Goal: Information Seeking & Learning: Learn about a topic

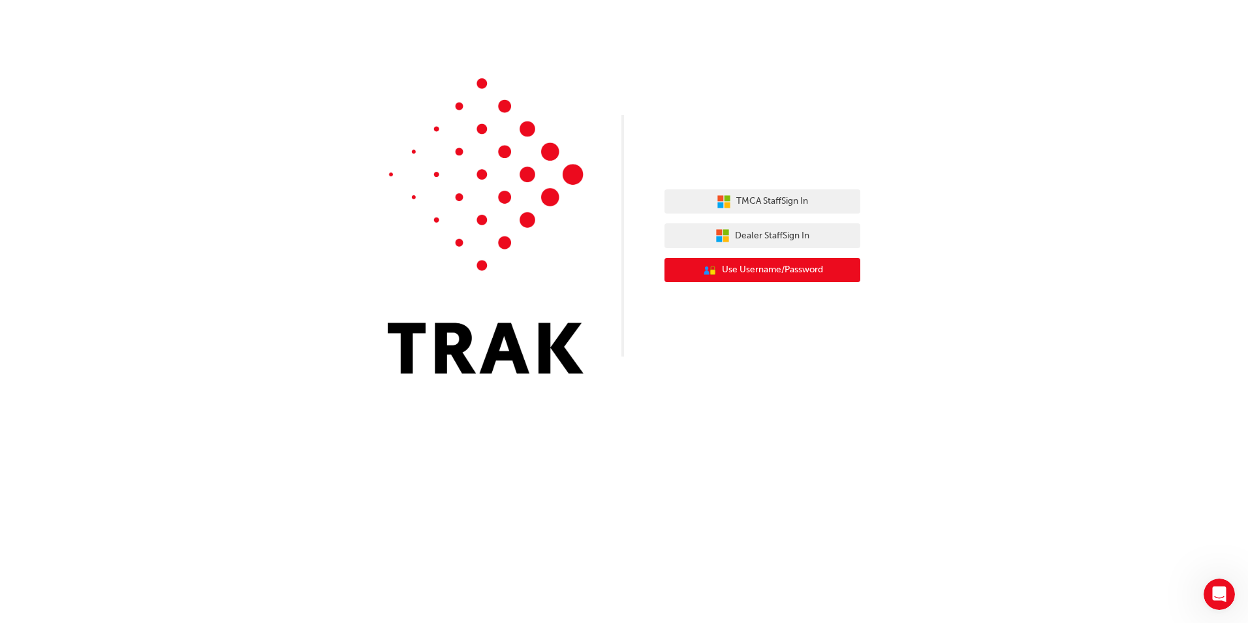
click at [789, 273] on span "Use Username/Password" at bounding box center [772, 269] width 101 height 15
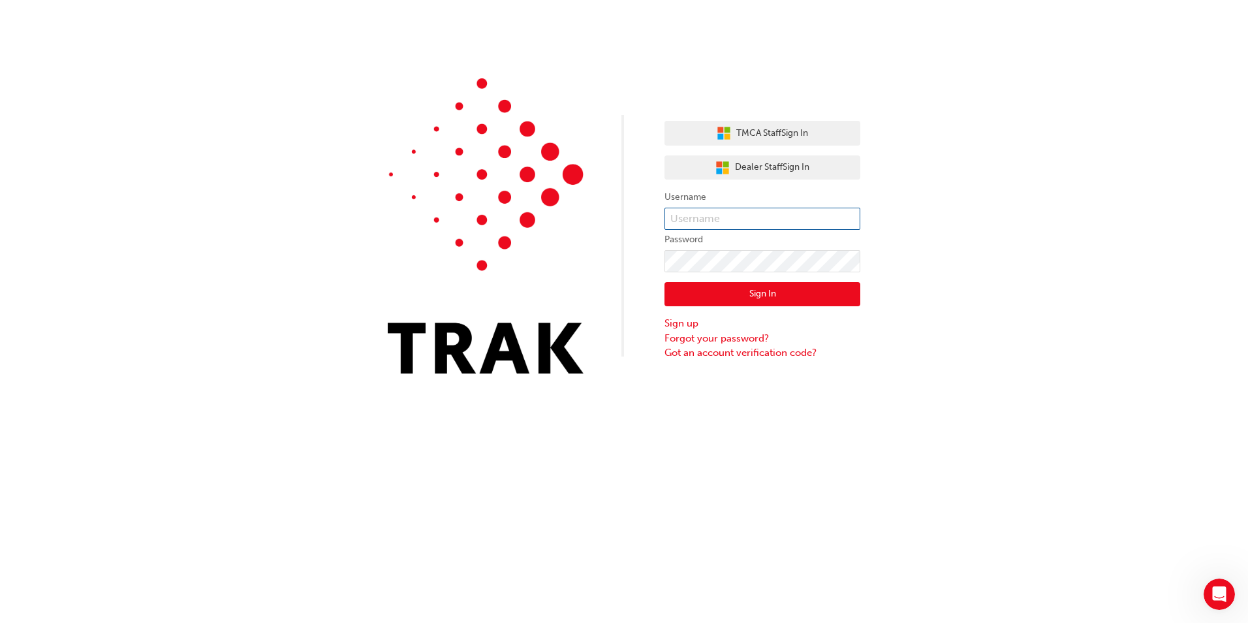
click at [777, 216] on input "text" at bounding box center [762, 219] width 196 height 22
type input "Ammar.Alijajja"
click at [779, 164] on span "Dealer Staff Sign In" at bounding box center [772, 167] width 74 height 15
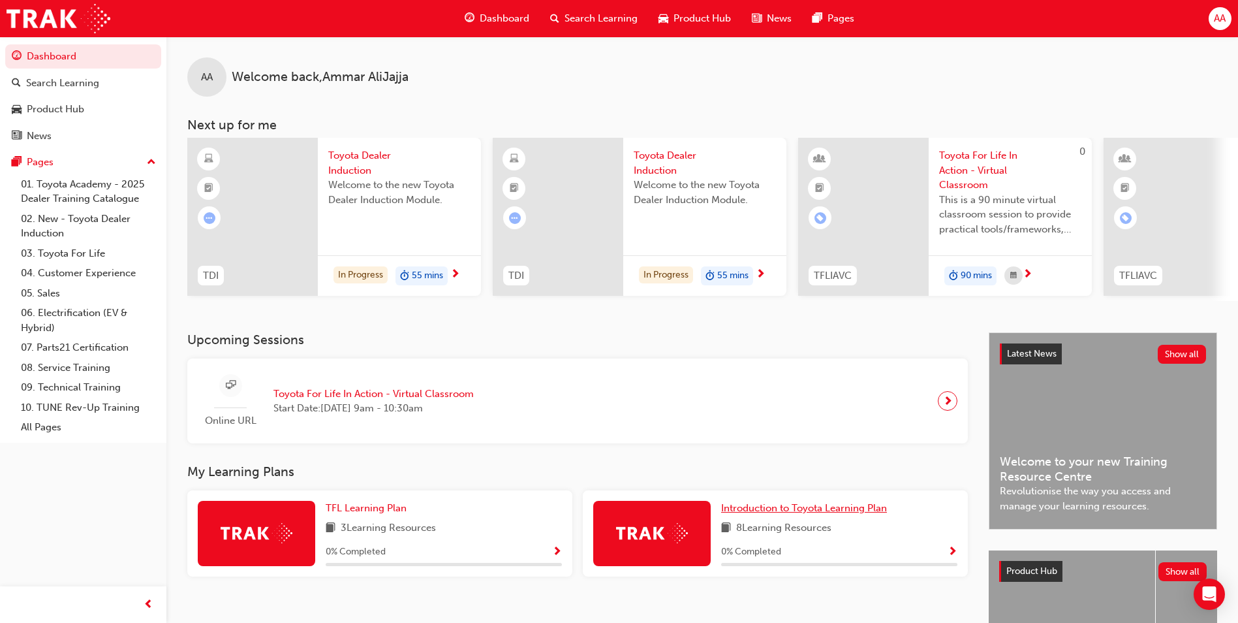
click at [834, 514] on span "Introduction to Toyota Learning Plan" at bounding box center [804, 508] width 166 height 12
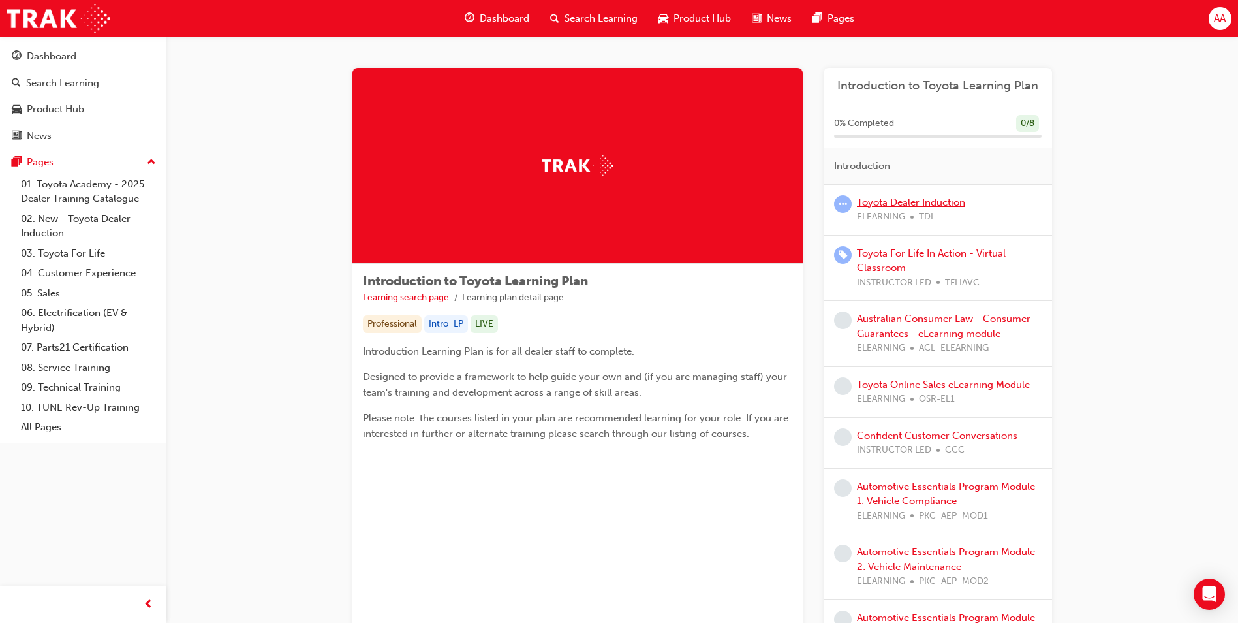
click at [948, 203] on link "Toyota Dealer Induction" at bounding box center [911, 202] width 108 height 12
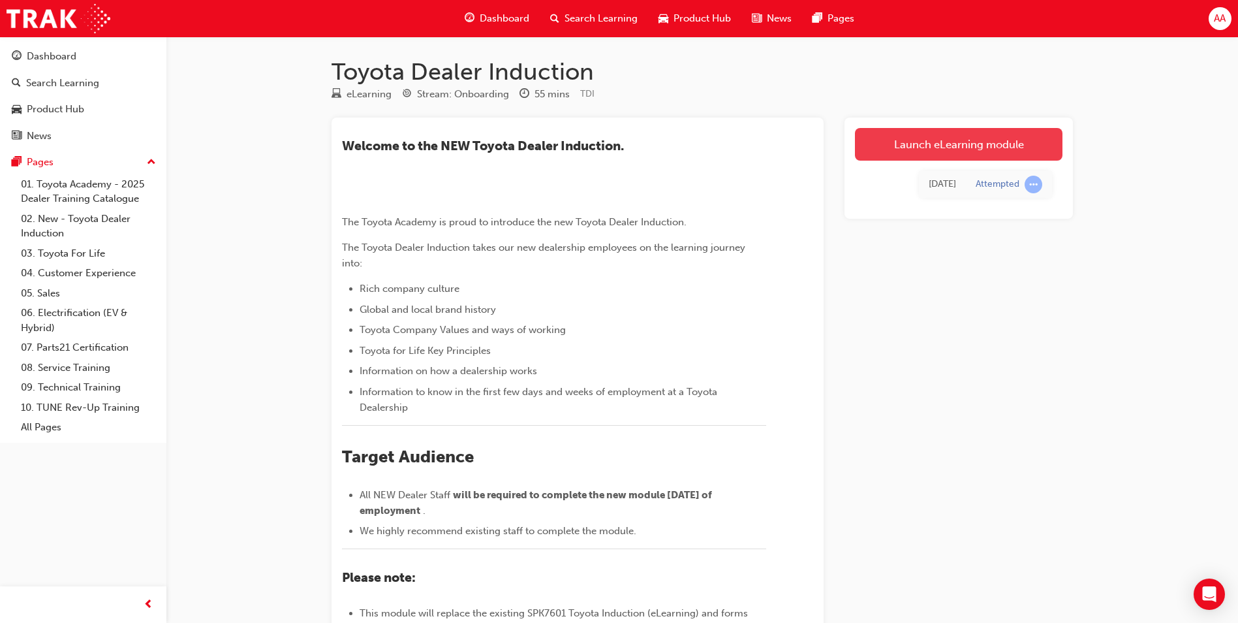
click at [964, 138] on link "Launch eLearning module" at bounding box center [959, 144] width 208 height 33
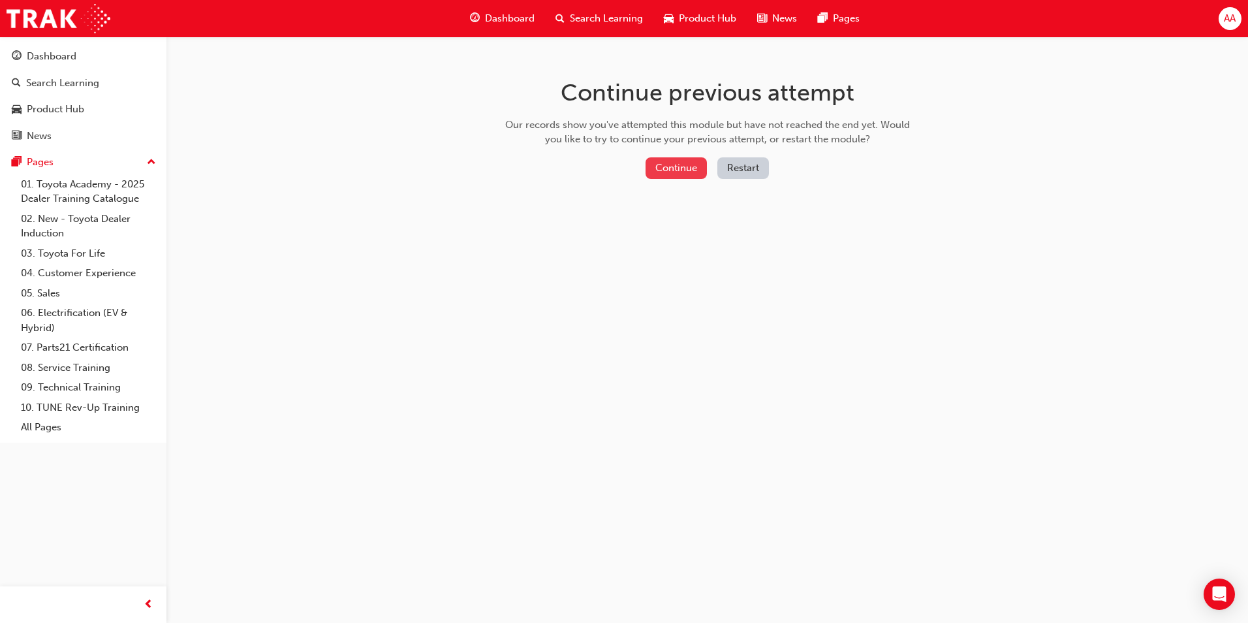
click at [691, 174] on button "Continue" at bounding box center [676, 168] width 61 height 22
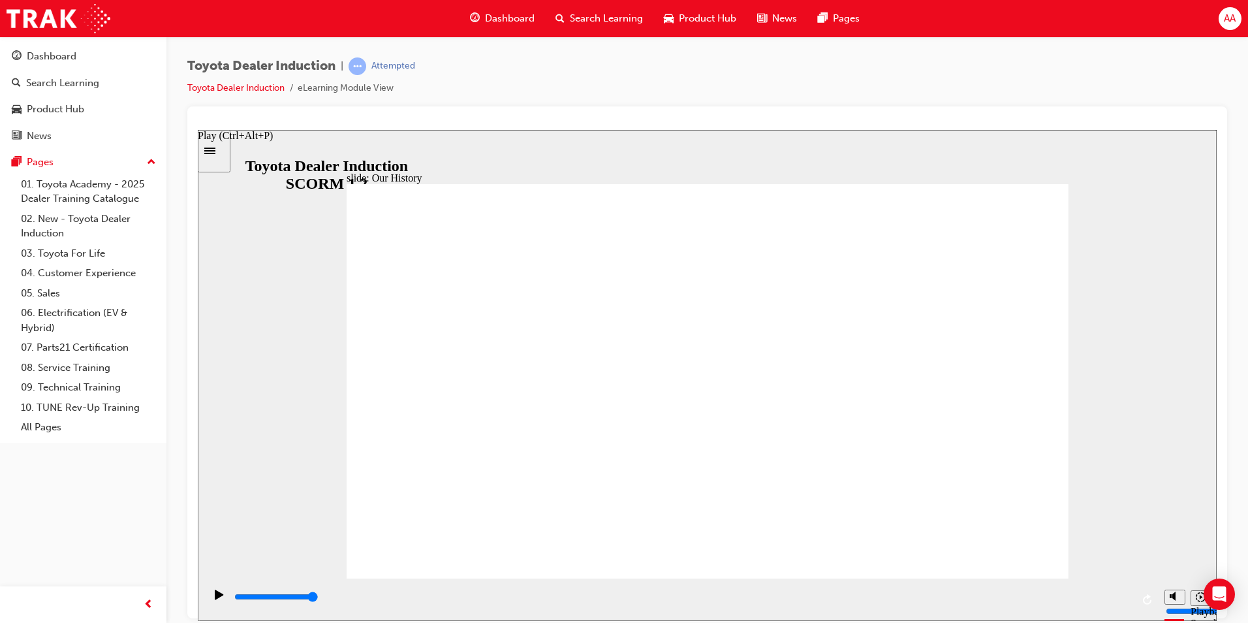
click at [210, 599] on div "Play (Ctrl+Alt+P)" at bounding box center [219, 600] width 22 height 22
drag, startPoint x: 513, startPoint y: 497, endPoint x: 654, endPoint y: 501, distance: 141.1
drag, startPoint x: 715, startPoint y: 505, endPoint x: 875, endPoint y: 503, distance: 159.3
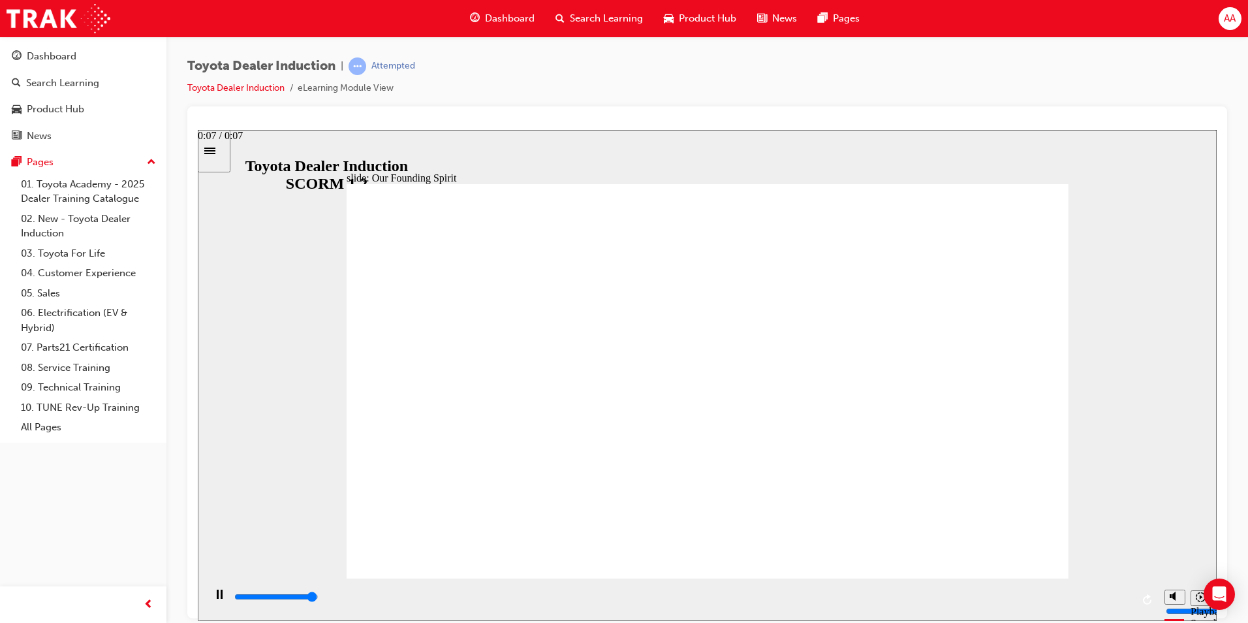
click at [1116, 600] on div "playback controls" at bounding box center [682, 596] width 899 height 14
click at [1115, 600] on div "playback controls" at bounding box center [682, 596] width 899 height 14
click at [1111, 596] on div "playback controls" at bounding box center [682, 596] width 899 height 14
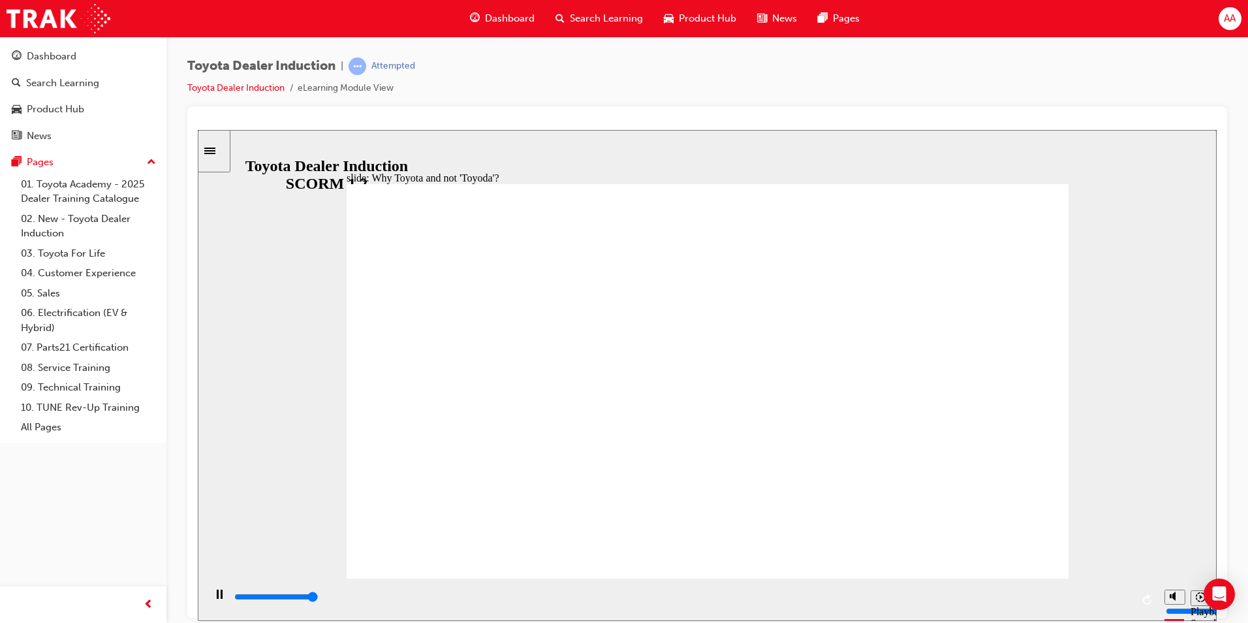
click at [1098, 597] on div "playback controls" at bounding box center [682, 596] width 899 height 14
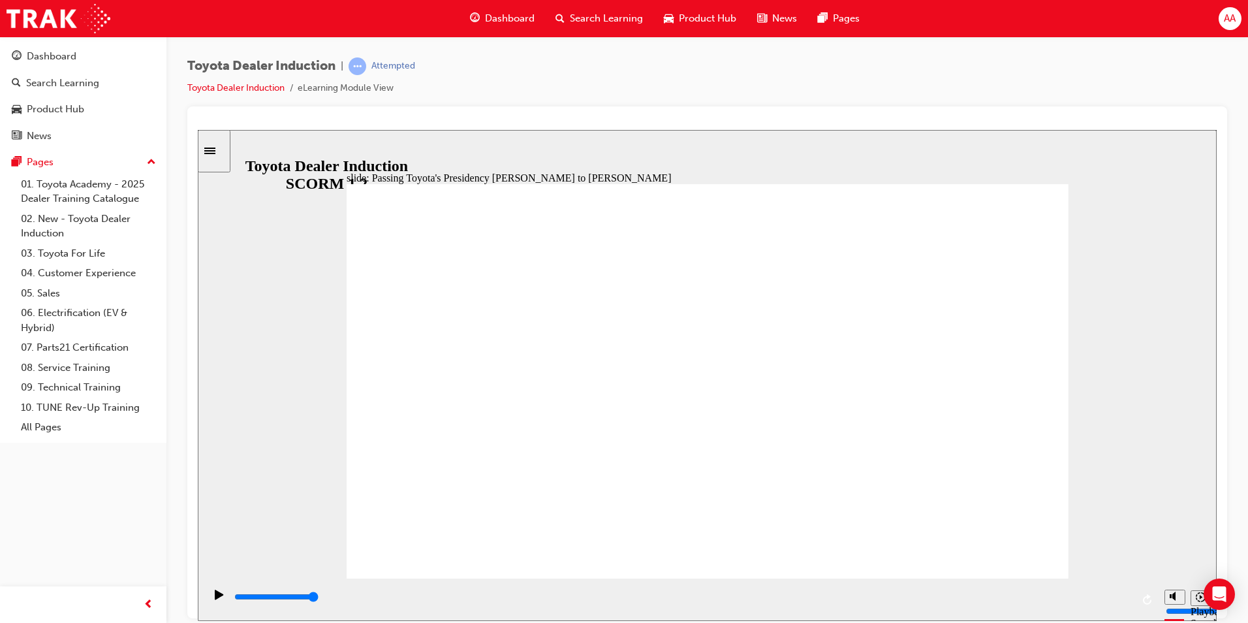
type input "5000"
radio input "true"
type input "3700"
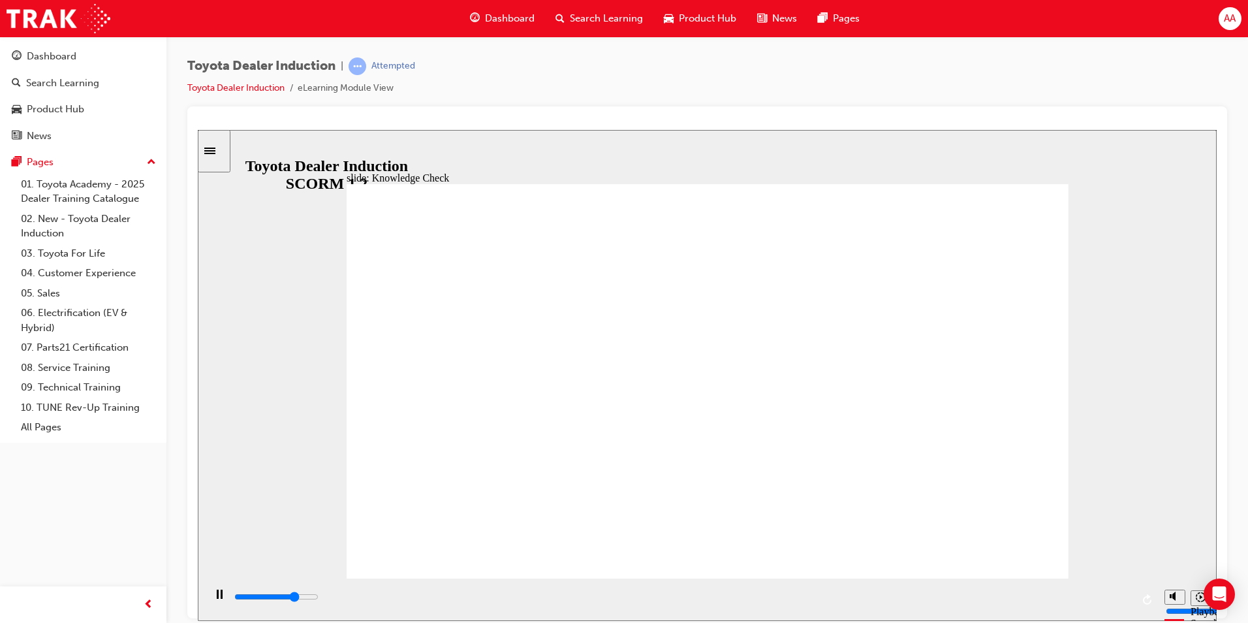
radio input "true"
click at [319, 599] on input "slide progress" at bounding box center [276, 596] width 84 height 10
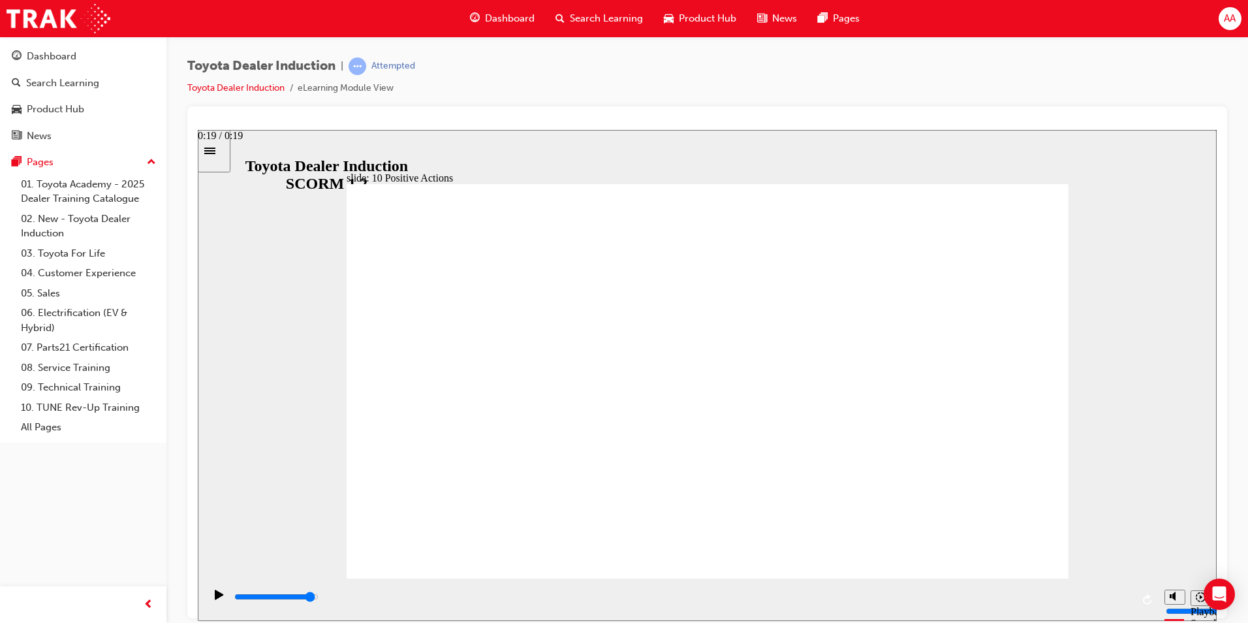
click at [319, 597] on input "slide progress" at bounding box center [276, 596] width 84 height 10
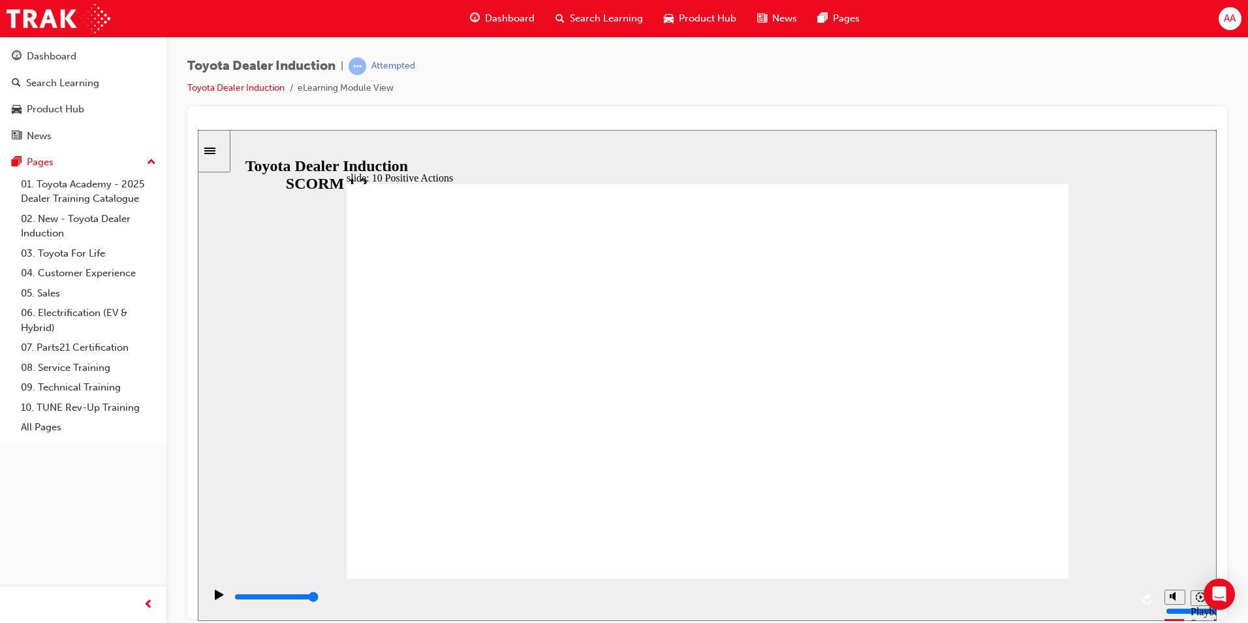
click at [1106, 600] on div "playback controls" at bounding box center [682, 596] width 899 height 14
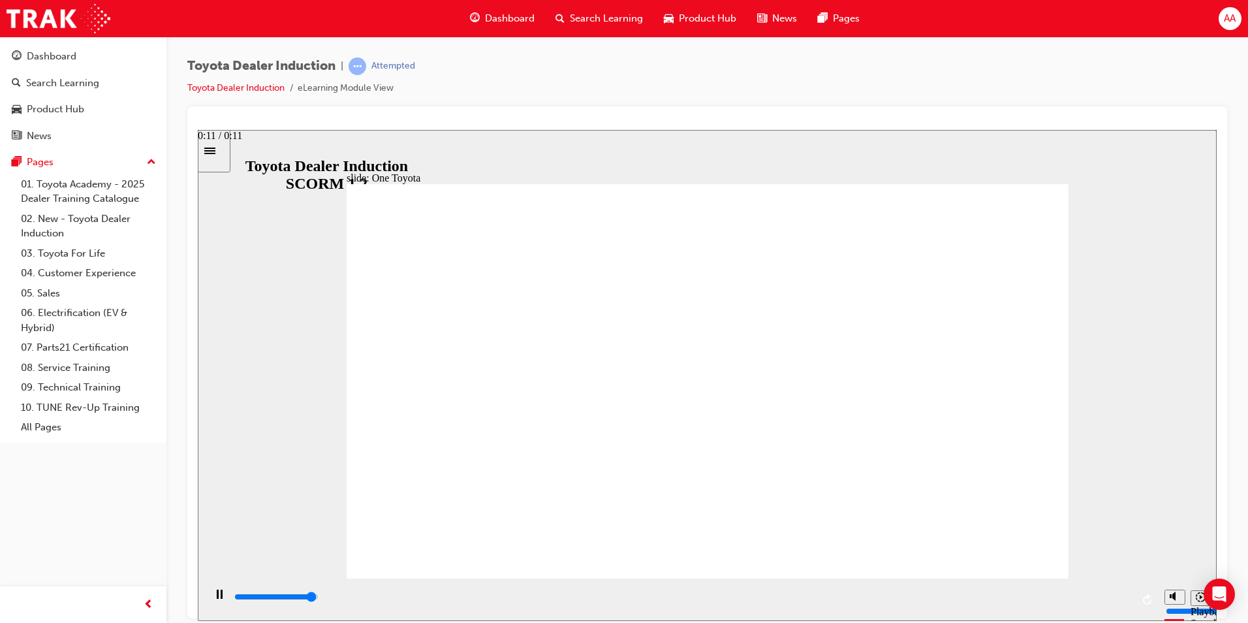
click at [1108, 595] on div "playback controls" at bounding box center [682, 596] width 899 height 14
click at [1117, 596] on div "playback controls" at bounding box center [682, 596] width 899 height 14
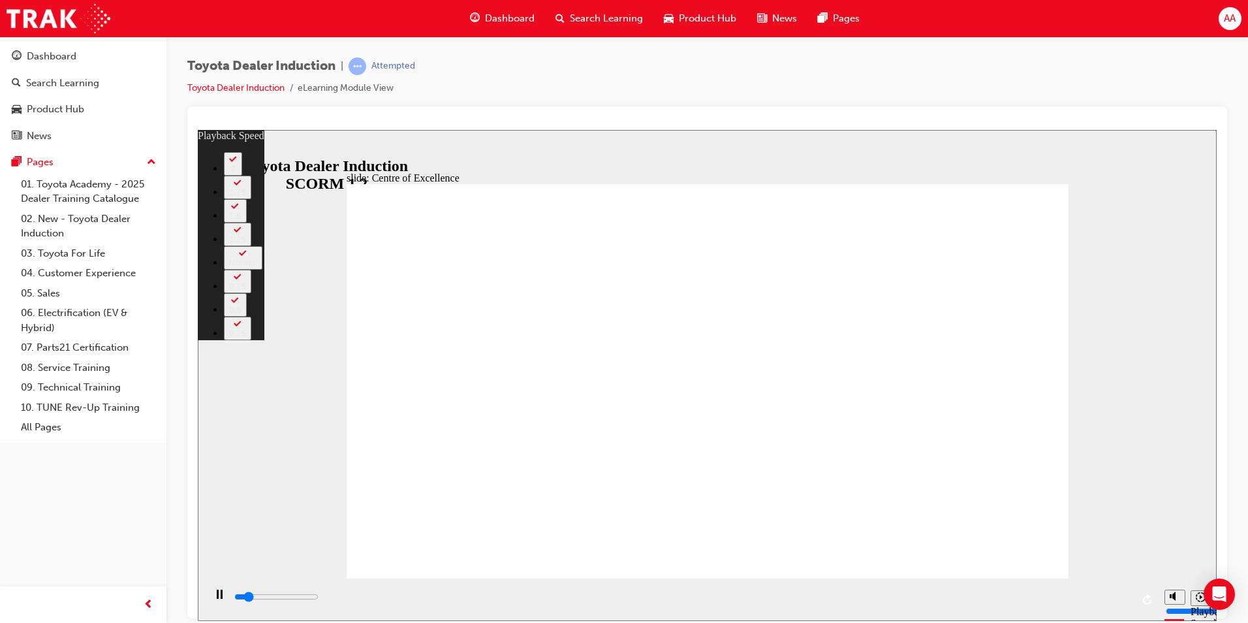
type input "1900"
type input "0"
type input "2200"
type input "0"
type input "2400"
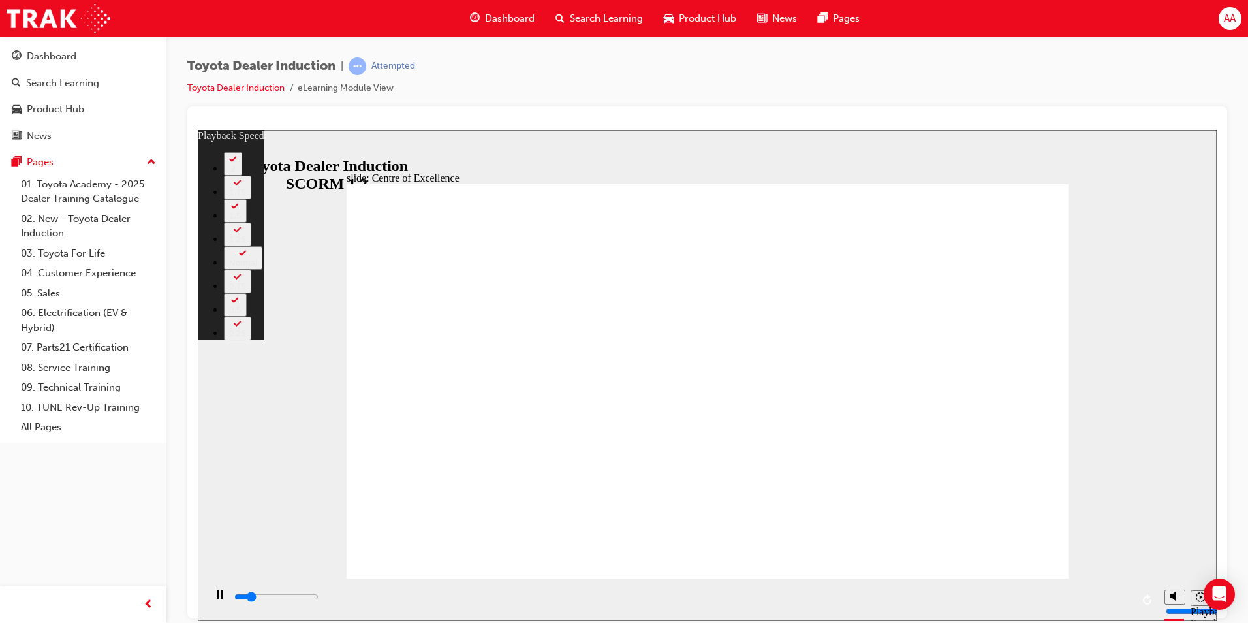
type input "1"
type input "2700"
type input "1"
type input "2900"
type input "1"
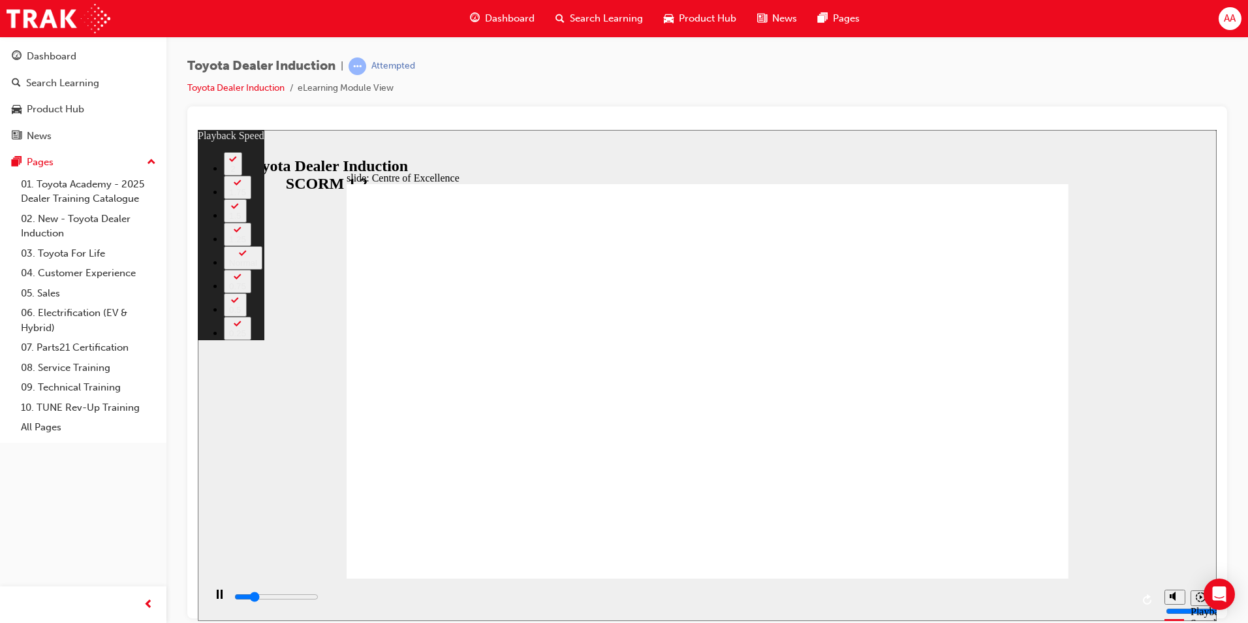
type input "3100"
type input "243"
type input "3100"
type input "243"
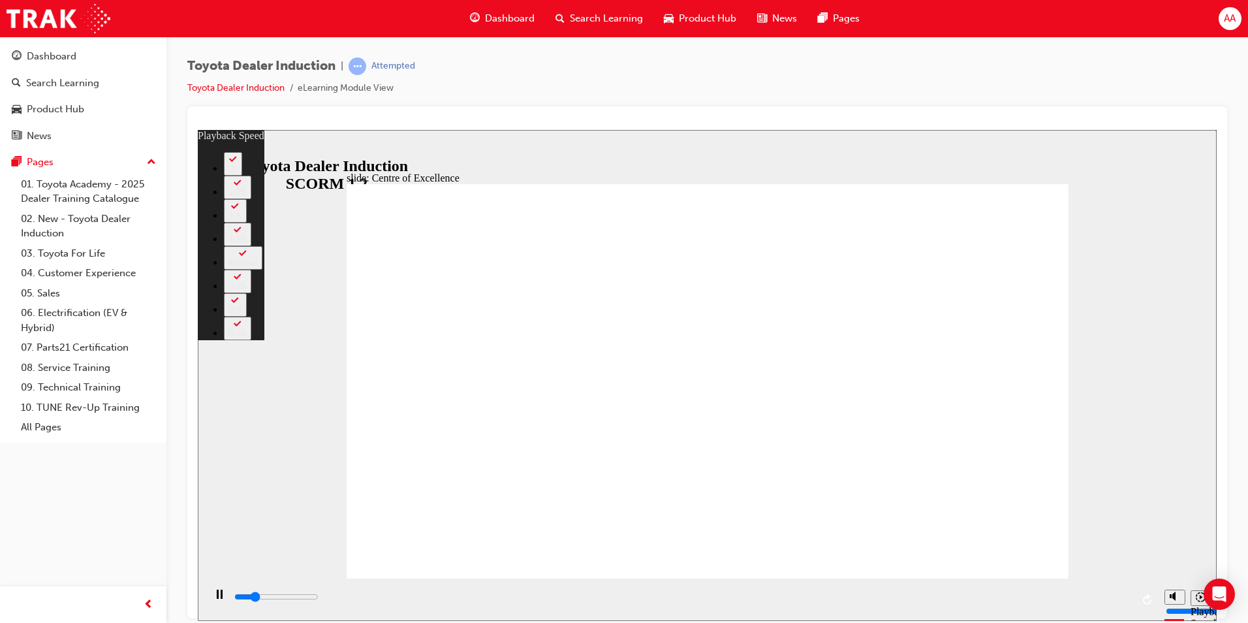
type input "3300"
type input "243"
type input "3500"
type input "243"
type input "3700"
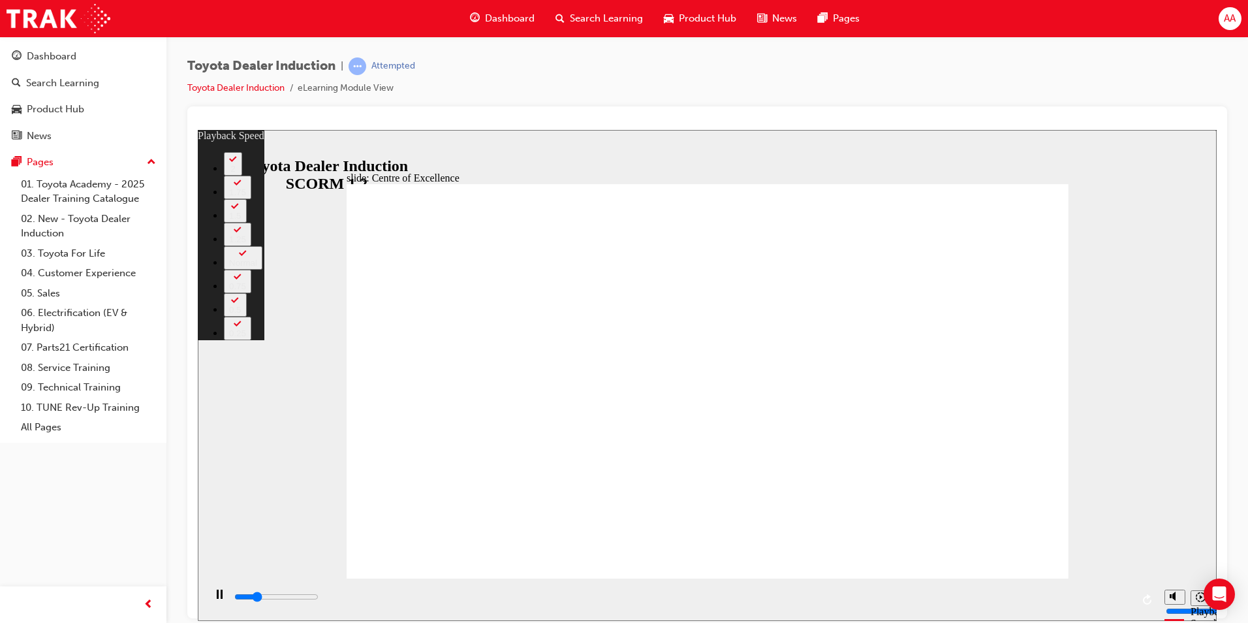
type input "243"
type input "3800"
type input "243"
type input "4100"
type input "243"
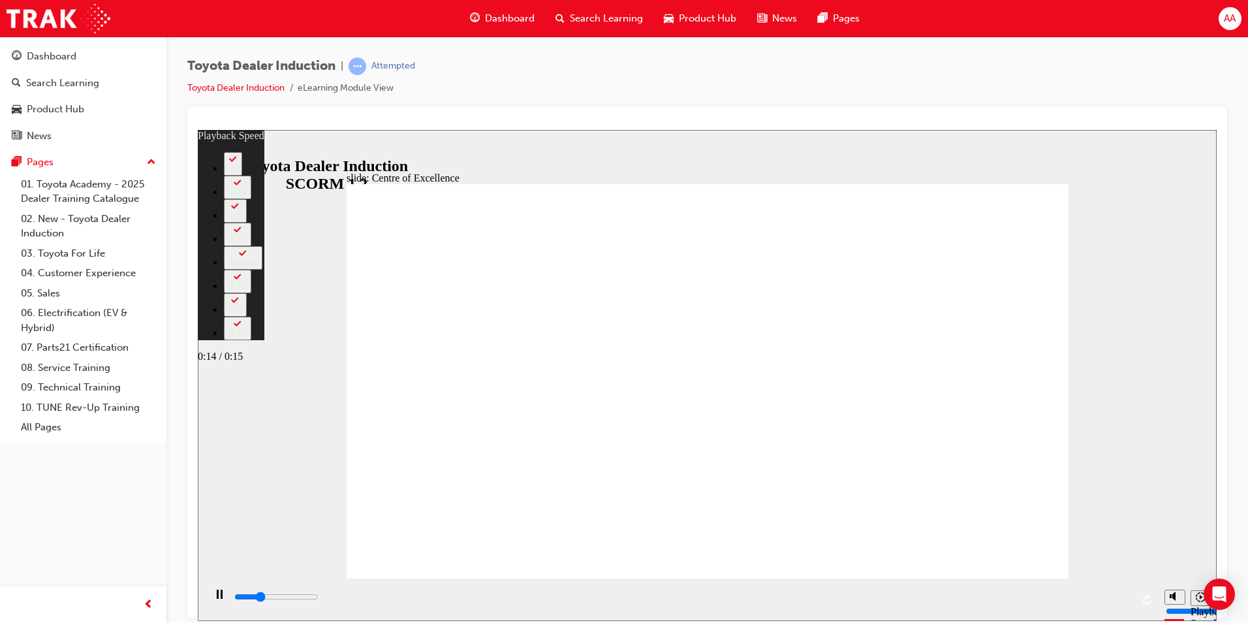
type input "4300"
type input "244"
type input "4600"
type input "244"
type input "4600"
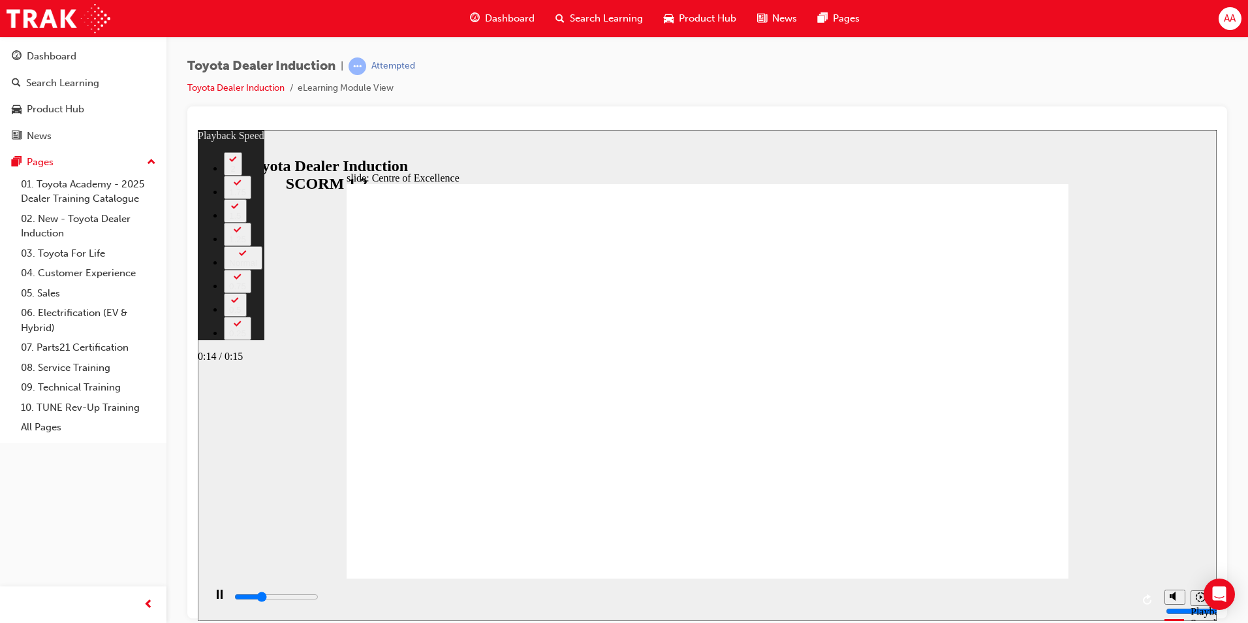
type input "244"
type input "4900"
type input "244"
type input "5100"
type input "245"
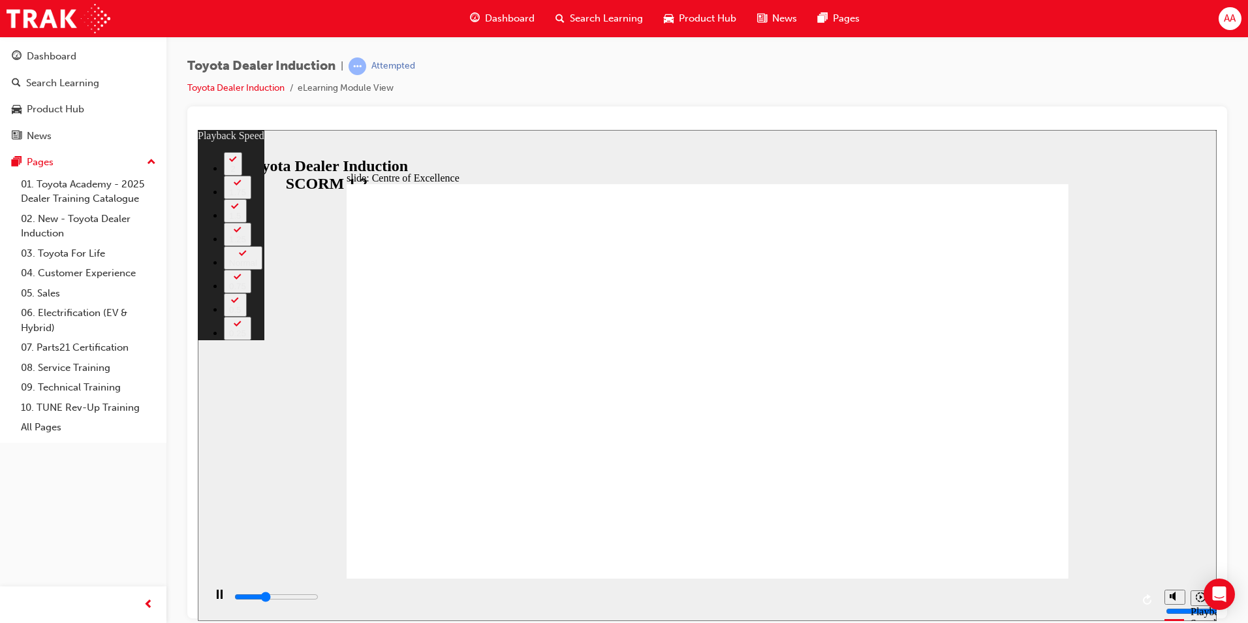
type input "5400"
type input "245"
type input "5700"
type input "245"
type input "5900"
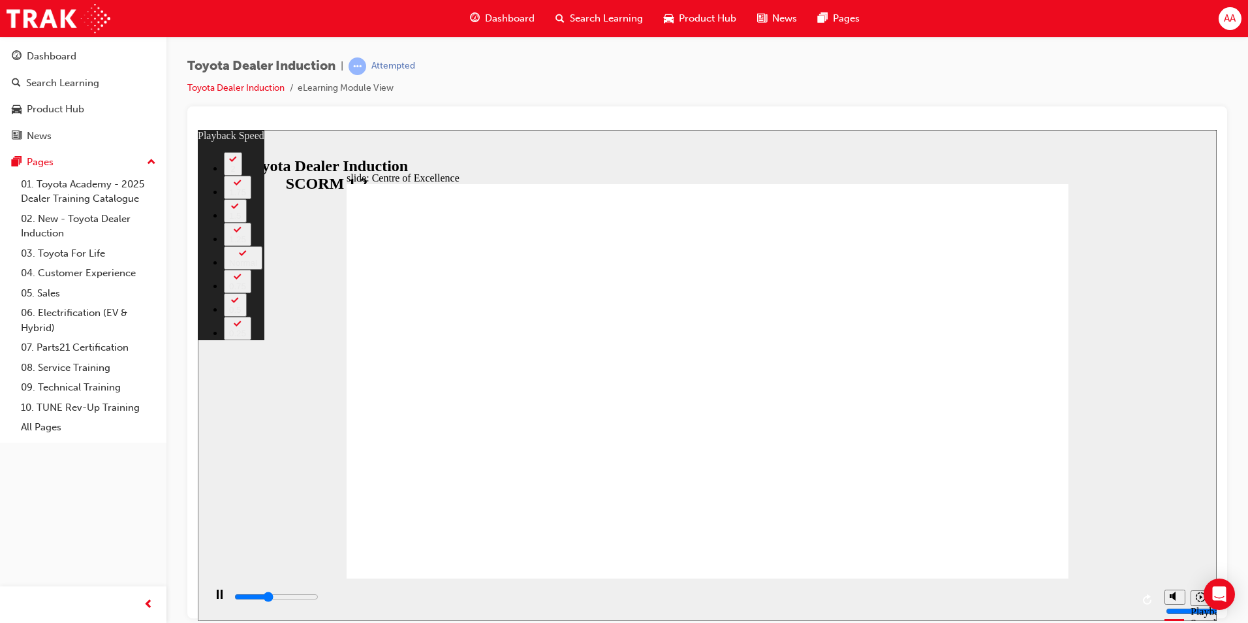
type input "245"
type input "6200"
type input "246"
type input "6500"
type input "246"
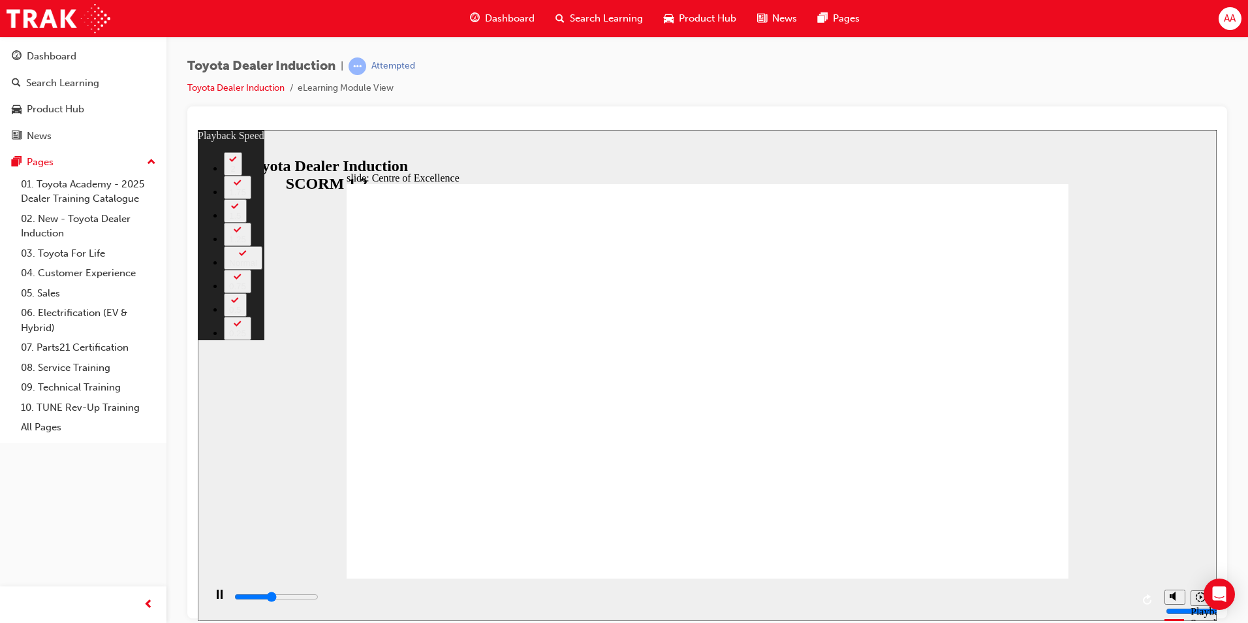
type input "6700"
type input "246"
type input "7000"
type input "246"
type input "7200"
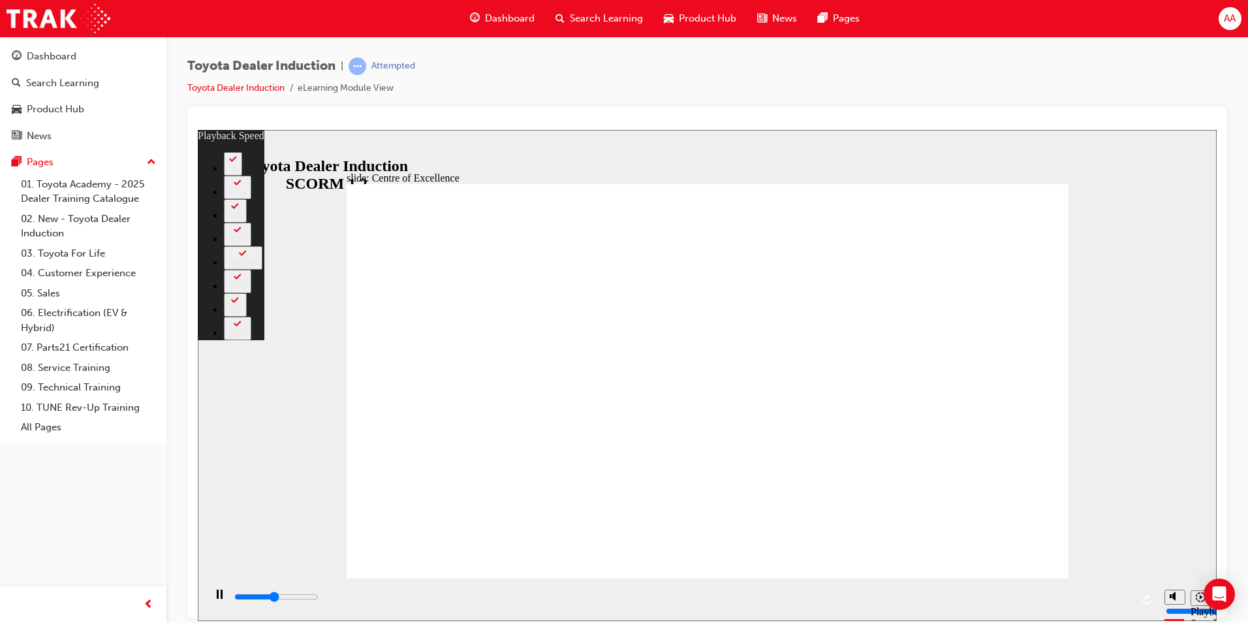
type input "247"
type input "7500"
type input "247"
type input "7800"
type input "247"
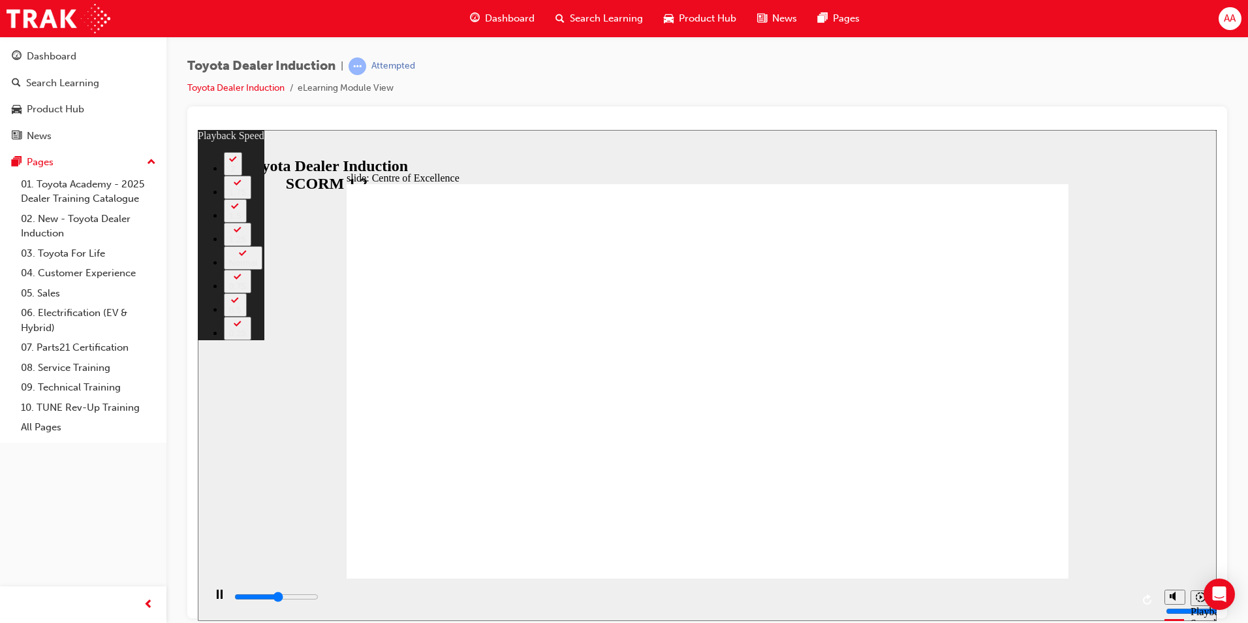
type input "8000"
type input "247"
type input "8300"
type input "248"
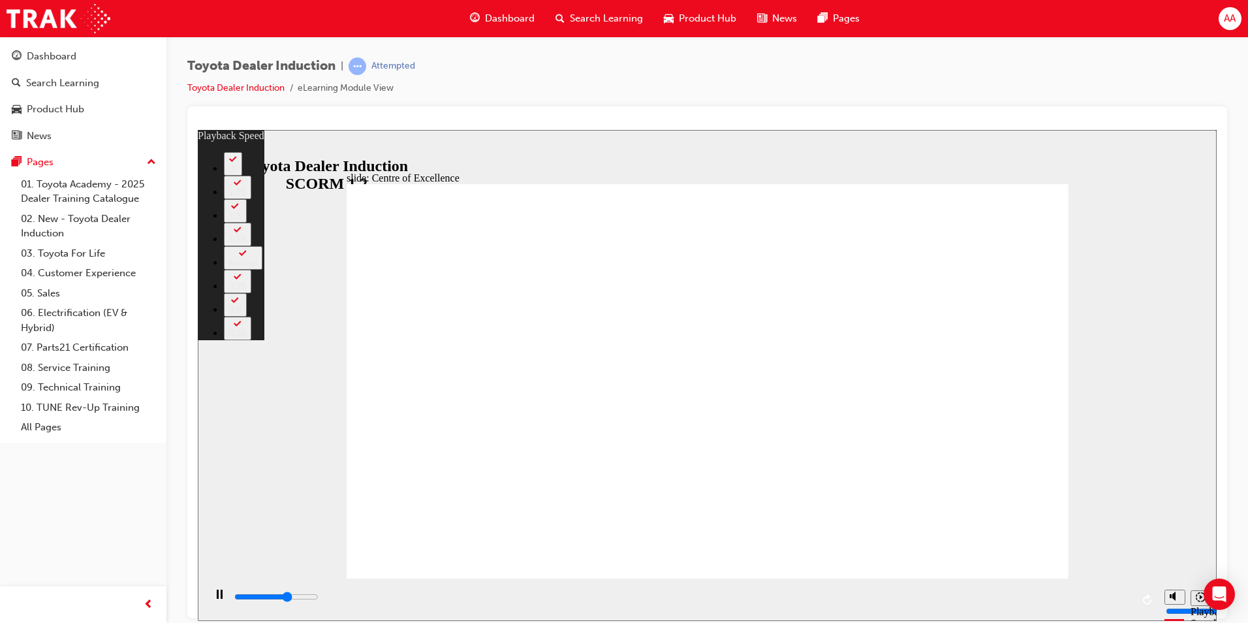
type input "9900"
type input "248"
type input "9900"
type input "248"
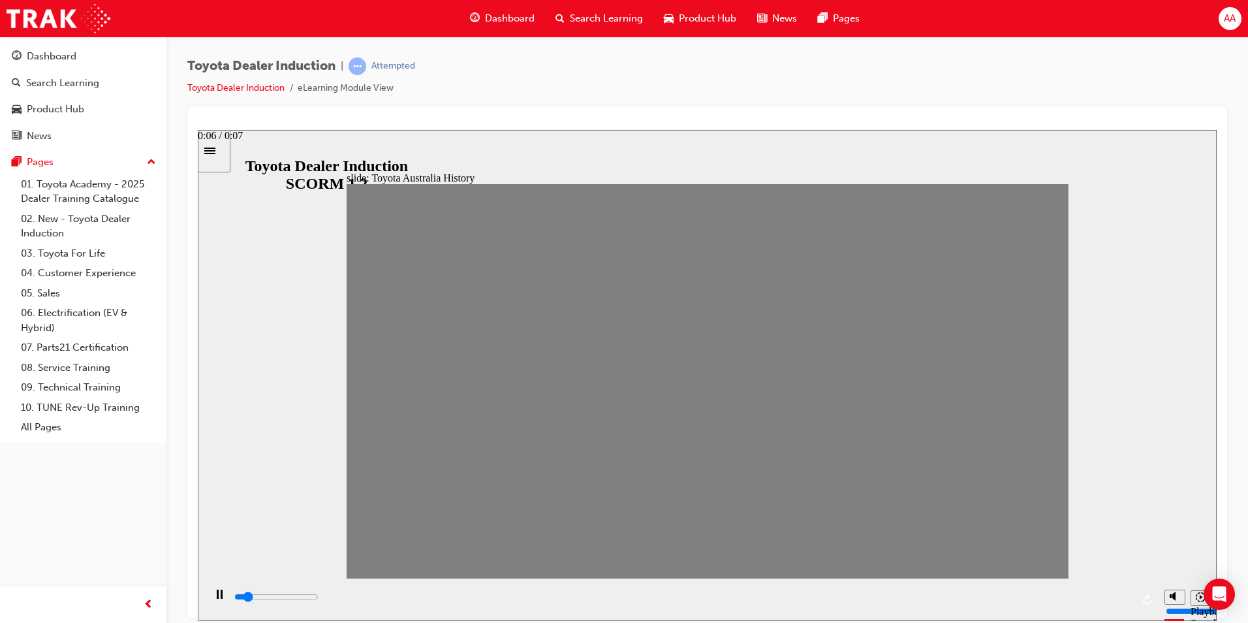
click at [319, 598] on input "slide progress" at bounding box center [276, 596] width 84 height 10
drag, startPoint x: 369, startPoint y: 387, endPoint x: 1044, endPoint y: 391, distance: 674.9
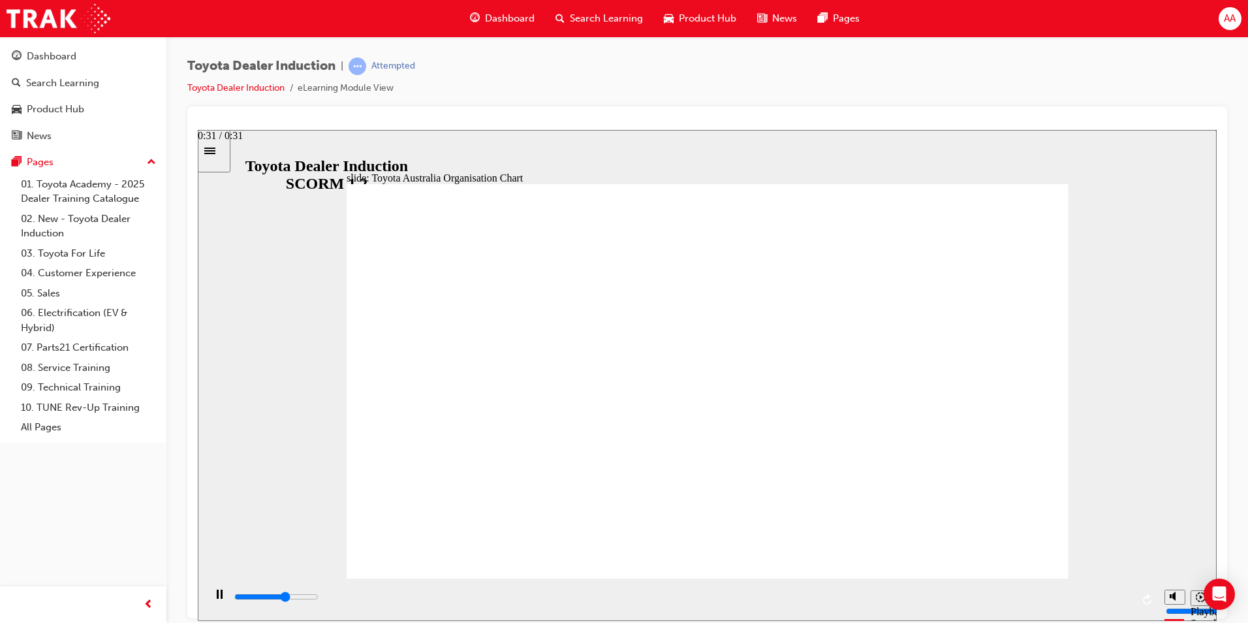
click at [1121, 600] on div "playback controls" at bounding box center [682, 596] width 899 height 14
type input "5000"
radio input "true"
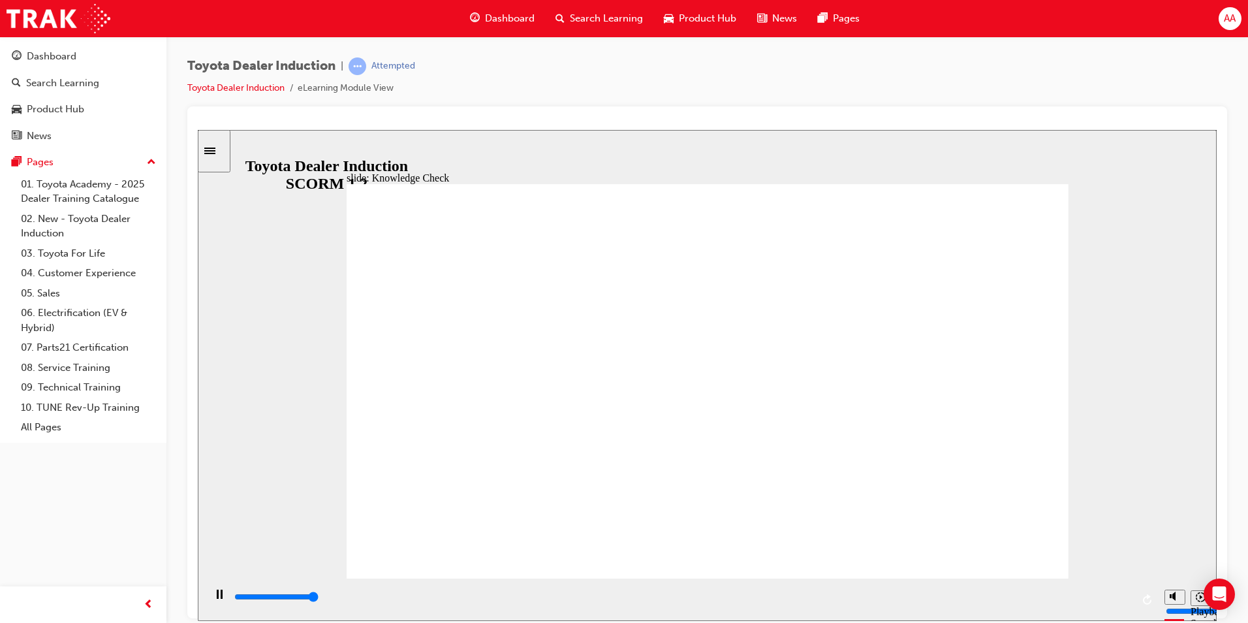
type input "5000"
radio input "true"
type input "5000"
radio input "true"
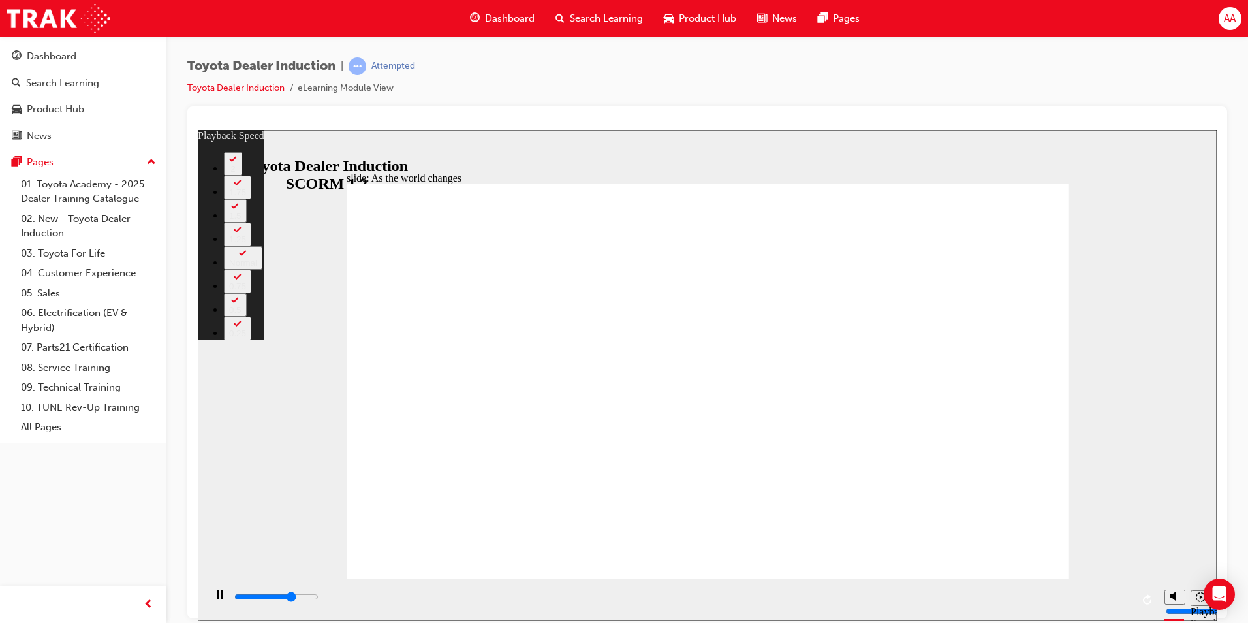
type input "6500"
type input "0"
type input "6700"
type input "0"
type input "6800"
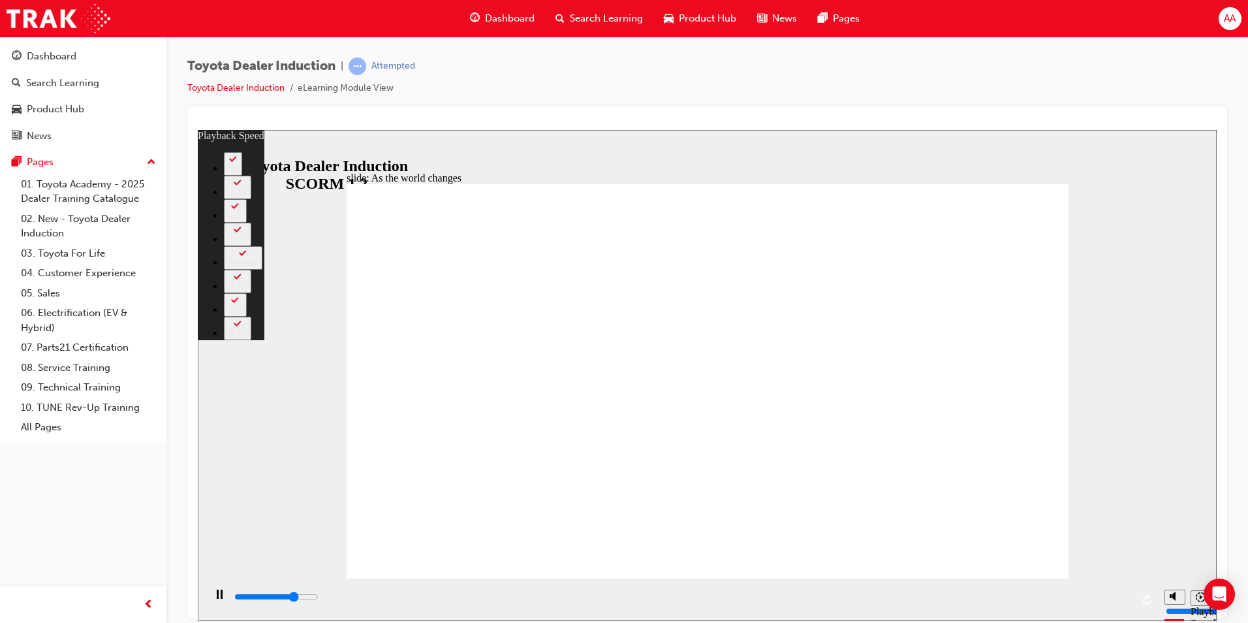
type input "1"
type input "6900"
type input "1"
type input "7100"
type input "1"
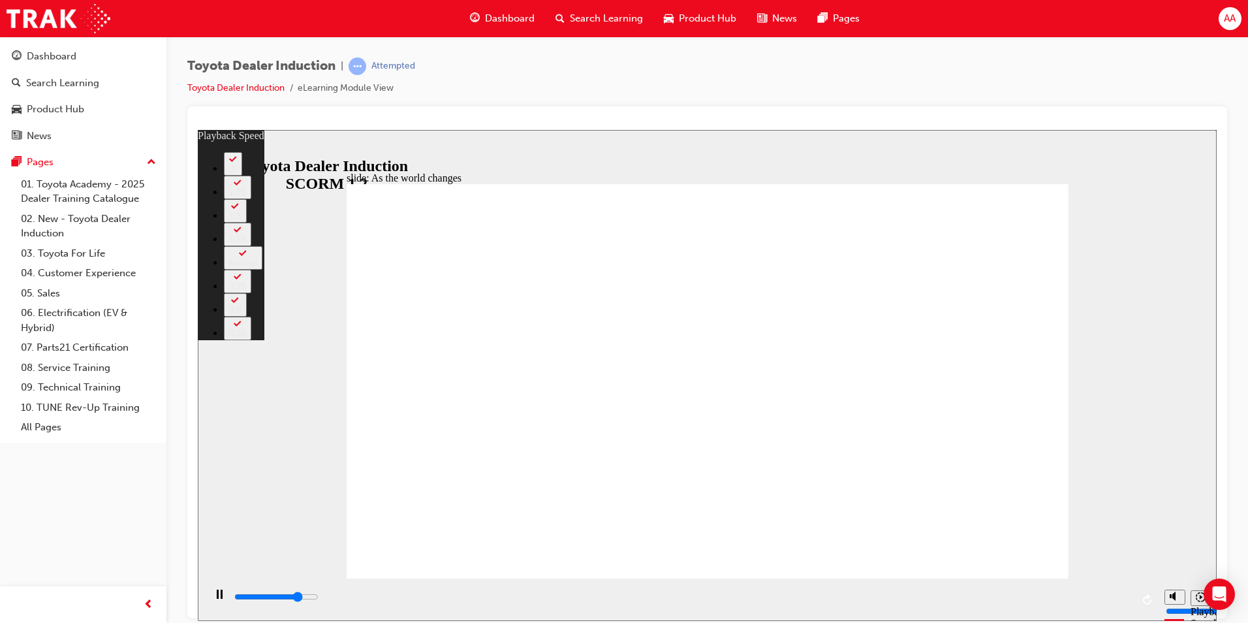
type input "7300"
type input "1"
type input "7500"
type input "126"
type input "7500"
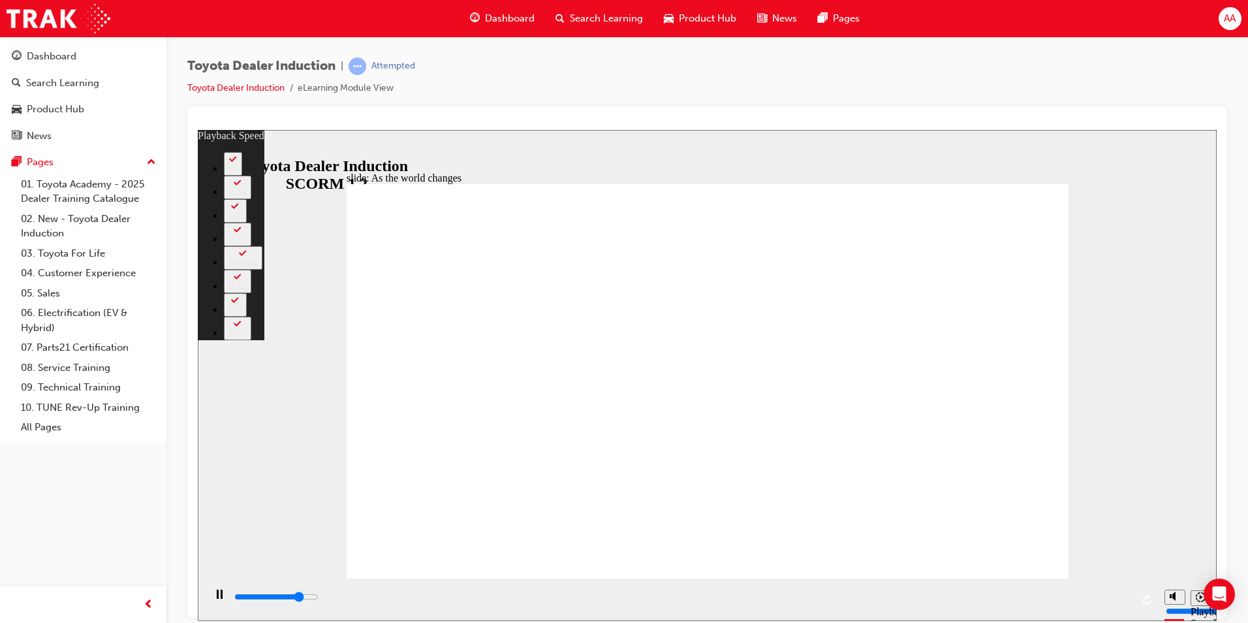
type input "126"
type input "7600"
type input "126"
type input "7900"
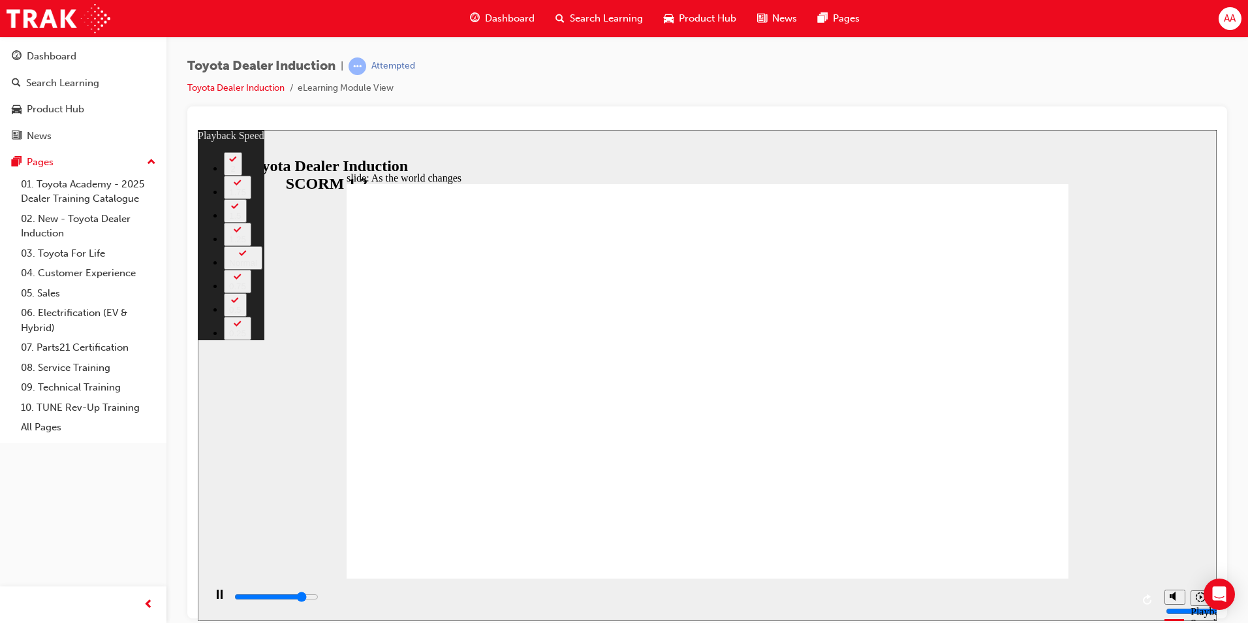
type input "126"
type input "7900"
type input "126"
type input "8200"
type input "126"
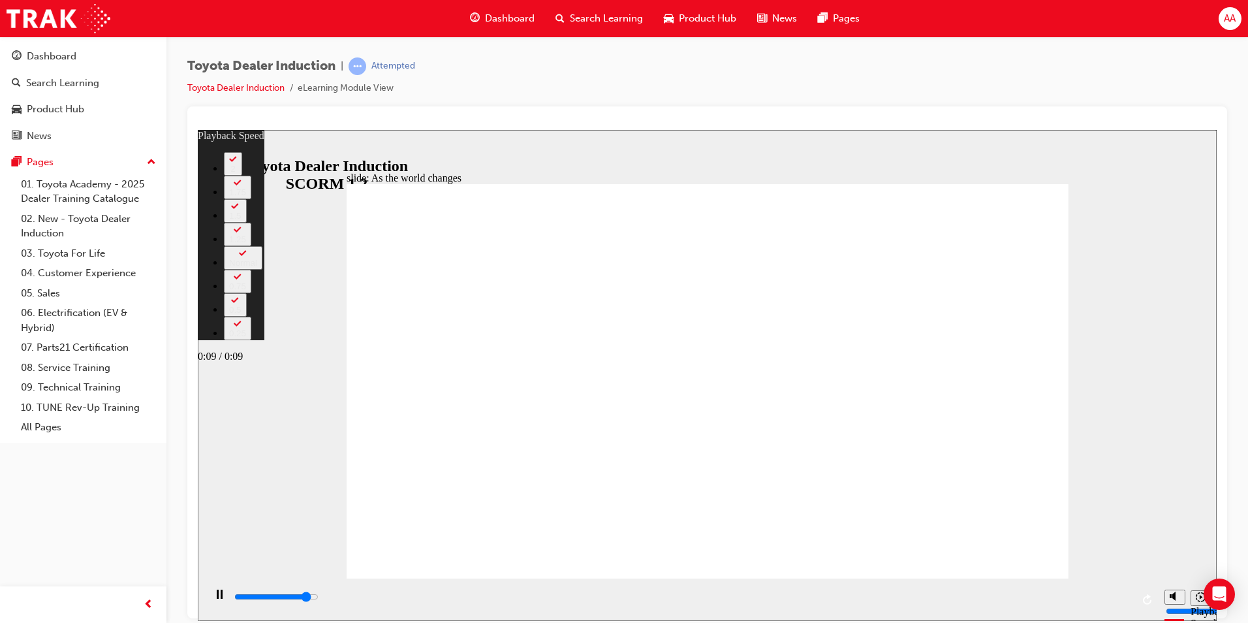
type input "8400"
type input "126"
type input "8700"
type input "127"
type input "9000"
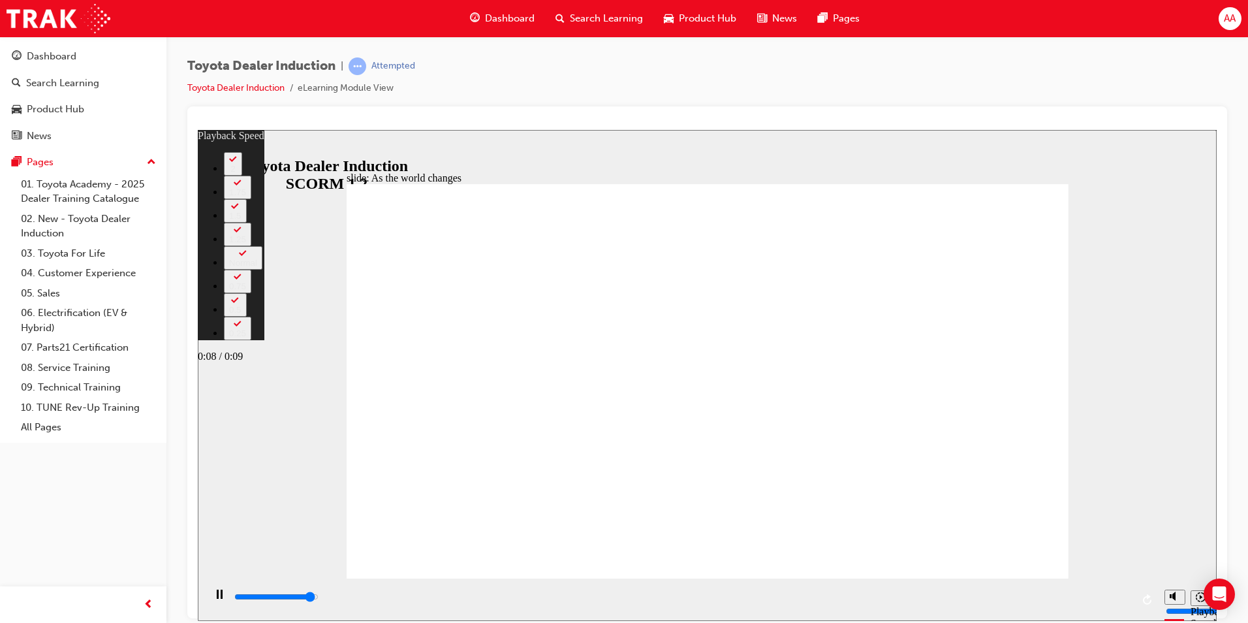
type input "127"
type input "9200"
type input "127"
type input "9200"
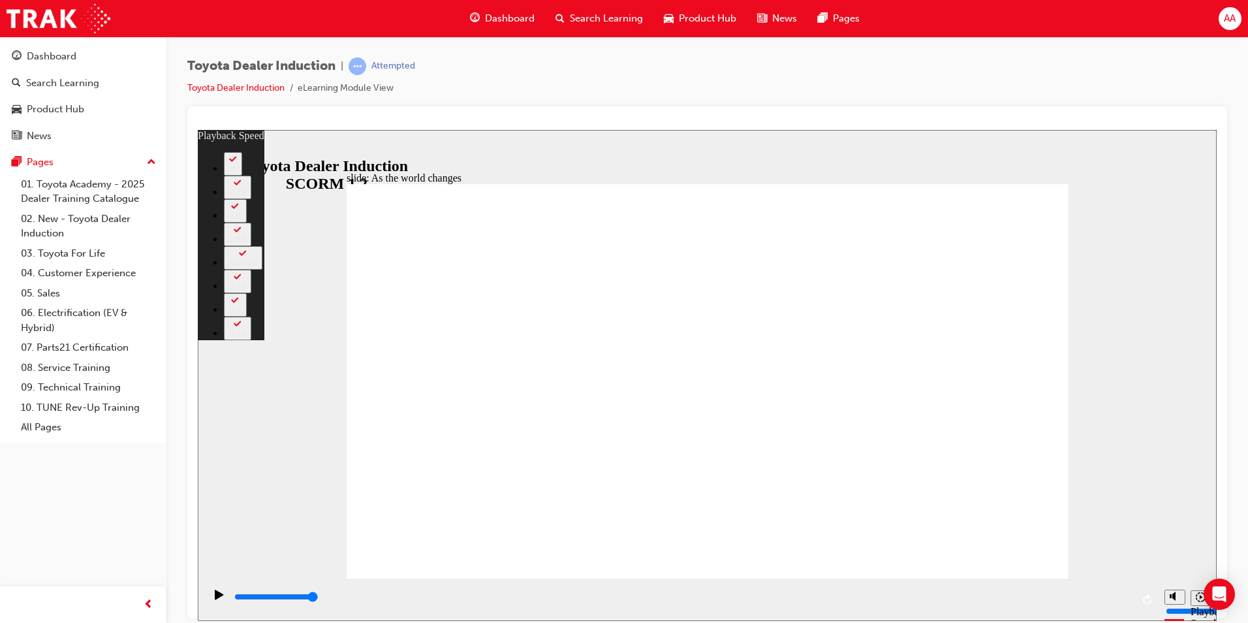
type input "128"
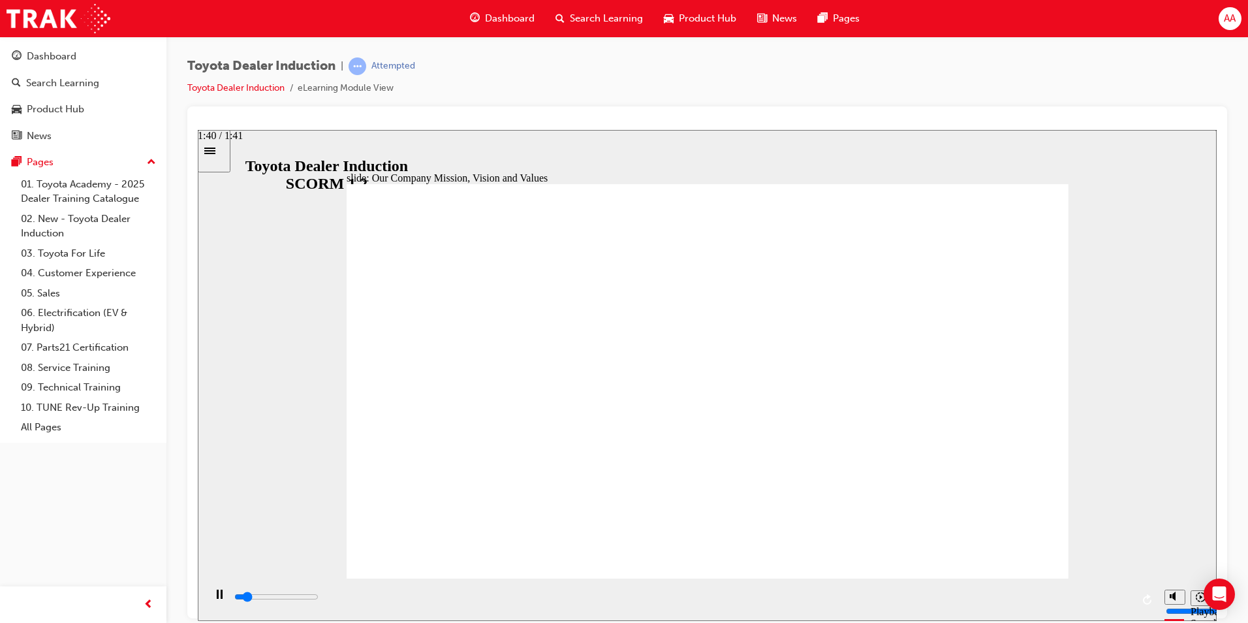
click at [1120, 600] on div "playback controls" at bounding box center [682, 596] width 899 height 14
click at [1117, 597] on div "playback controls" at bounding box center [682, 596] width 899 height 14
click at [1119, 600] on div "playback controls" at bounding box center [682, 596] width 899 height 14
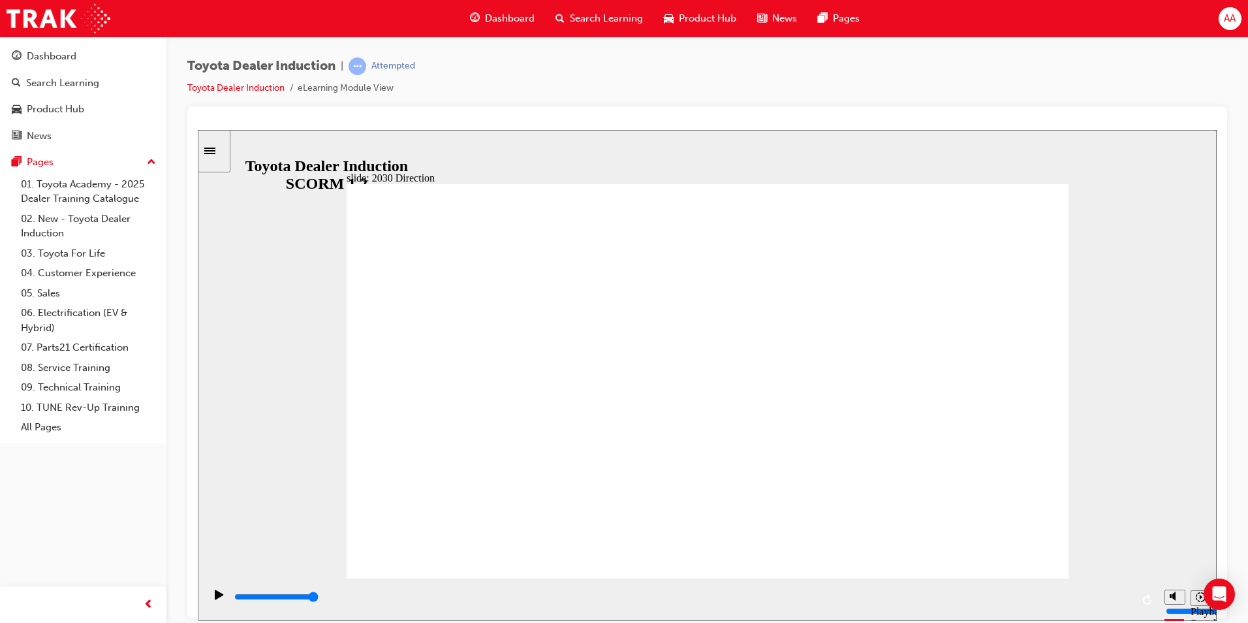
type input "3200"
type input "h"
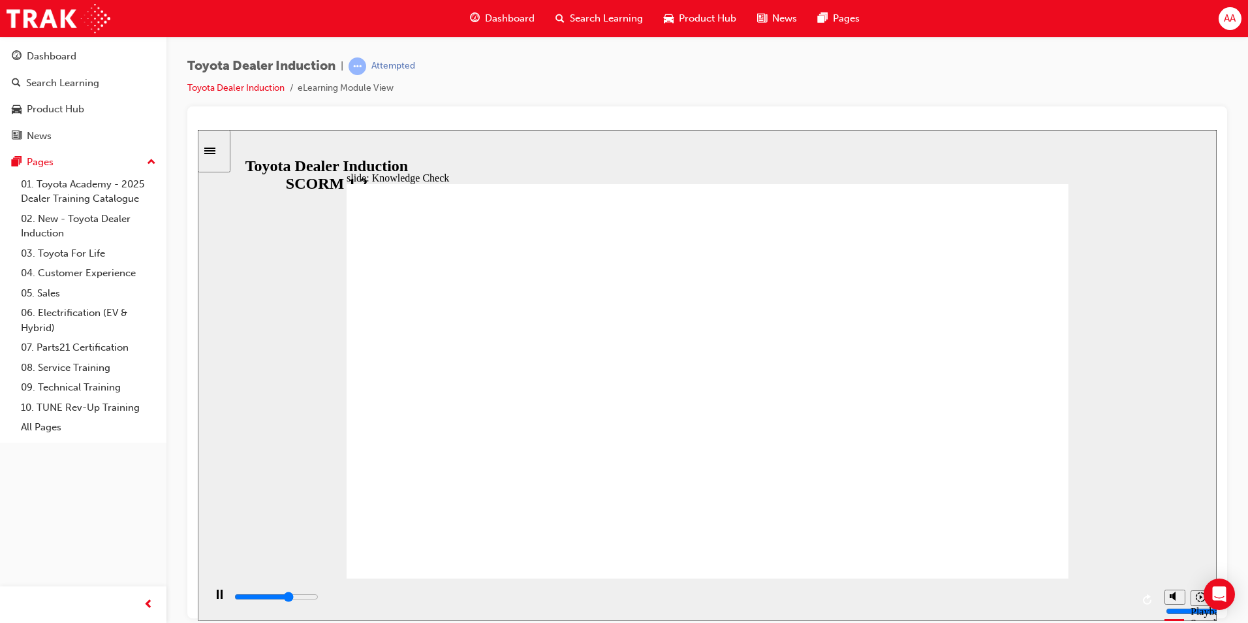
type input "3300"
type input "ha"
type input "3500"
type input "hap"
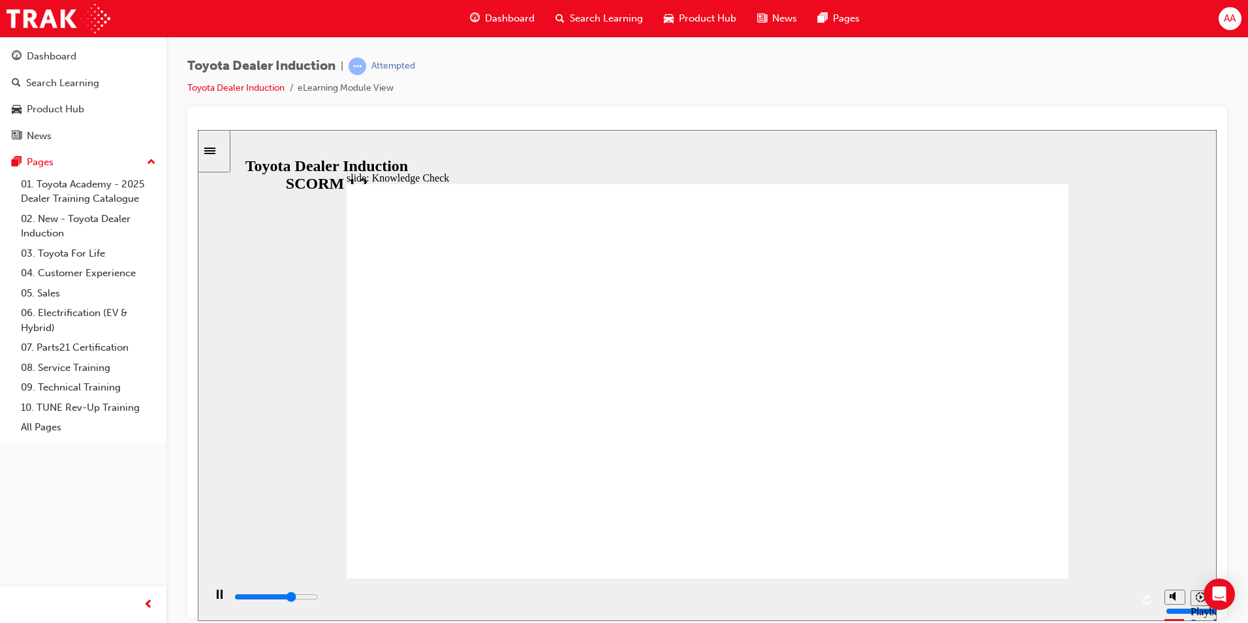
type input "hap"
type input "3700"
type input "happ"
type input "4300"
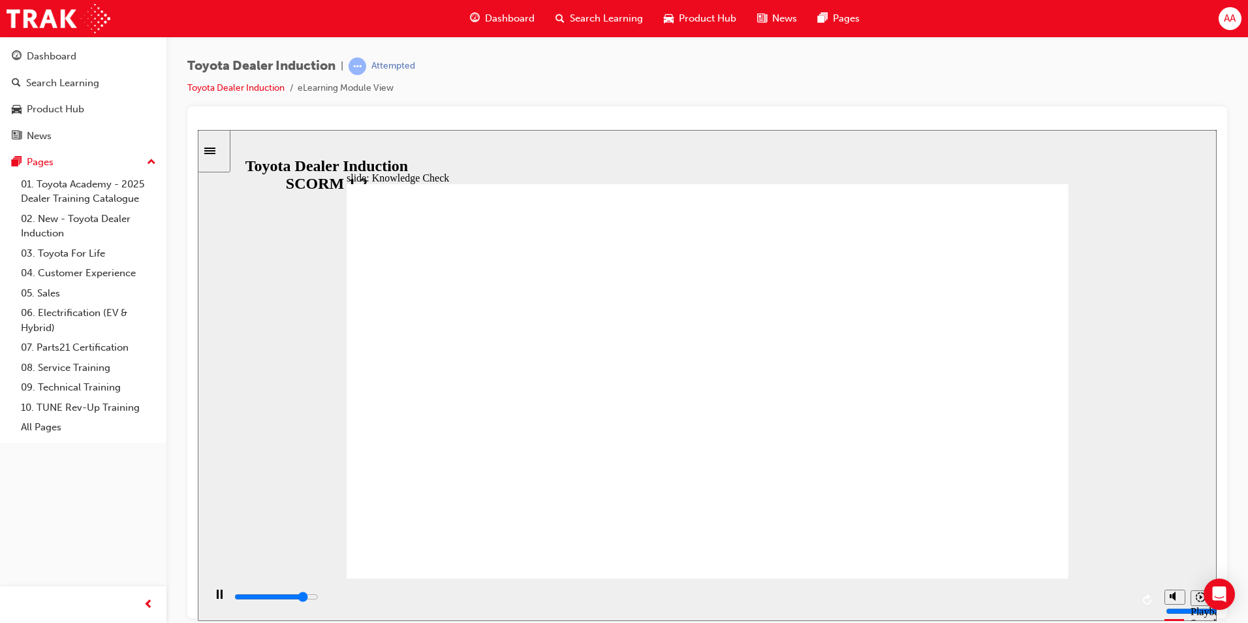
type input "happi"
type input "4500"
type input "happin"
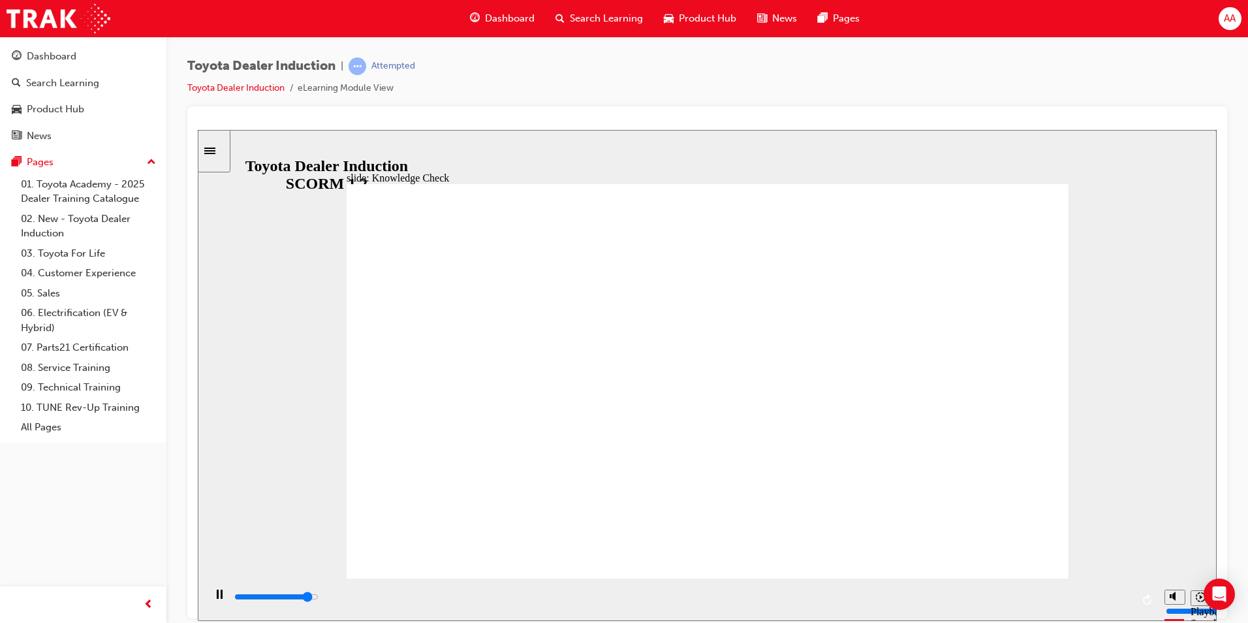
type input "4600"
type input "happine"
type input "5000"
type input "happines"
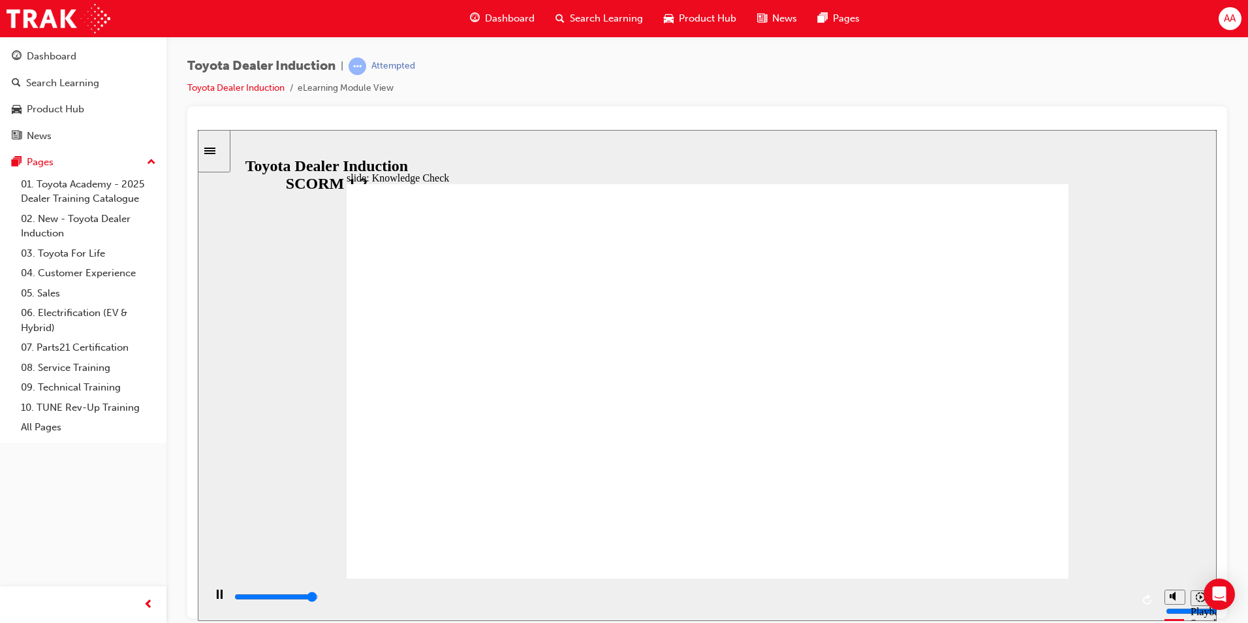
type input "happines"
type input "5000"
type input "happiness"
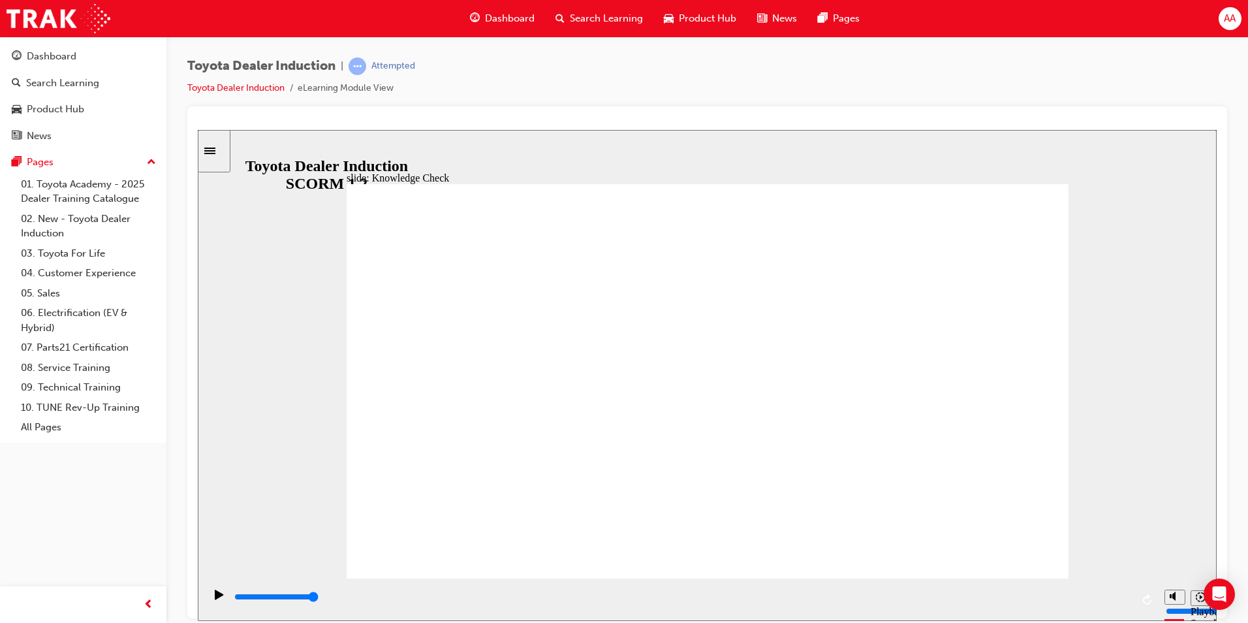
type input "happiness"
type input "2800"
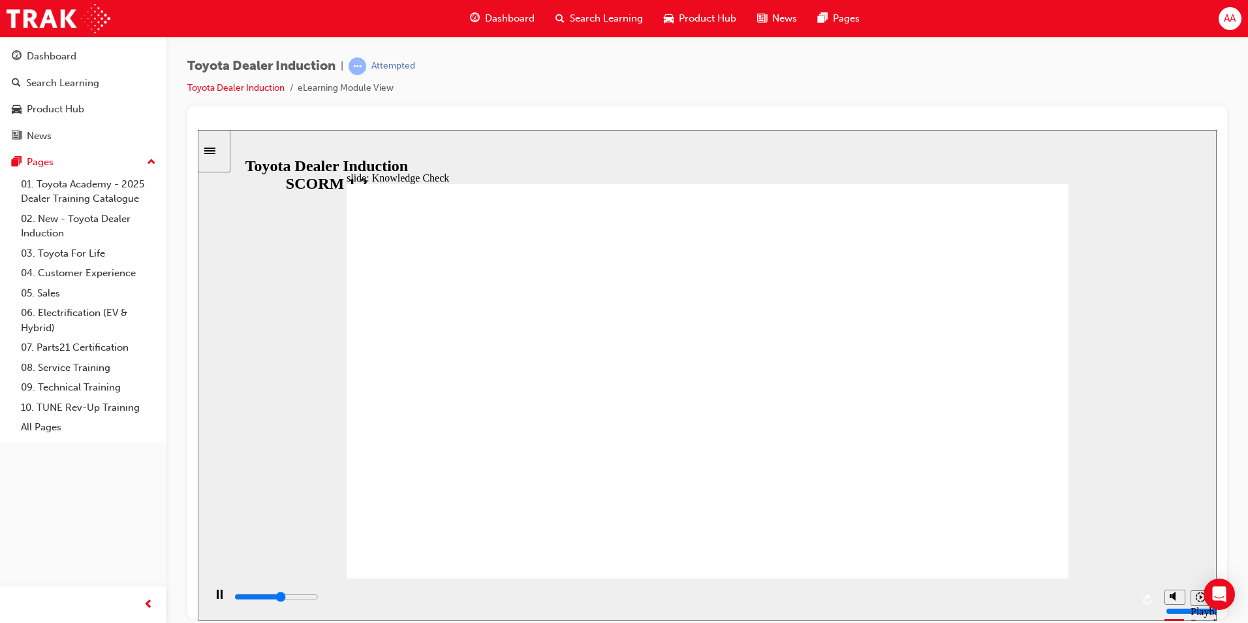
type input "m"
type input "3000"
type input "mo"
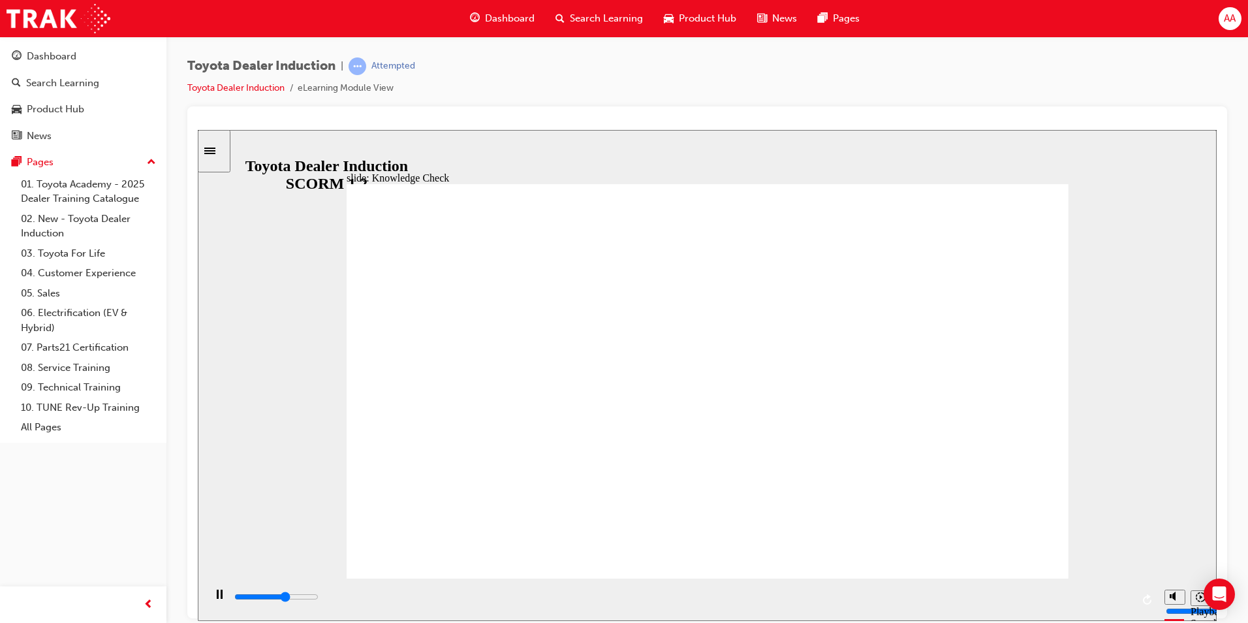
type input "3200"
type input "mov"
type input "3300"
type input "move"
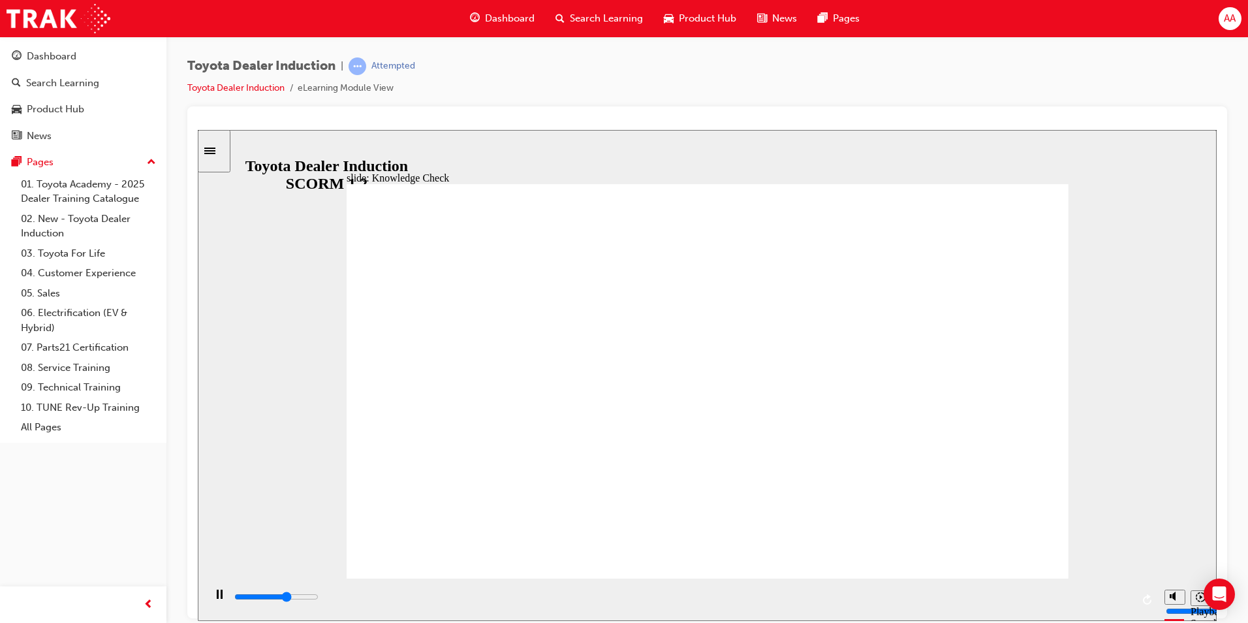
type input "move"
type input "3500"
type input "moved"
type input "4800"
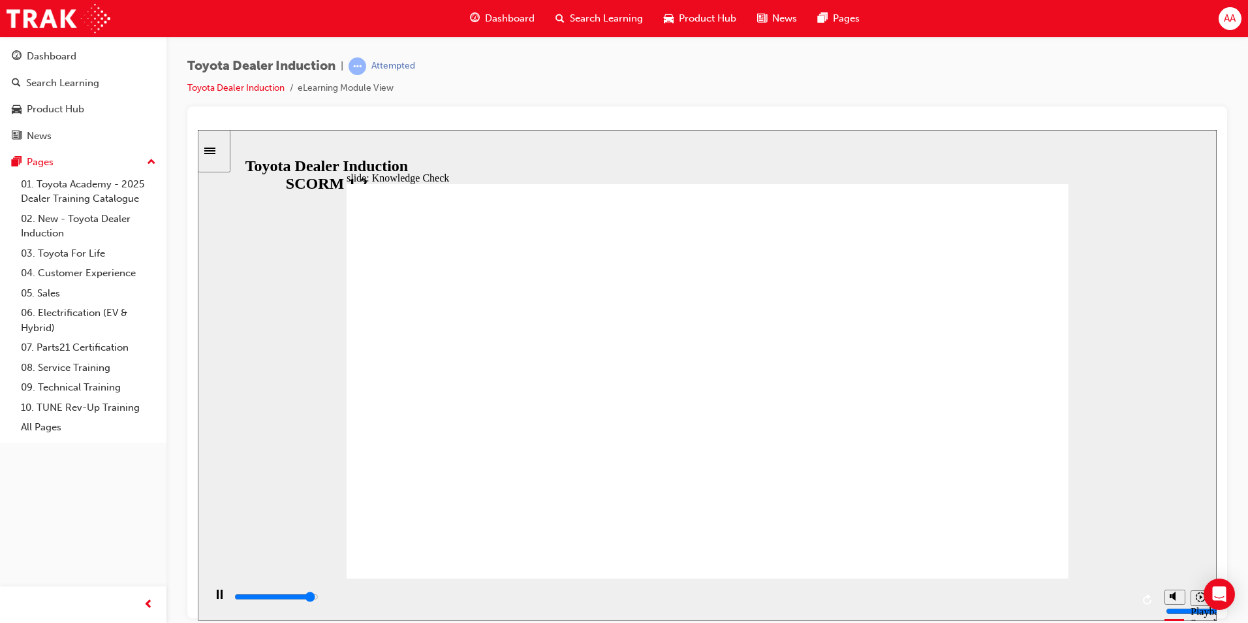
type input "moved"
click at [319, 597] on input "slide progress" at bounding box center [276, 596] width 84 height 10
type input "6500"
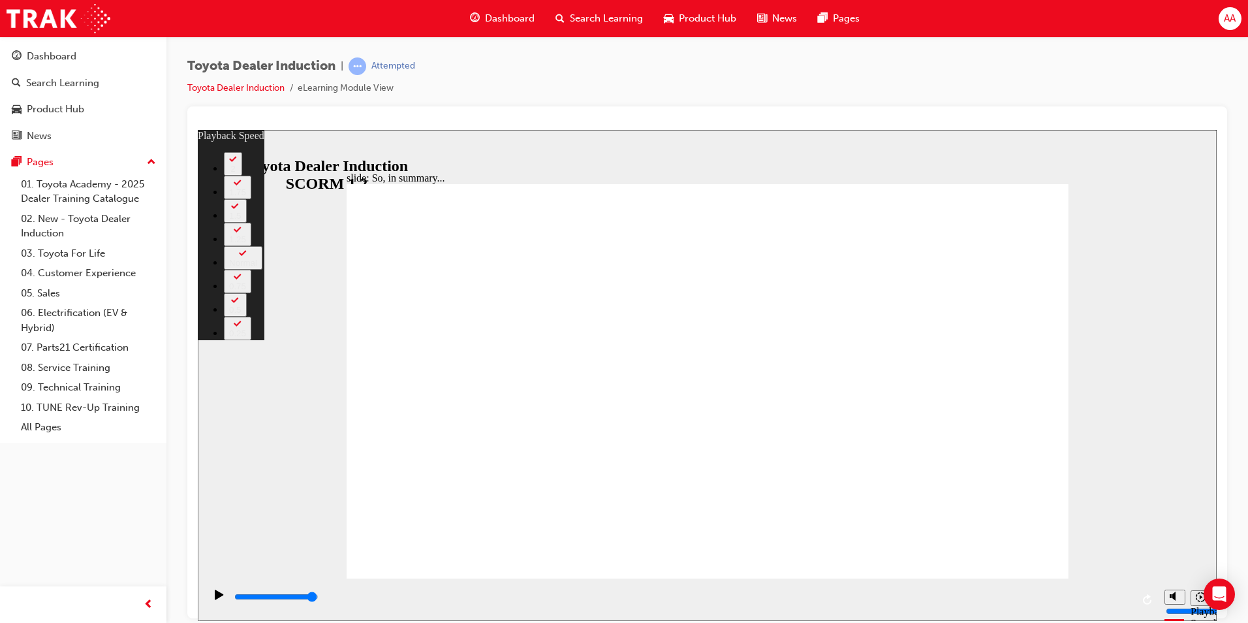
type input "128"
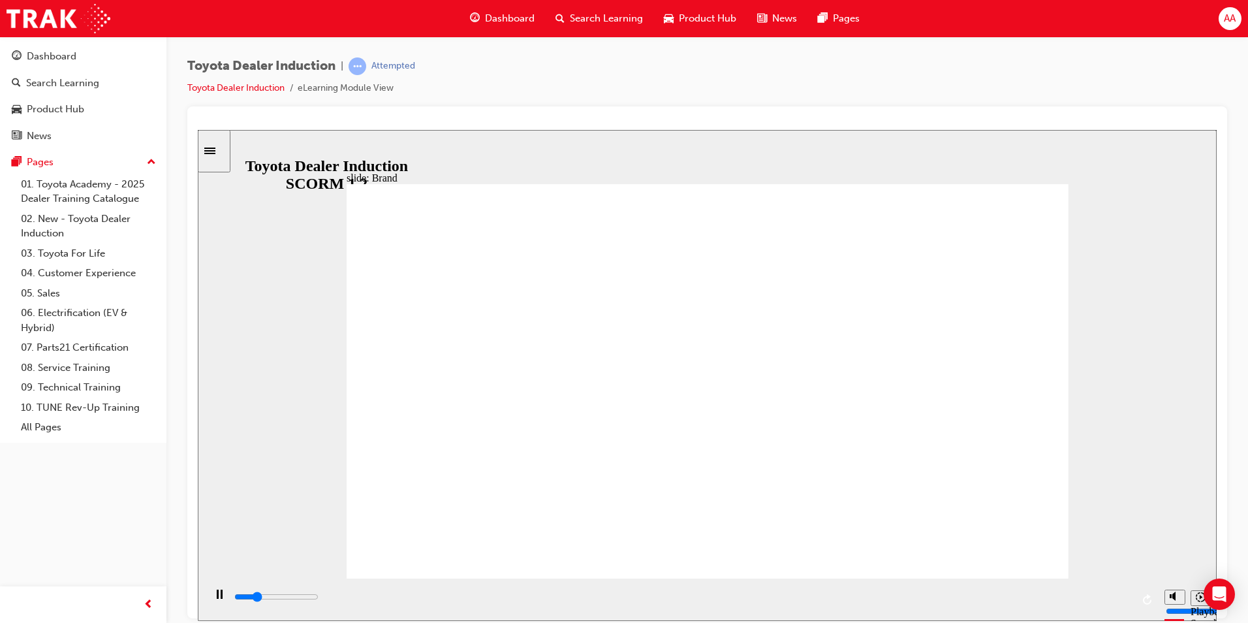
click at [319, 599] on input "slide progress" at bounding box center [276, 596] width 84 height 10
drag, startPoint x: 961, startPoint y: 534, endPoint x: 1010, endPoint y: 528, distance: 49.3
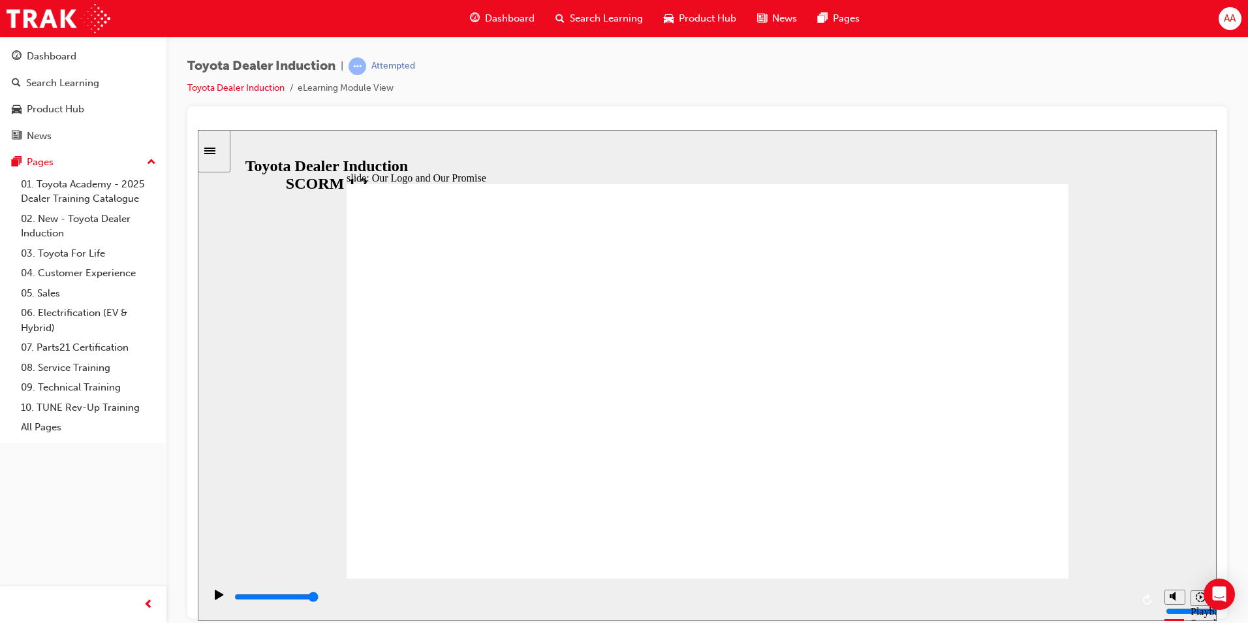
click at [1114, 600] on div "playback controls" at bounding box center [682, 596] width 899 height 14
click at [319, 598] on input "slide progress" at bounding box center [276, 596] width 84 height 10
type input "8400"
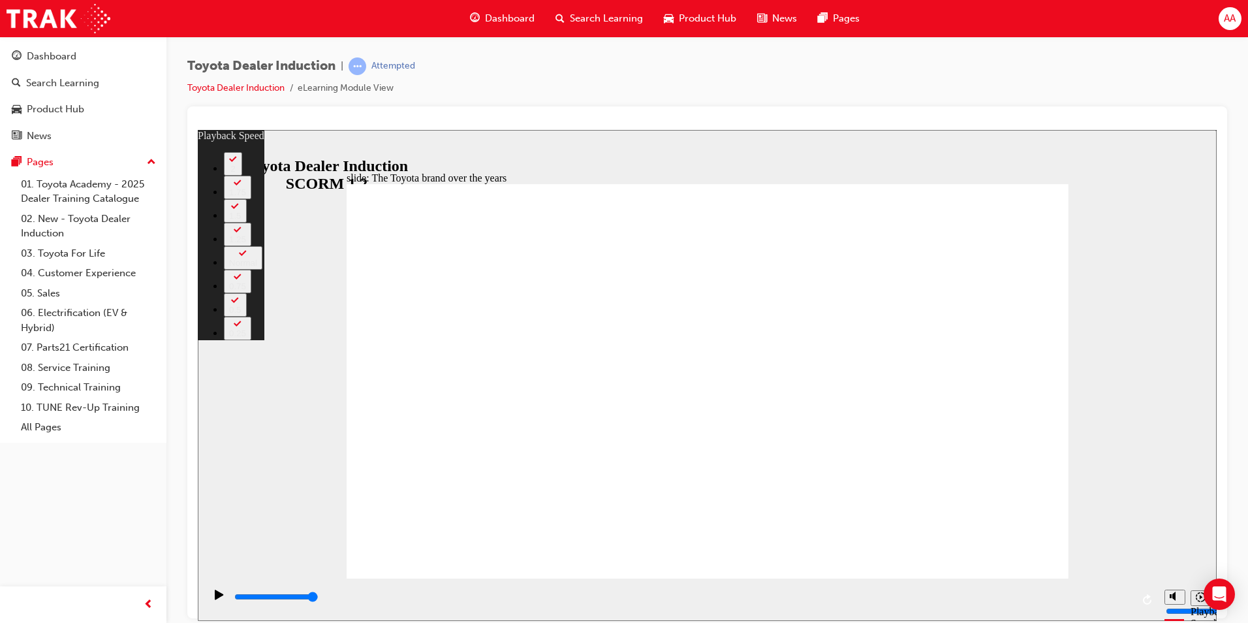
type input "165"
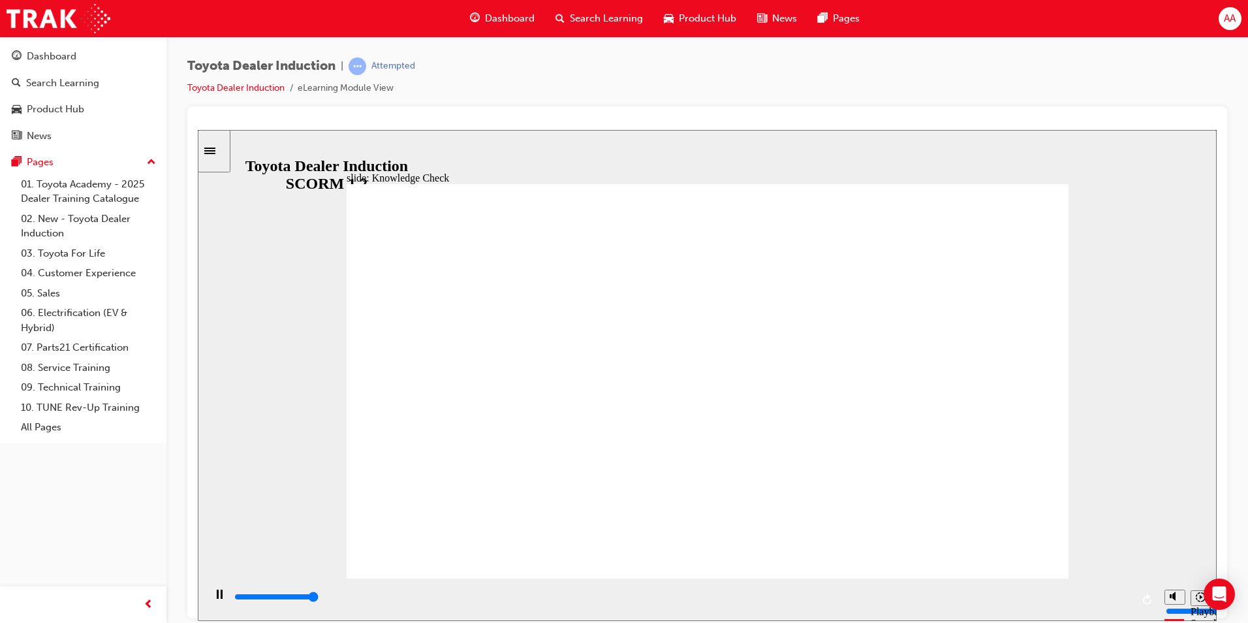
type input "5000"
radio input "true"
click at [319, 599] on input "slide progress" at bounding box center [276, 596] width 84 height 10
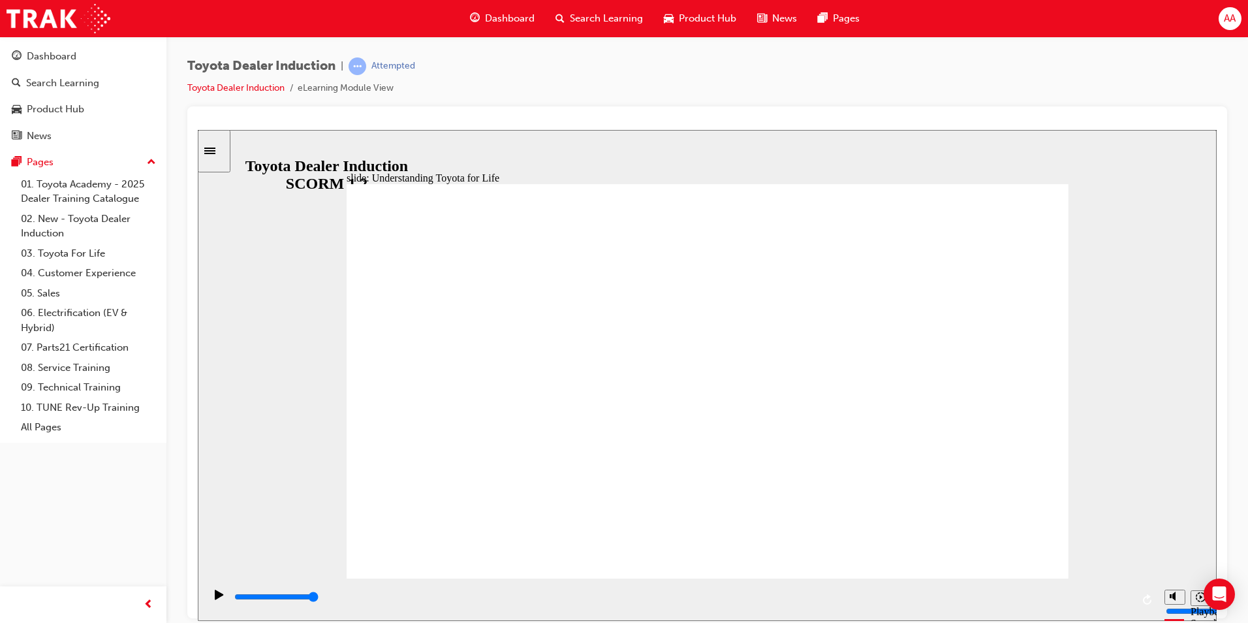
drag, startPoint x: 1035, startPoint y: 227, endPoint x: 1029, endPoint y: 210, distance: 18.6
click at [1125, 597] on div "playback controls" at bounding box center [682, 596] width 899 height 14
click at [1120, 597] on div "playback controls" at bounding box center [682, 596] width 899 height 14
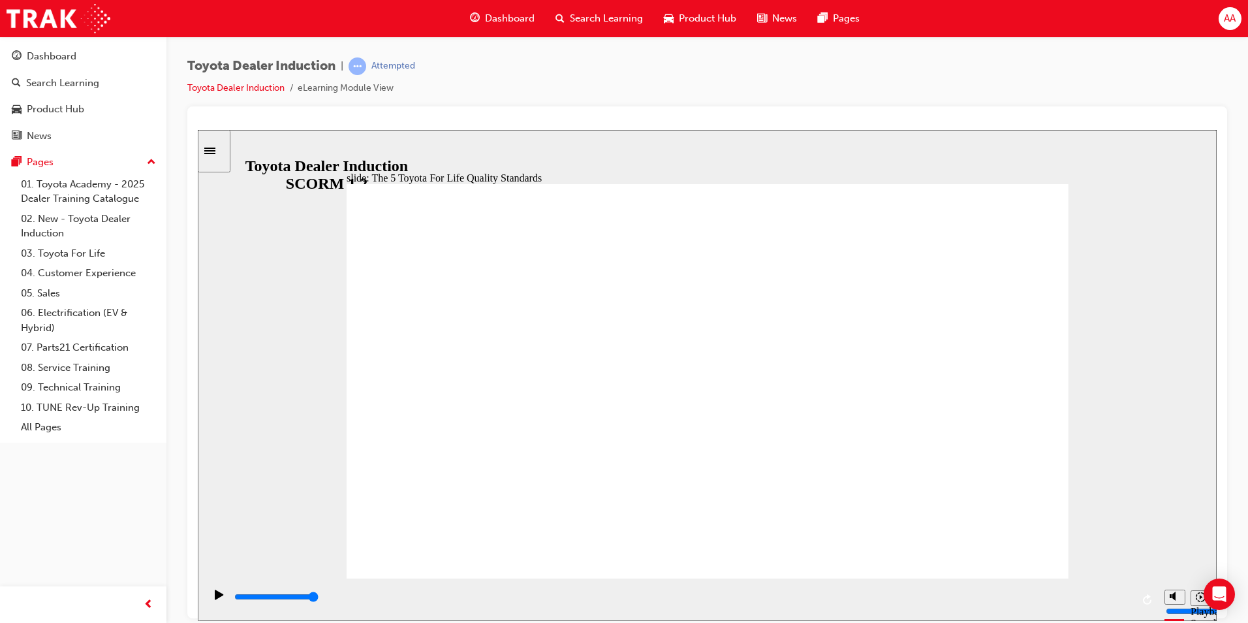
click at [319, 598] on input "slide progress" at bounding box center [276, 596] width 84 height 10
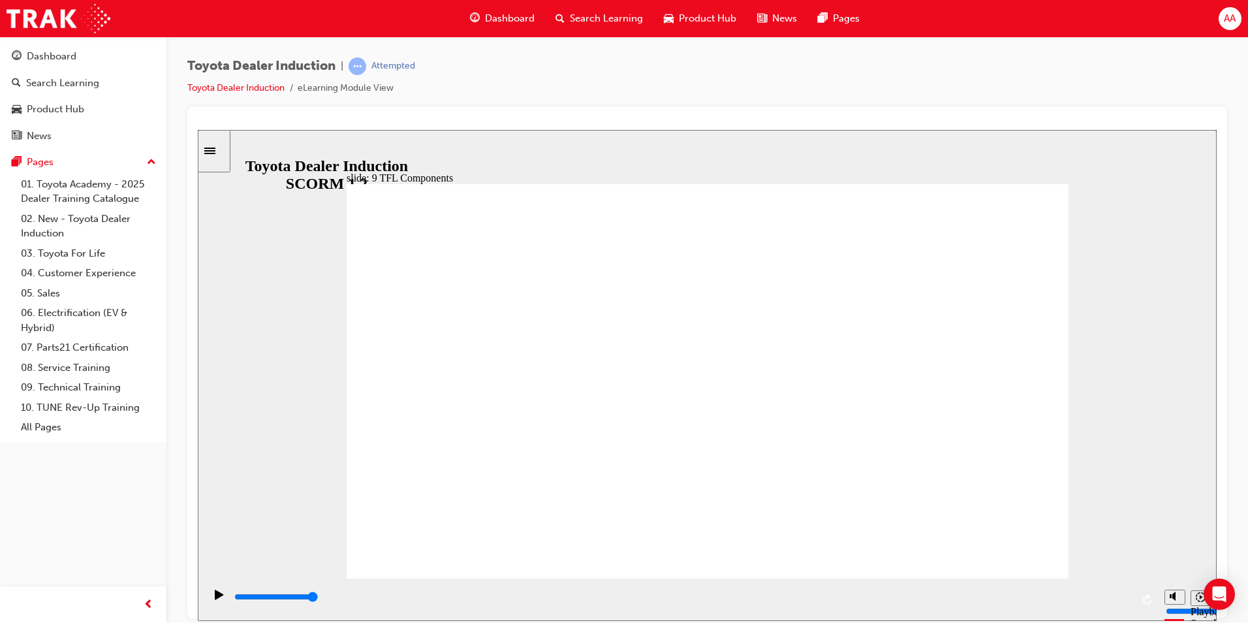
drag, startPoint x: 966, startPoint y: 529, endPoint x: 1003, endPoint y: 540, distance: 38.0
click at [1118, 600] on div "playback controls" at bounding box center [682, 596] width 899 height 14
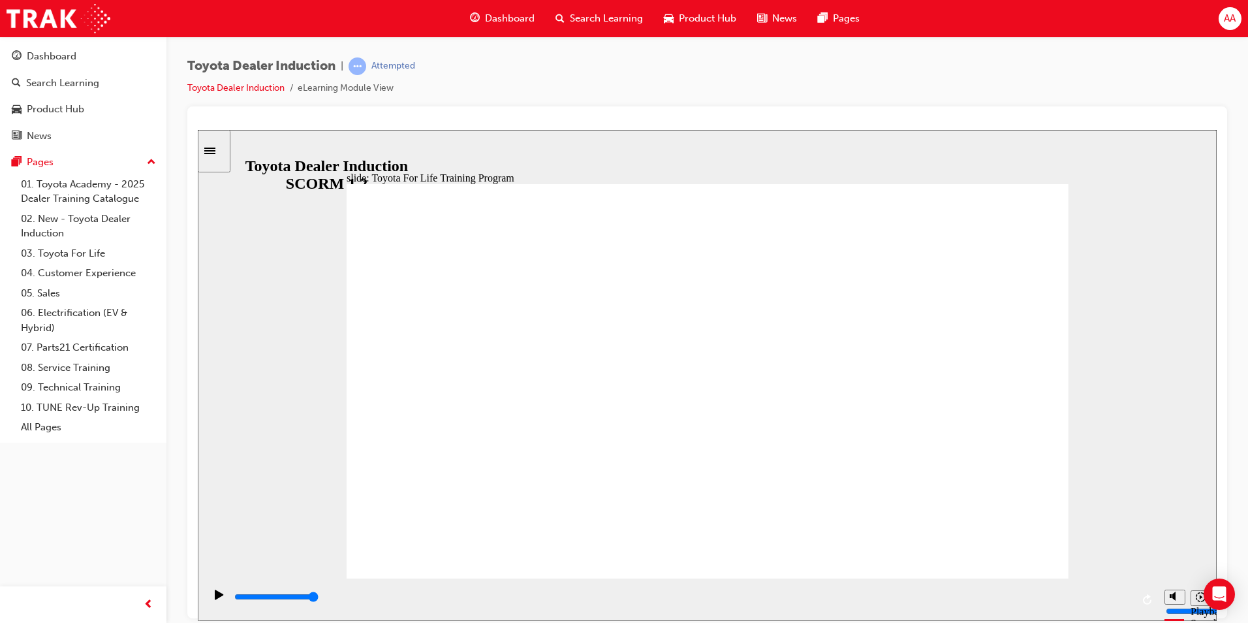
click at [319, 598] on input "slide progress" at bounding box center [276, 596] width 84 height 10
click at [319, 599] on input "slide progress" at bounding box center [276, 596] width 84 height 10
type input "10800"
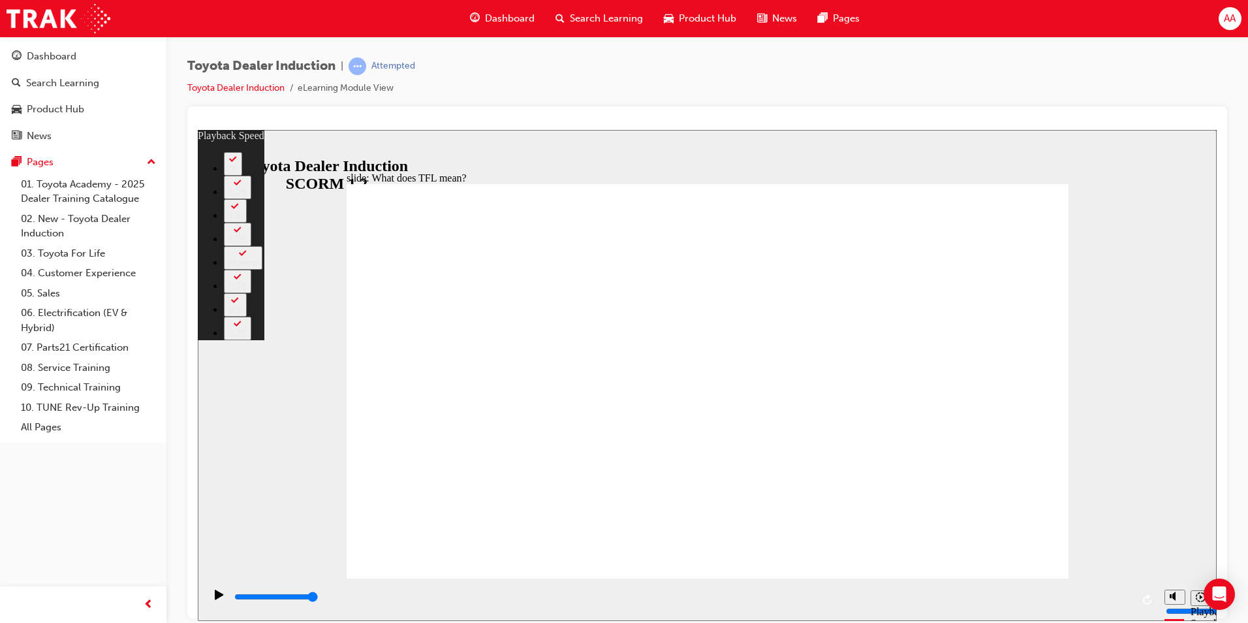
type input "139"
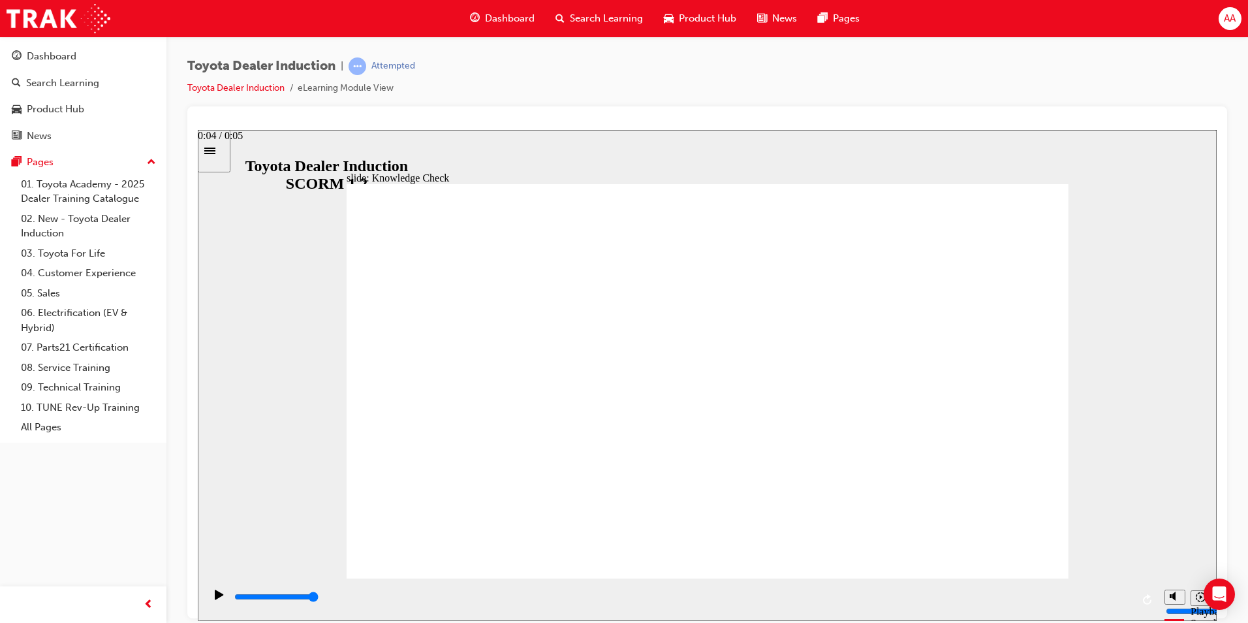
click at [319, 598] on input "slide progress" at bounding box center [276, 596] width 84 height 10
type input "5000"
radio input "true"
drag, startPoint x: 993, startPoint y: 528, endPoint x: 1000, endPoint y: 546, distance: 19.4
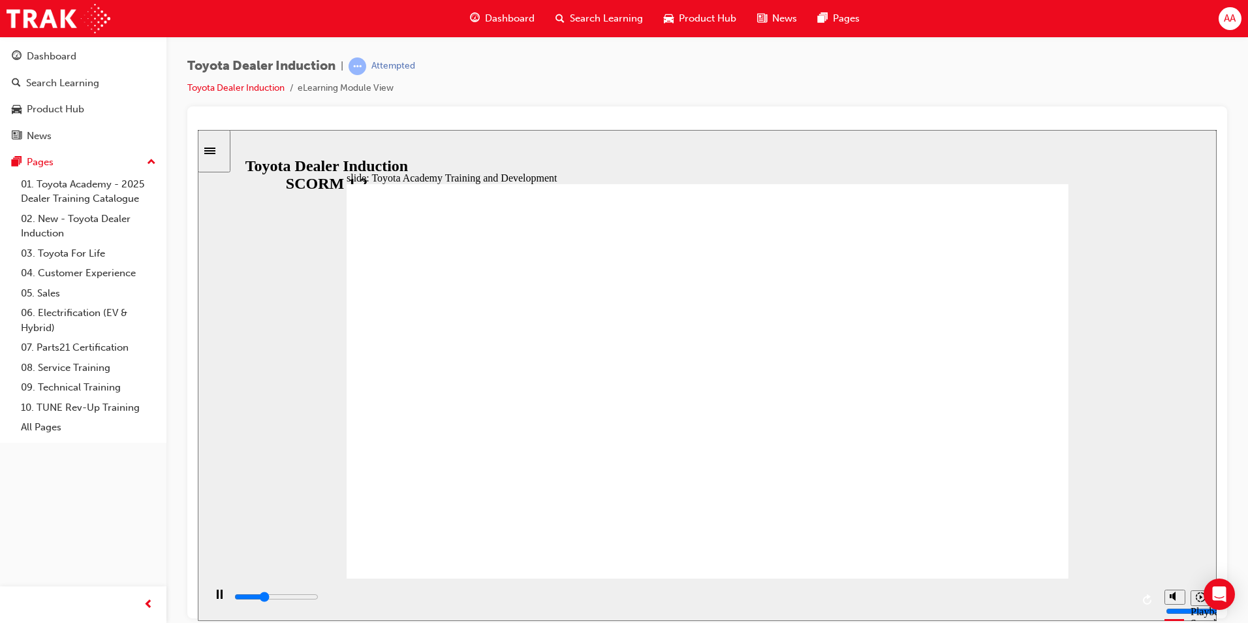
click at [319, 599] on input "slide progress" at bounding box center [276, 596] width 84 height 10
drag, startPoint x: 1019, startPoint y: 270, endPoint x: 995, endPoint y: 280, distance: 26.9
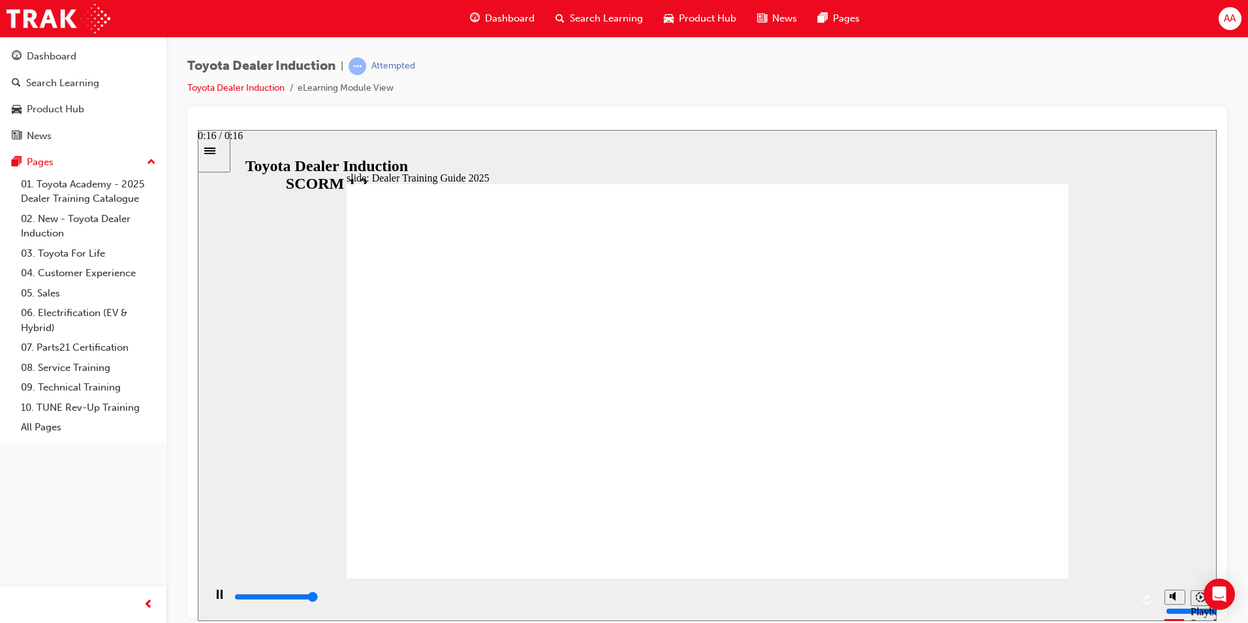
click at [319, 599] on input "slide progress" at bounding box center [276, 596] width 84 height 10
click at [1121, 600] on div "playback controls" at bounding box center [682, 596] width 899 height 14
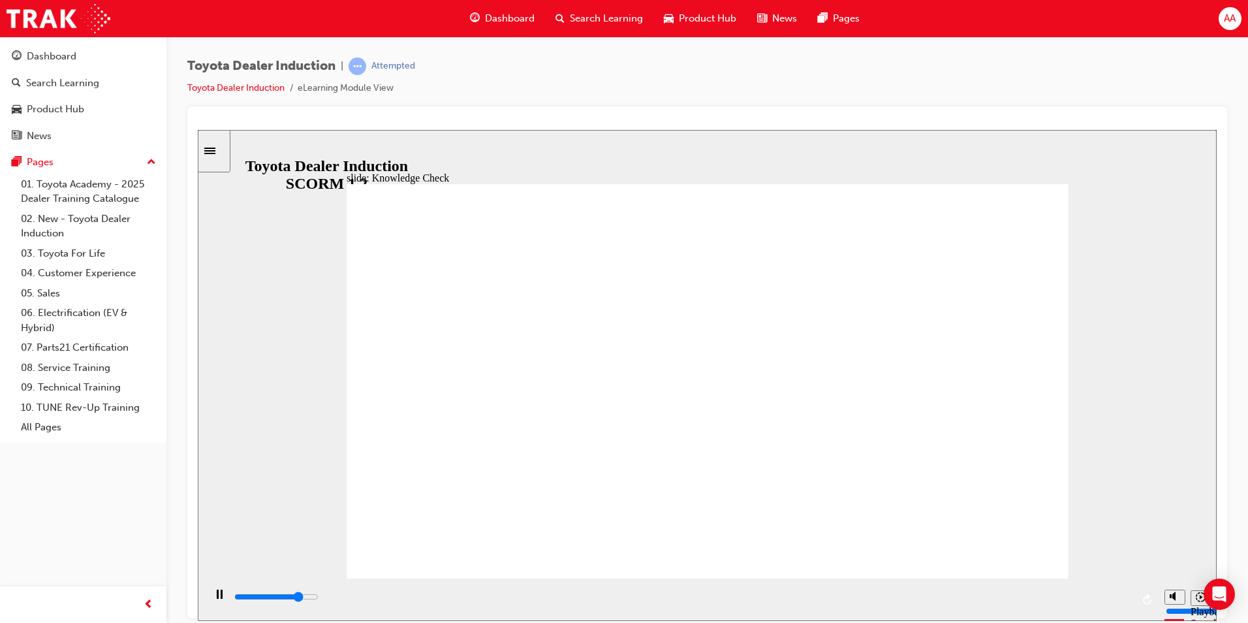
type input "4100"
radio input "true"
drag, startPoint x: 1005, startPoint y: 530, endPoint x: 1008, endPoint y: 537, distance: 7.6
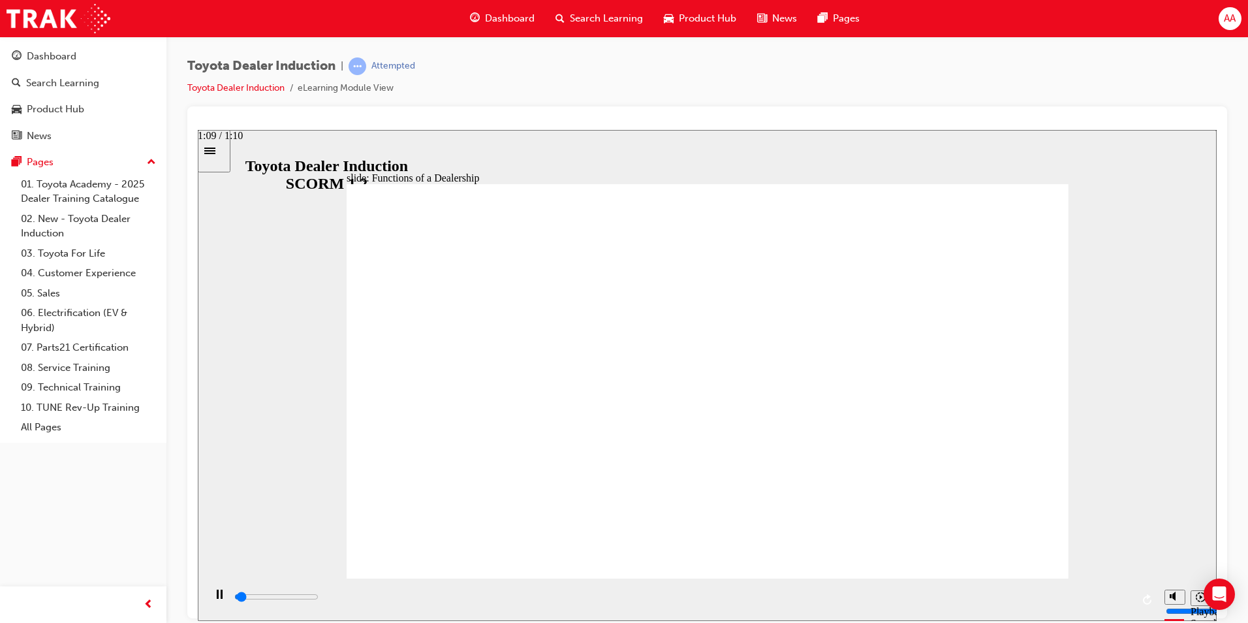
click at [319, 598] on input "slide progress" at bounding box center [276, 596] width 84 height 10
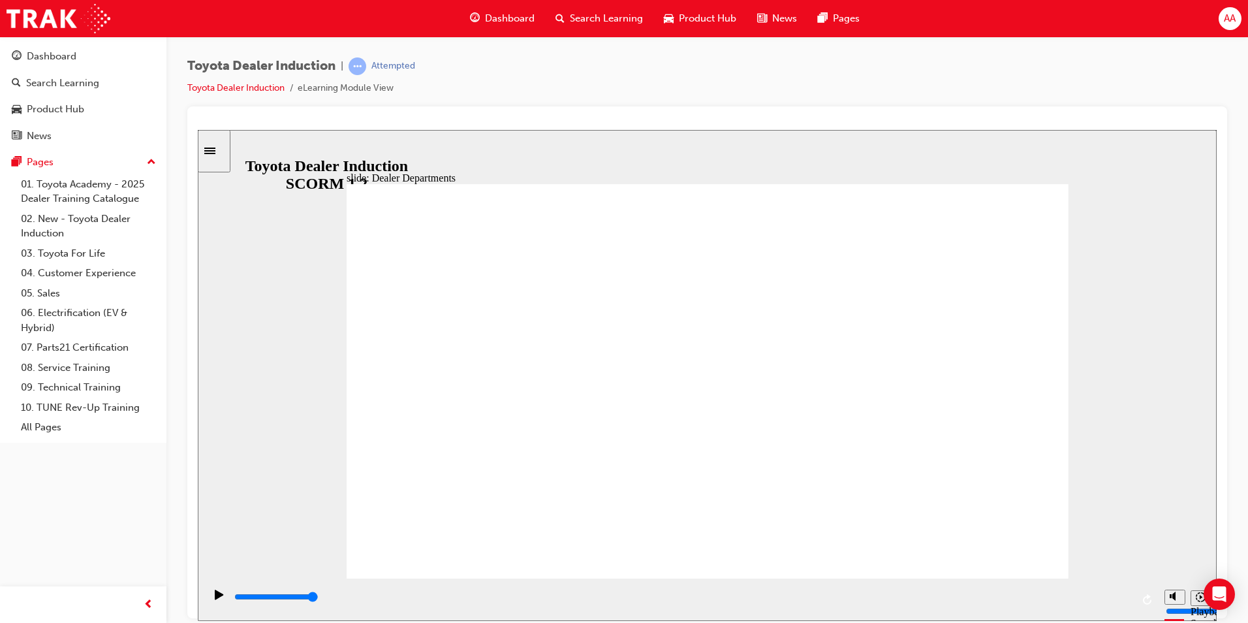
click at [319, 599] on input "slide progress" at bounding box center [276, 596] width 84 height 10
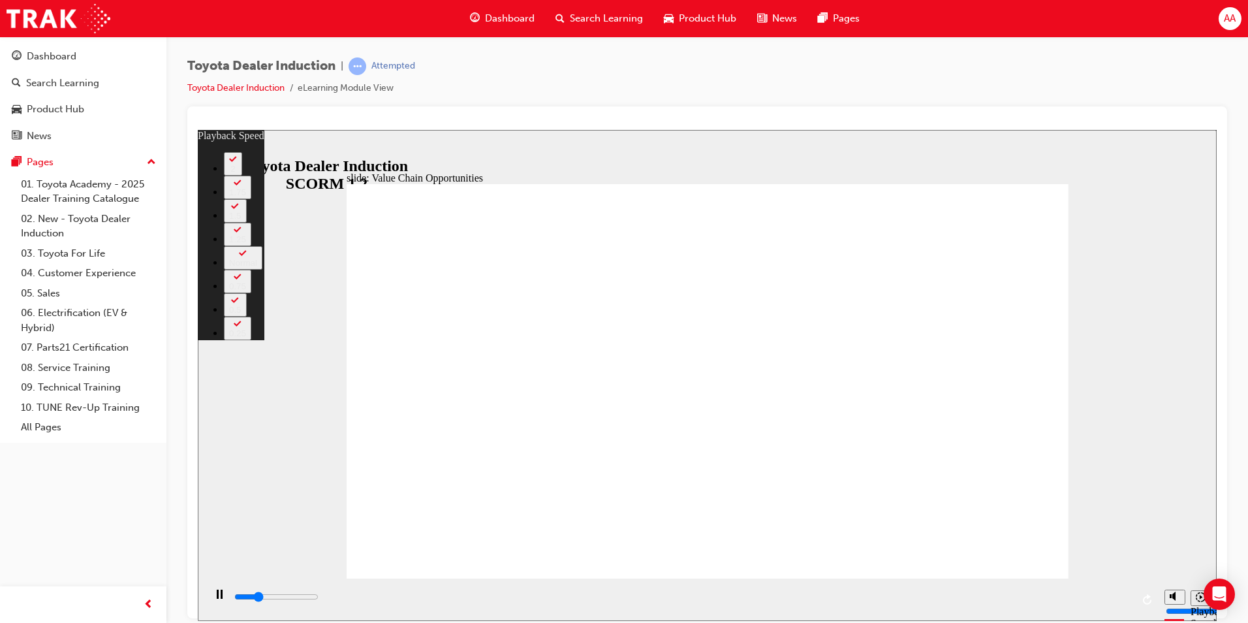
type input "2900"
type input "0"
type input "3200"
type input "1"
type input "3400"
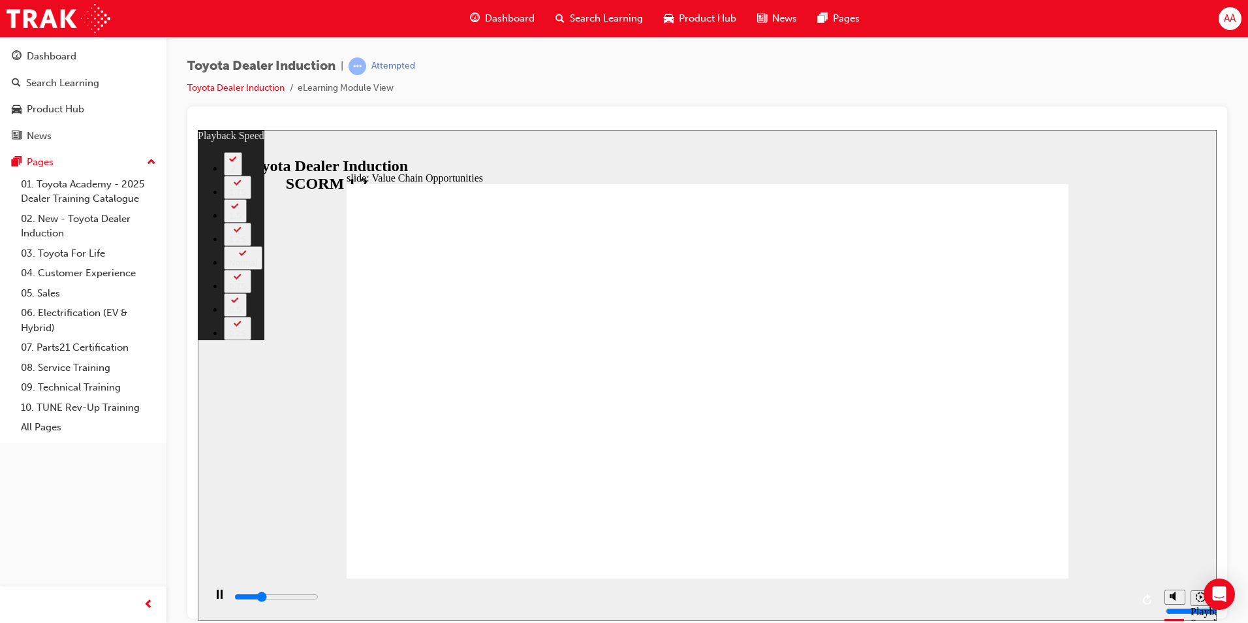
type input "1"
type input "3700"
type input "64"
type input "3700"
type input "64"
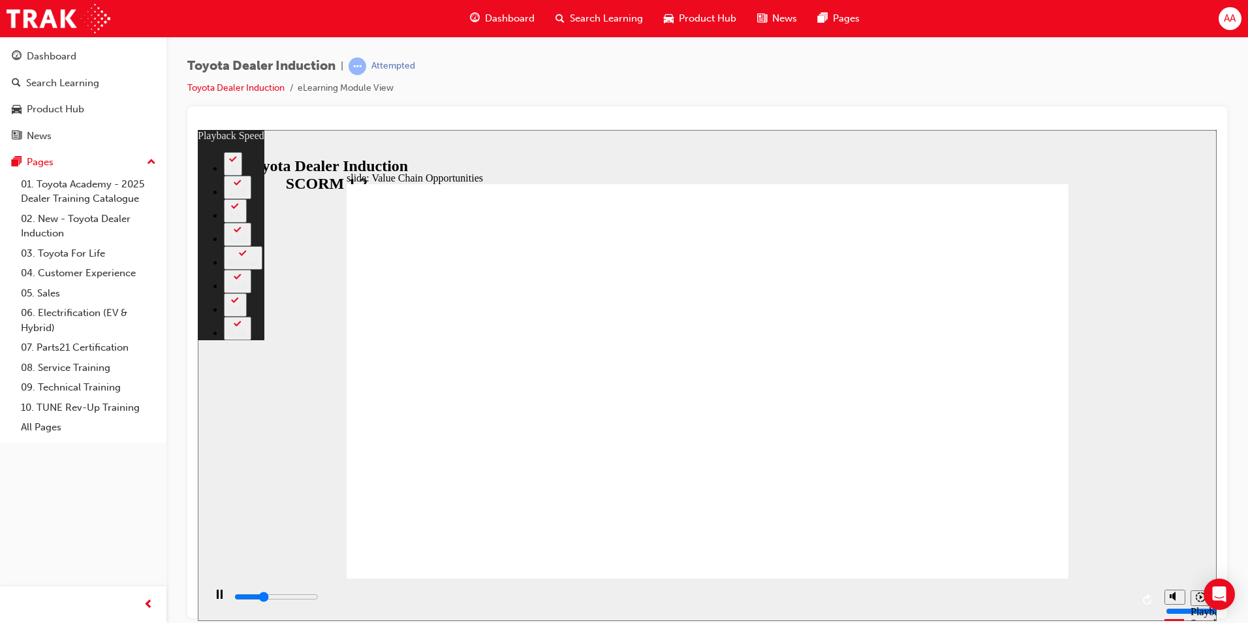
type input "3800"
type input "64"
type input "4000"
type input "64"
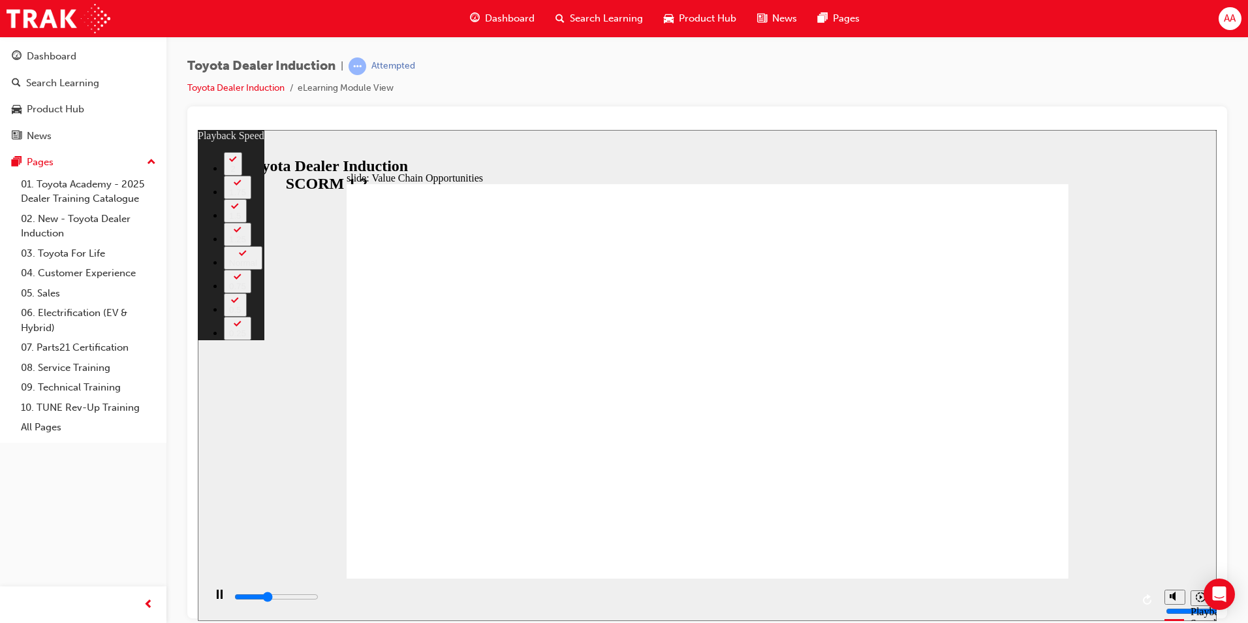
type input "4300"
type input "64"
type input "4600"
type input "64"
type input "4700"
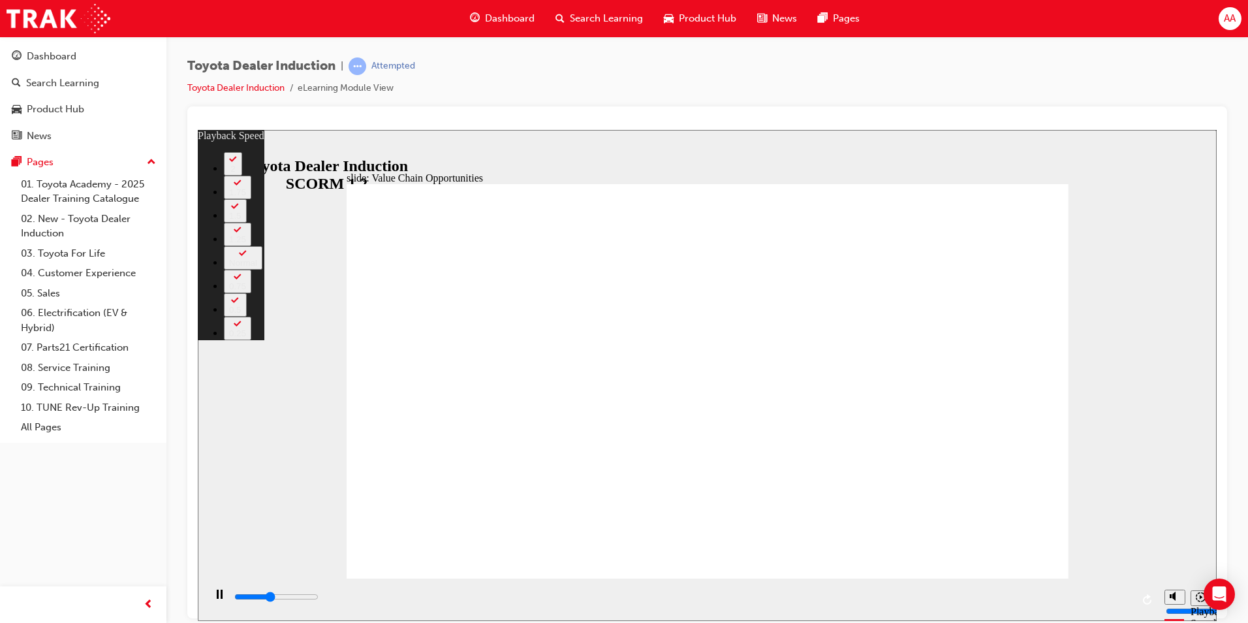
type input "64"
type input "6100"
type input "64"
type input "6100"
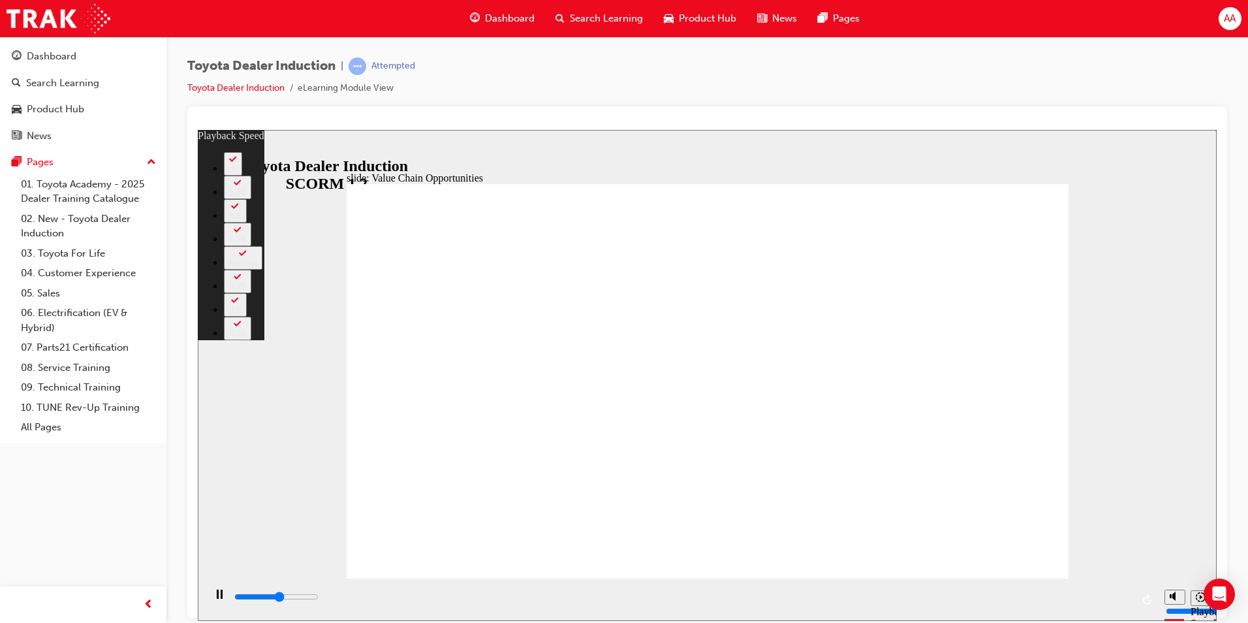
type input "64"
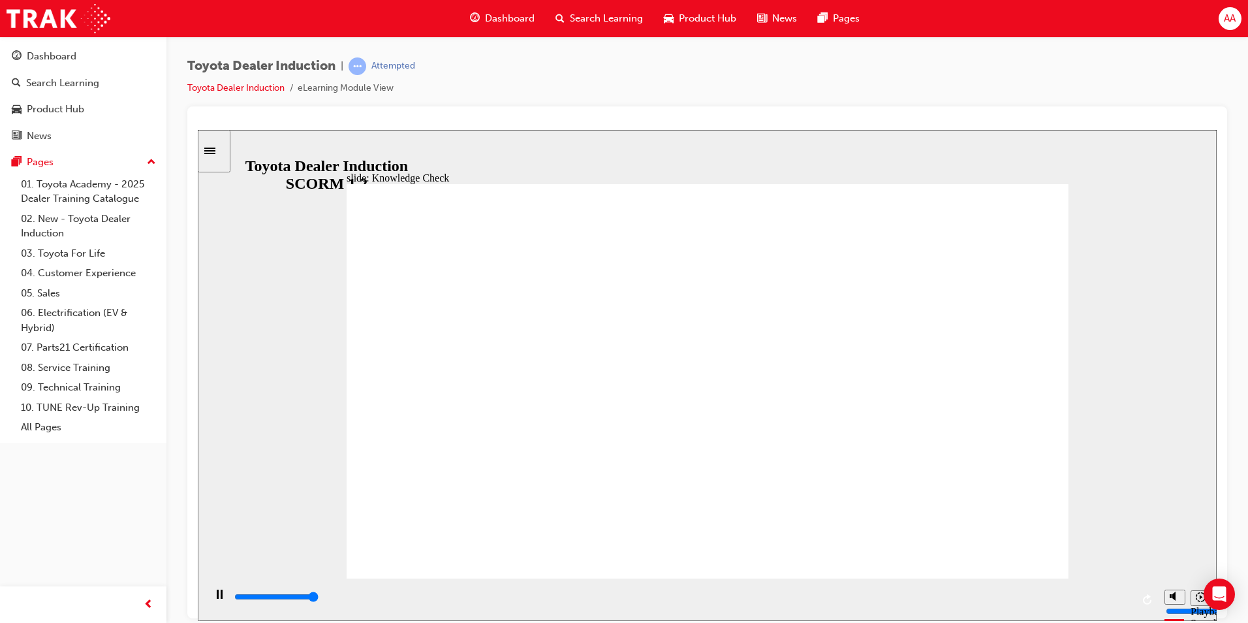
type input "5000"
radio input "true"
type input "5000"
radio input "true"
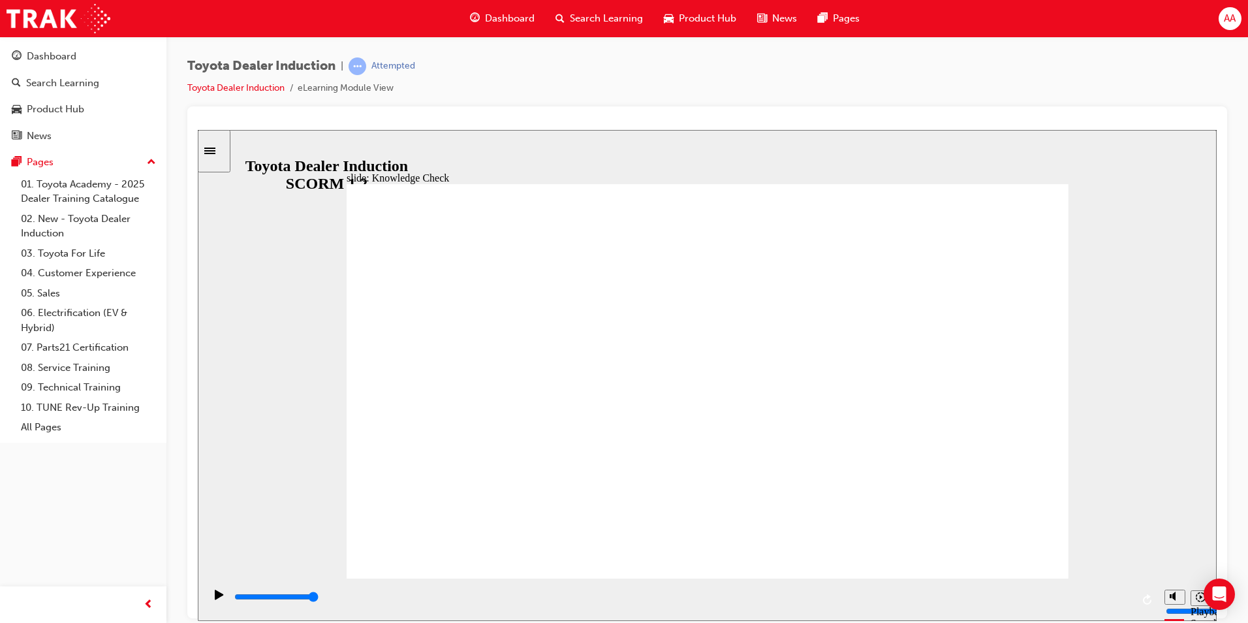
click at [319, 598] on input "slide progress" at bounding box center [276, 596] width 84 height 10
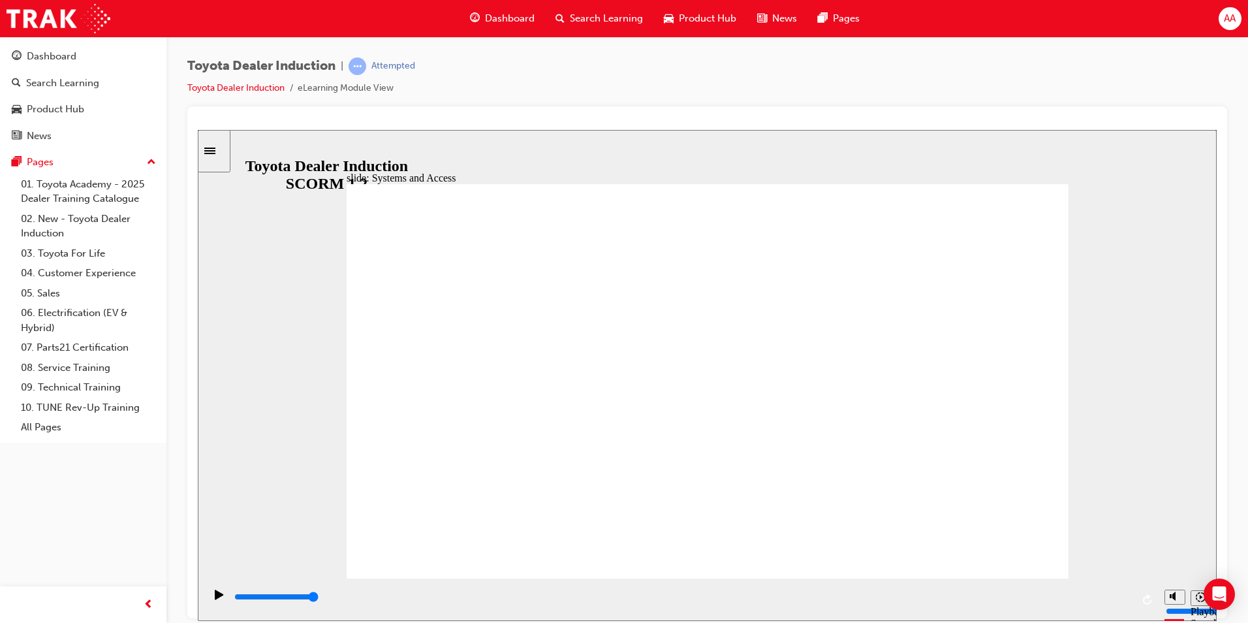
click at [1126, 600] on div "playback controls" at bounding box center [682, 596] width 899 height 14
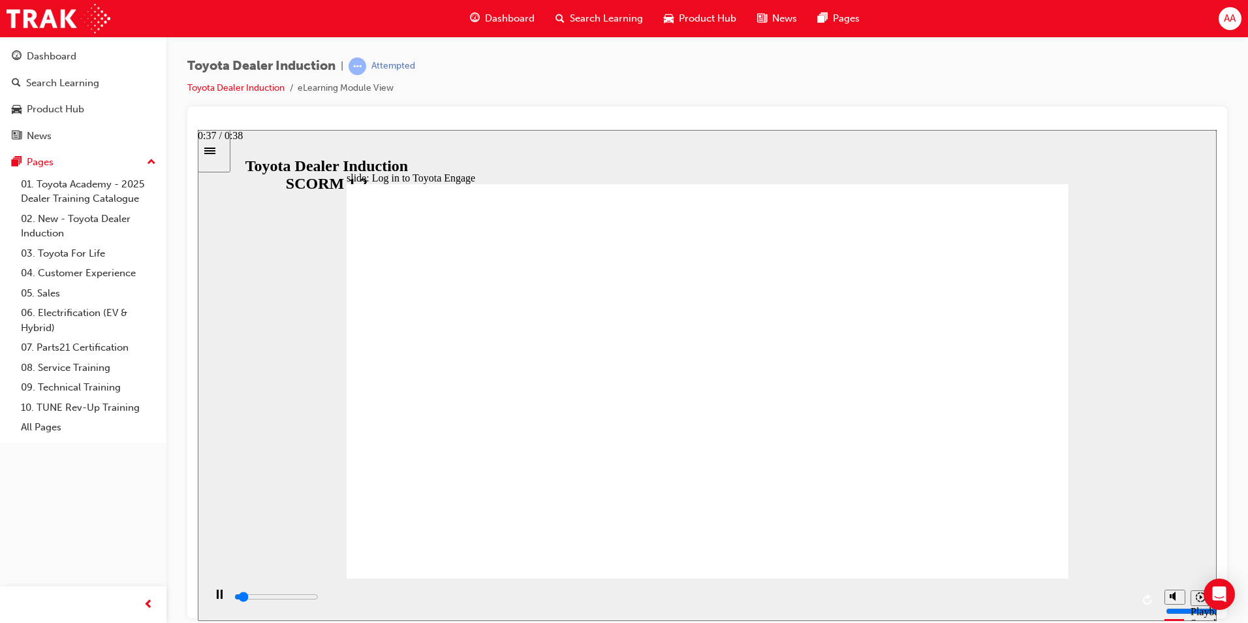
click at [1123, 597] on div "playback controls" at bounding box center [682, 596] width 899 height 14
type input "700"
click at [319, 599] on input "slide progress" at bounding box center [276, 596] width 84 height 10
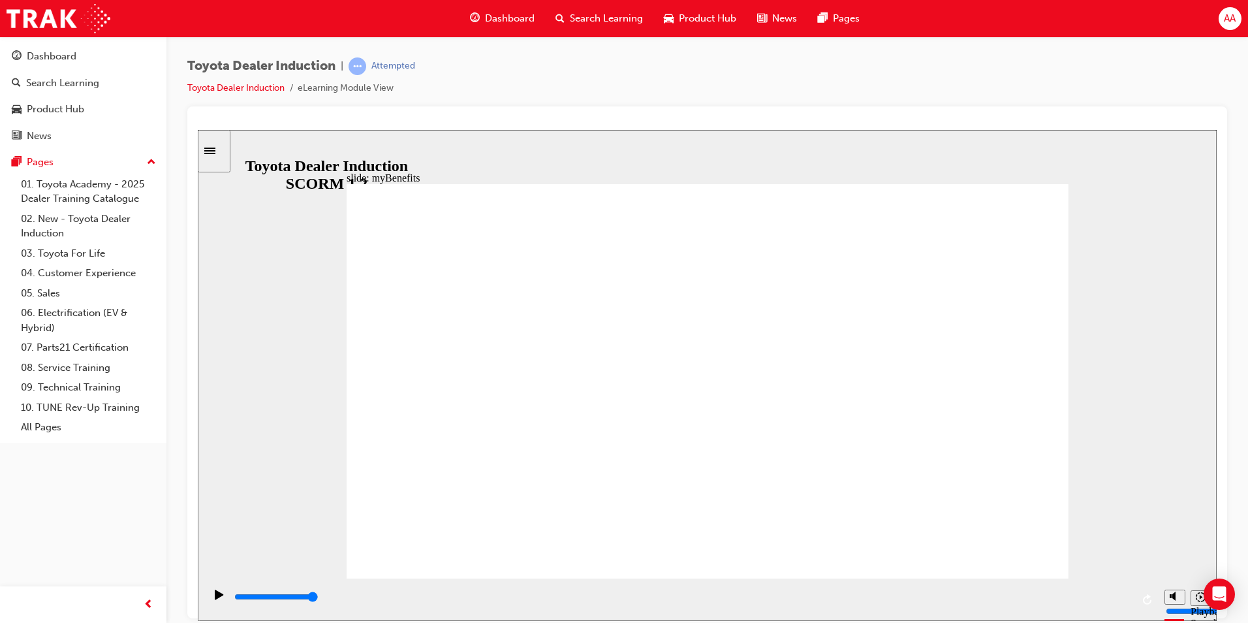
drag, startPoint x: 773, startPoint y: 324, endPoint x: 780, endPoint y: 324, distance: 7.2
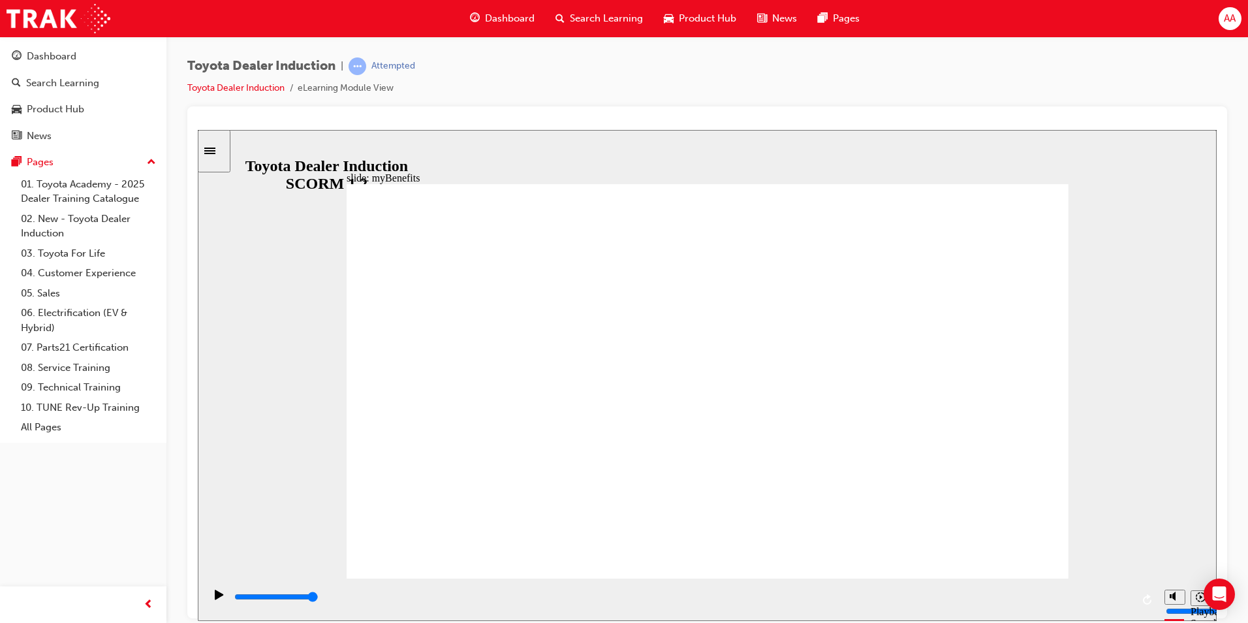
click at [319, 598] on input "slide progress" at bounding box center [276, 596] width 84 height 10
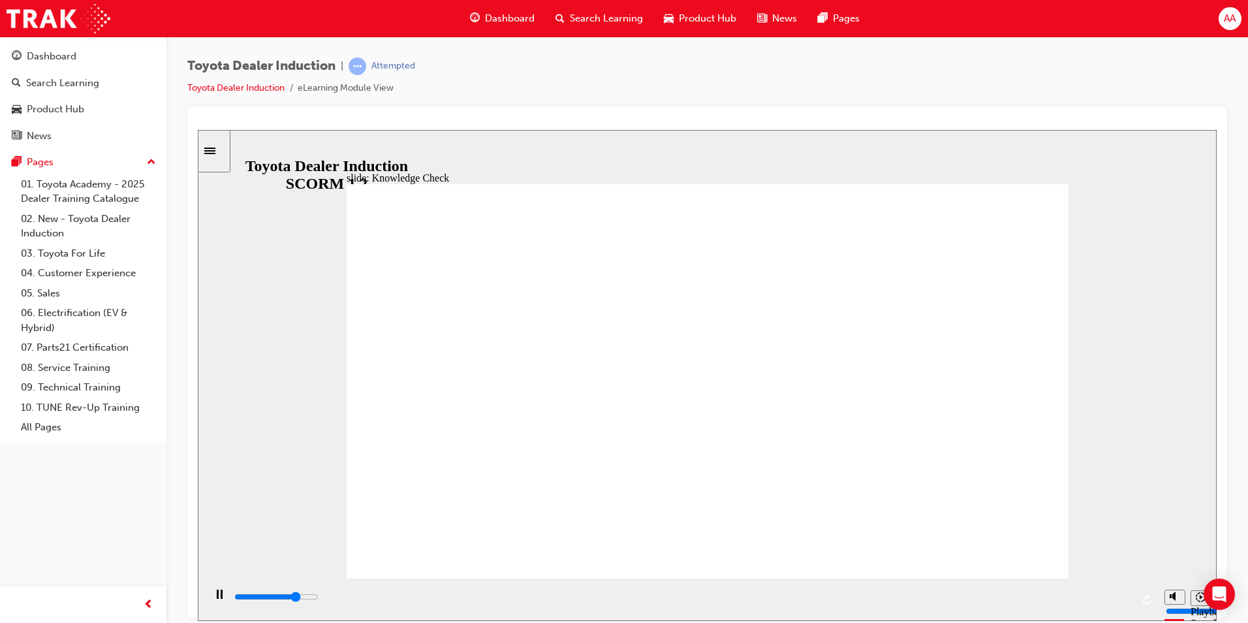
type input "5000"
type input "m"
type input "my"
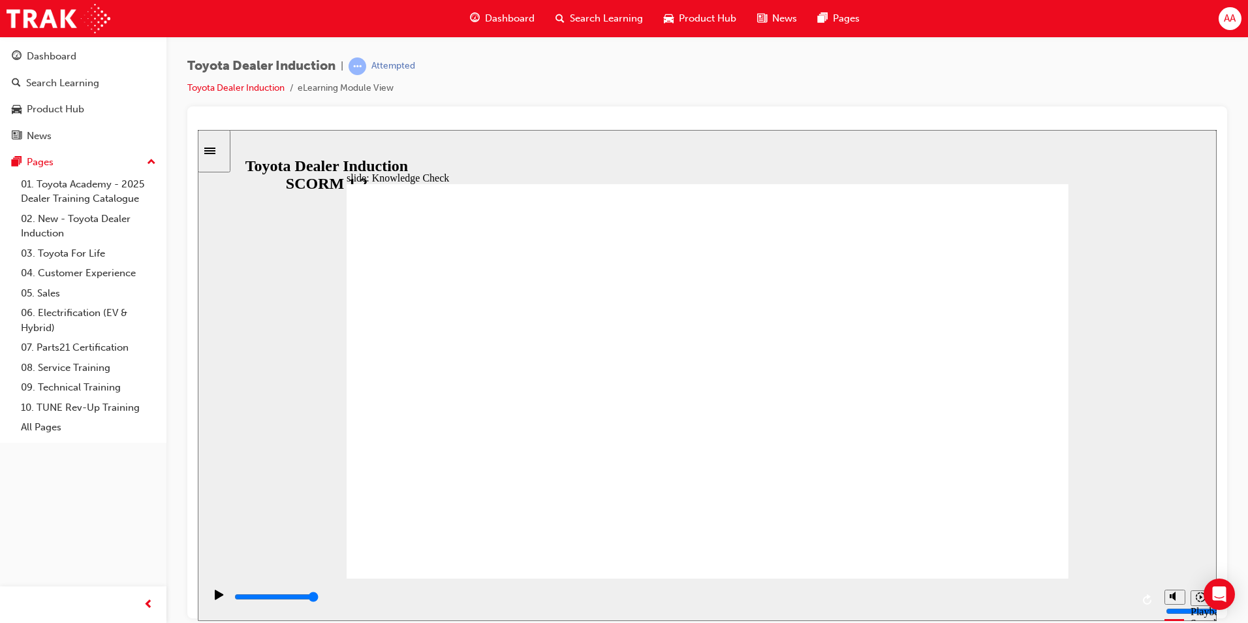
type input "my"
type input "myt"
type input "myto"
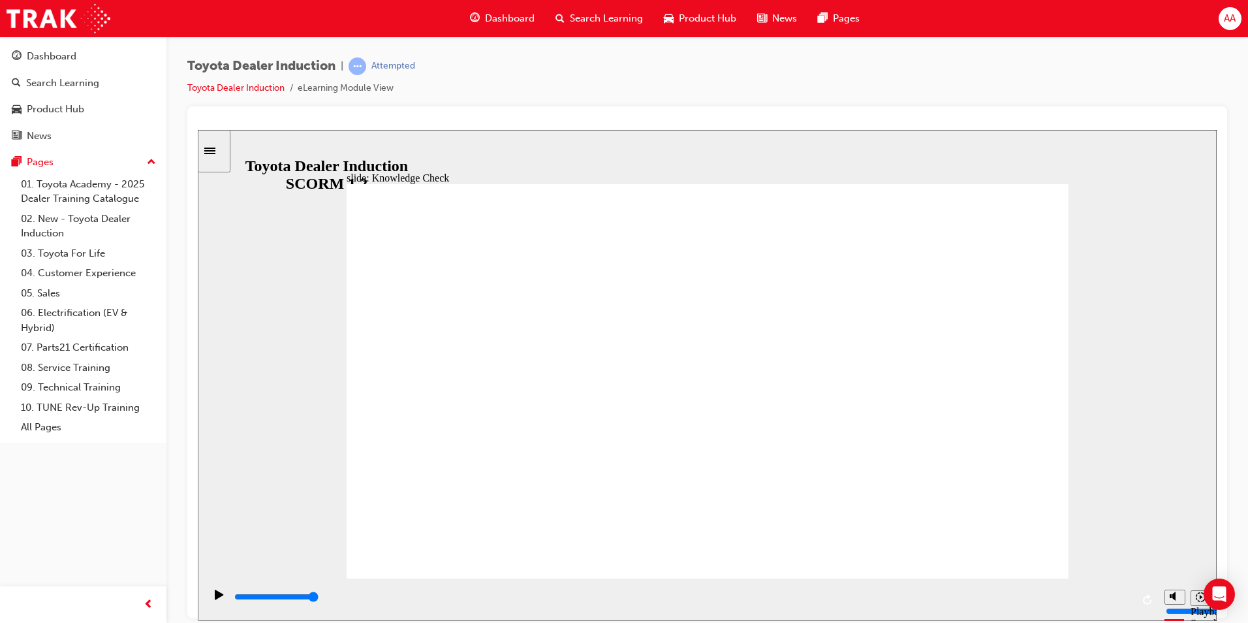
type input "mytoy"
type input "mytoyo"
type input "mytoyot"
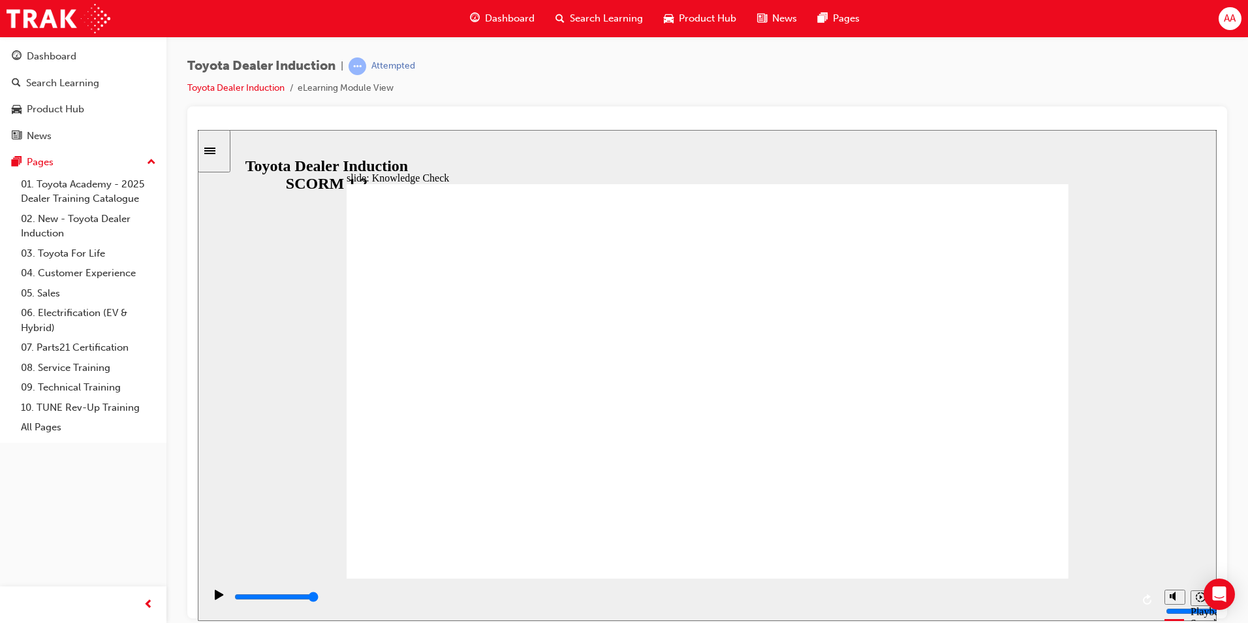
type input "mytoyot"
type input "mytoyota"
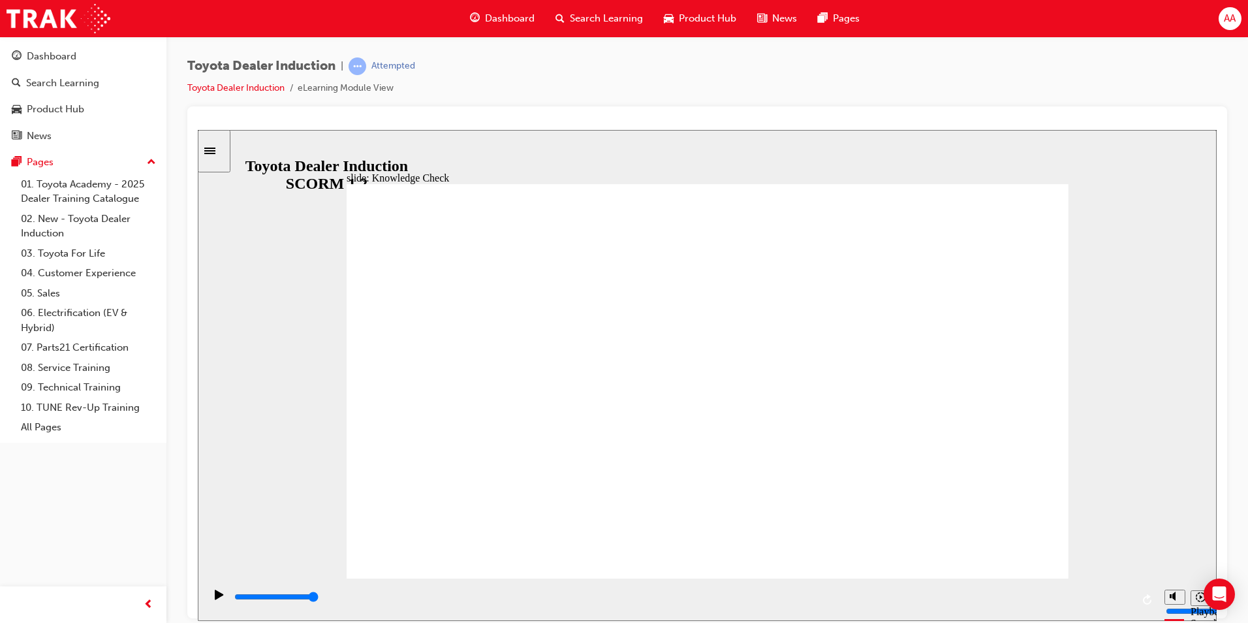
type input "mytoyota a"
type input "mytoyota ap"
type input "mytoyota app"
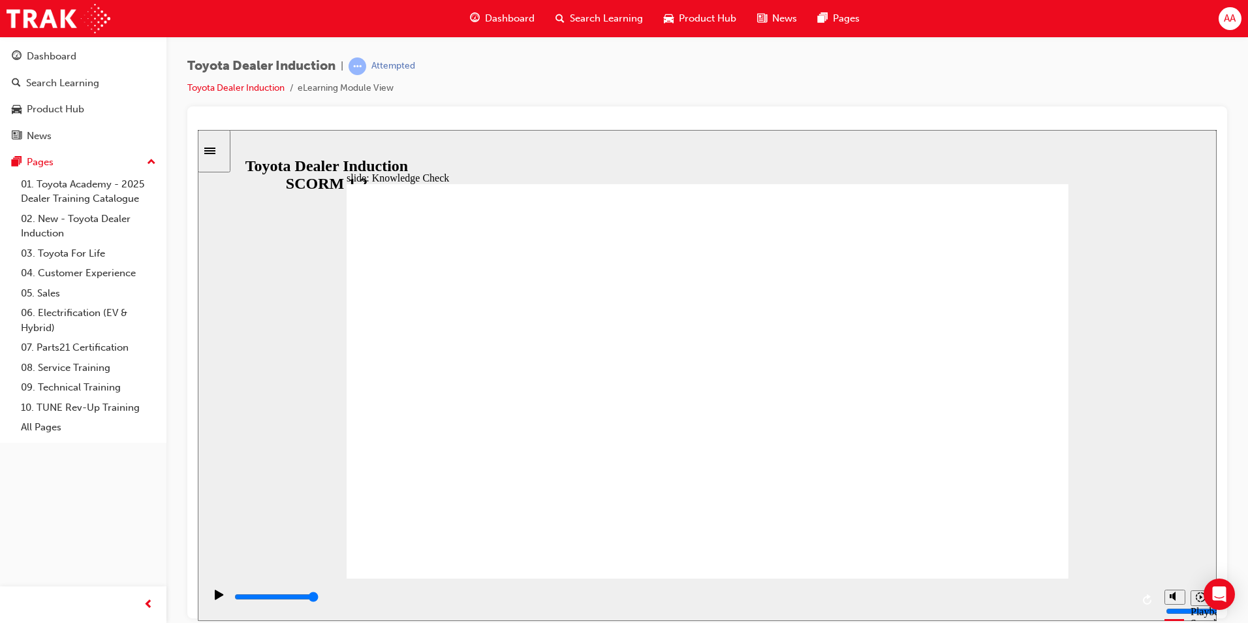
type input "mytoyota app"
type input "mytoyota ap"
type input "mytoyota a"
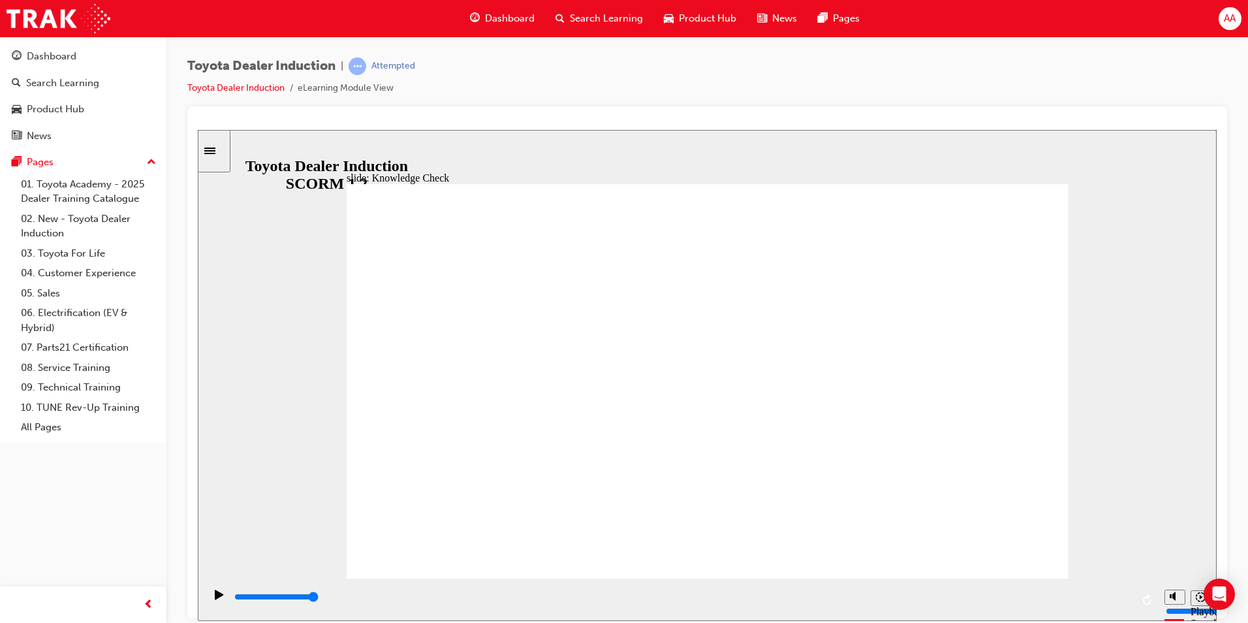
type input "mytoyota"
type input "mytoyota b"
type input "mytoyota be"
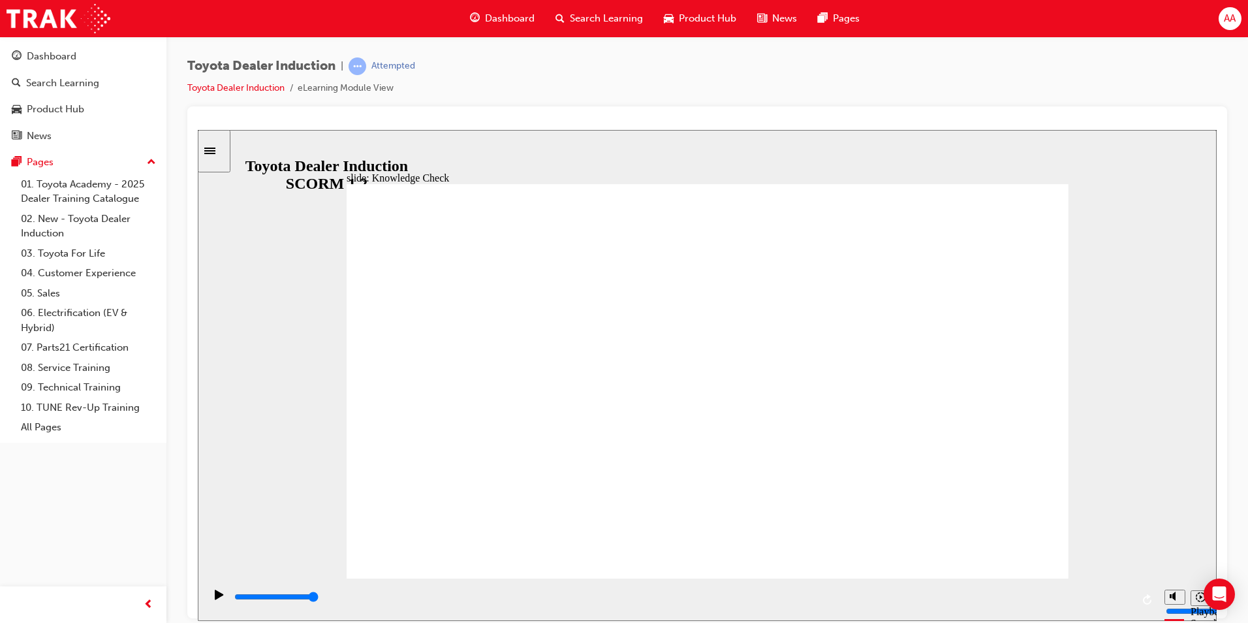
type input "mytoyota be"
type input "mytoyota ben"
type input "mytoyota beni"
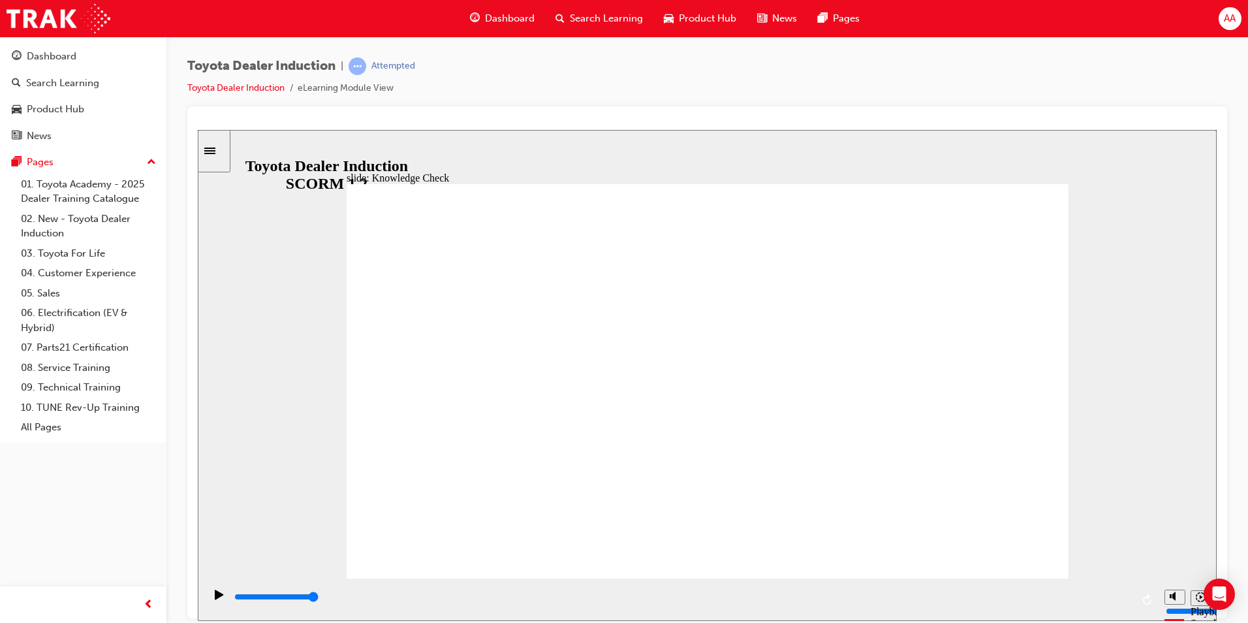
type input "mytoyota benif"
type input "mytoyota benifi"
type input "mytoyota benifit"
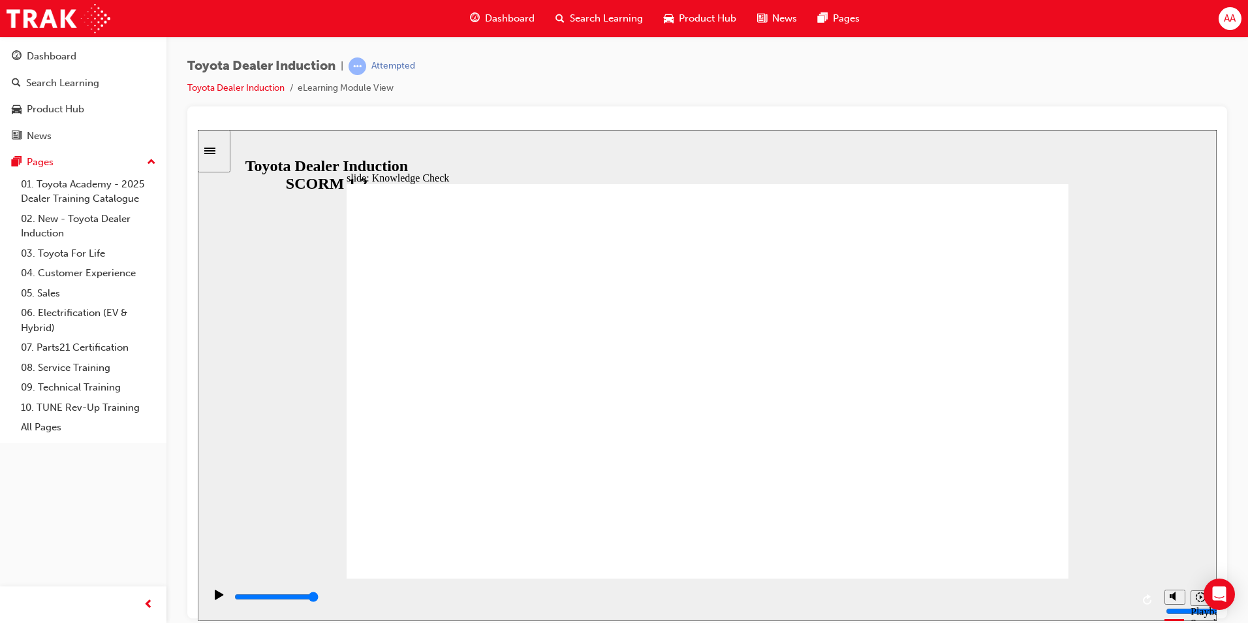
type input "mytoyota benifit"
type input "mytoyota benifits"
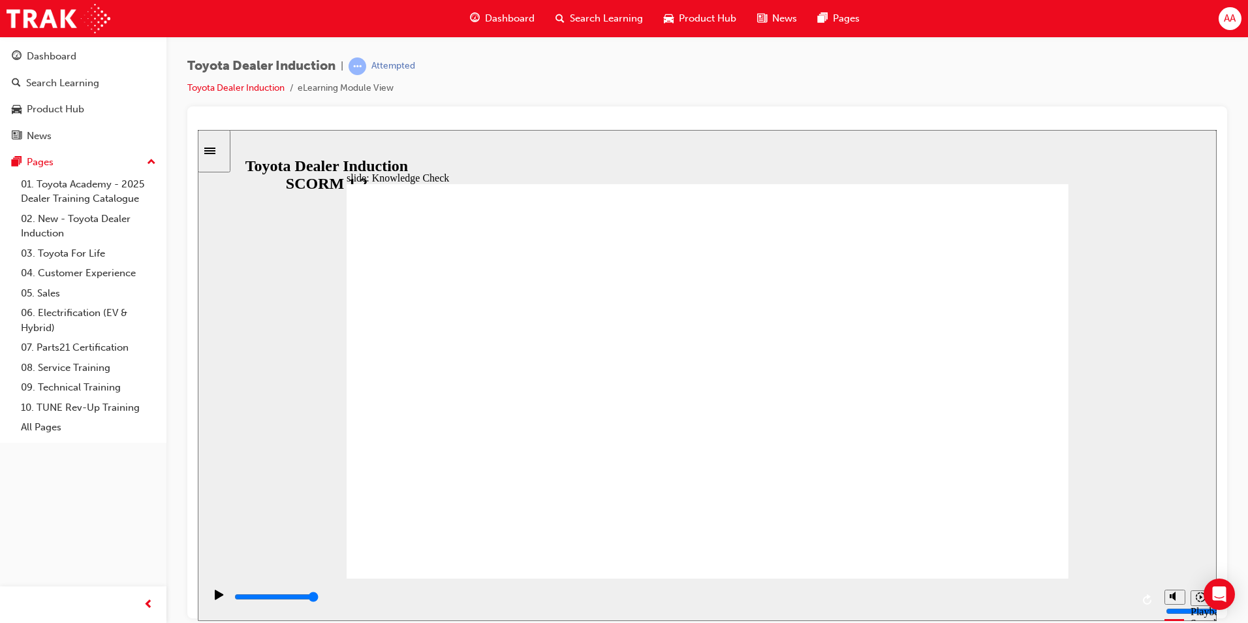
type input "mytoyota benifits a"
type input "mytoyota benifits ap"
type input "mytoyota benifits app"
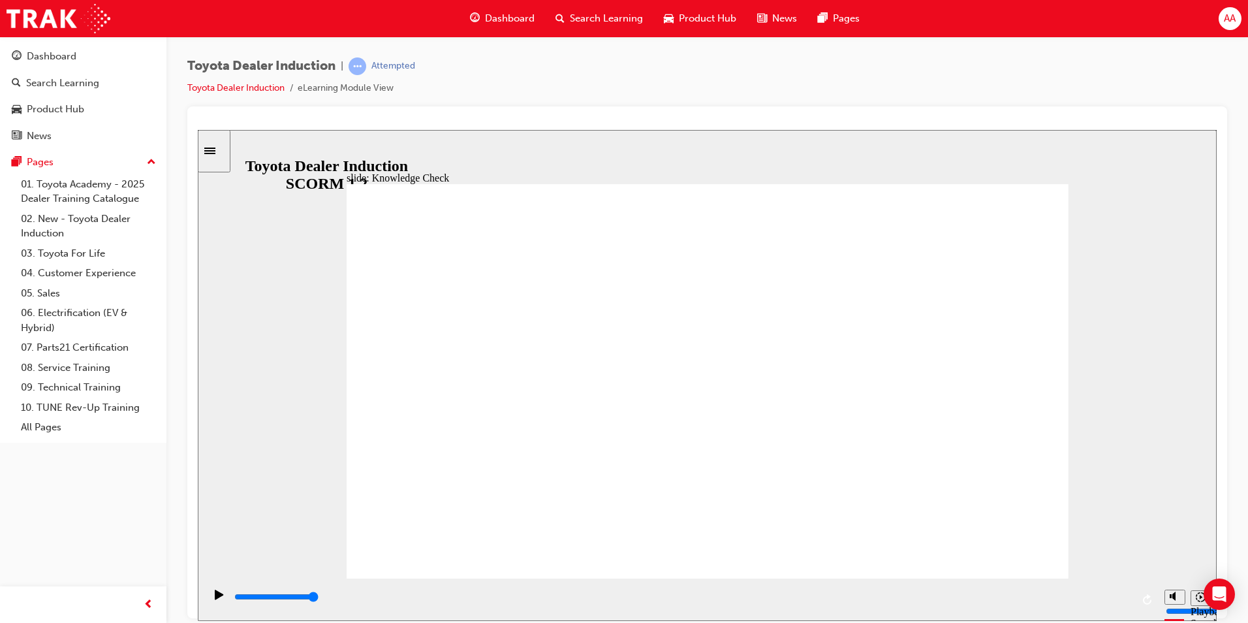
type input "mytoyota benifits app"
drag, startPoint x: 578, startPoint y: 397, endPoint x: 605, endPoint y: 383, distance: 30.6
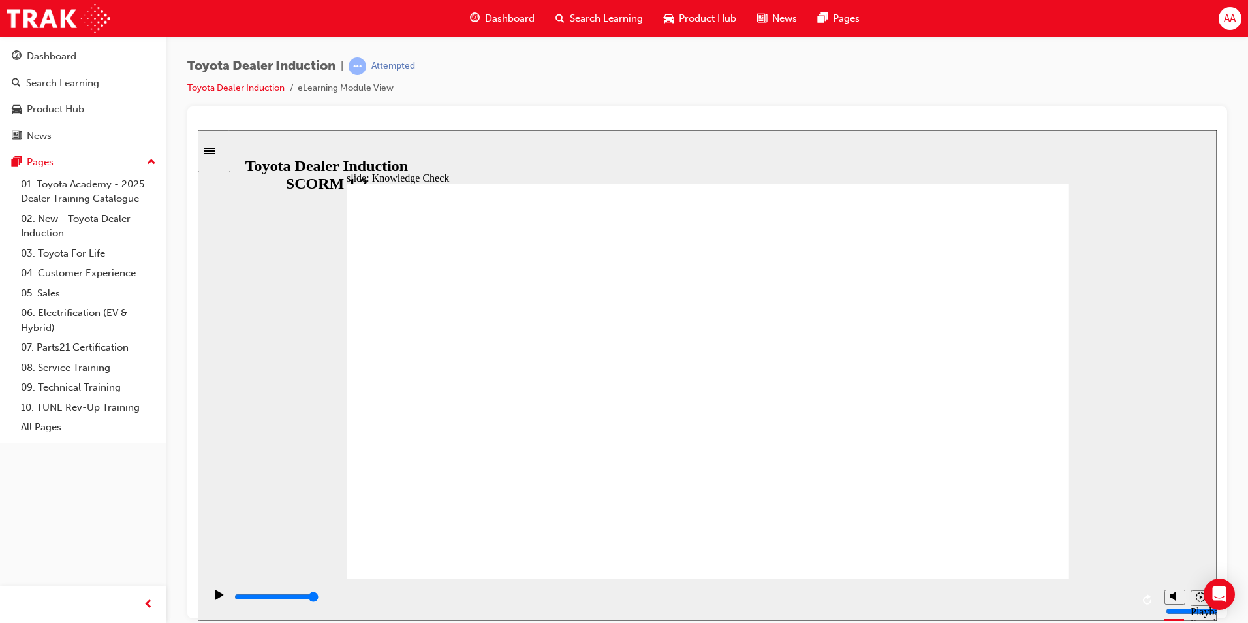
type input "mytoyota benfits app"
type input "mytoyota benefits app"
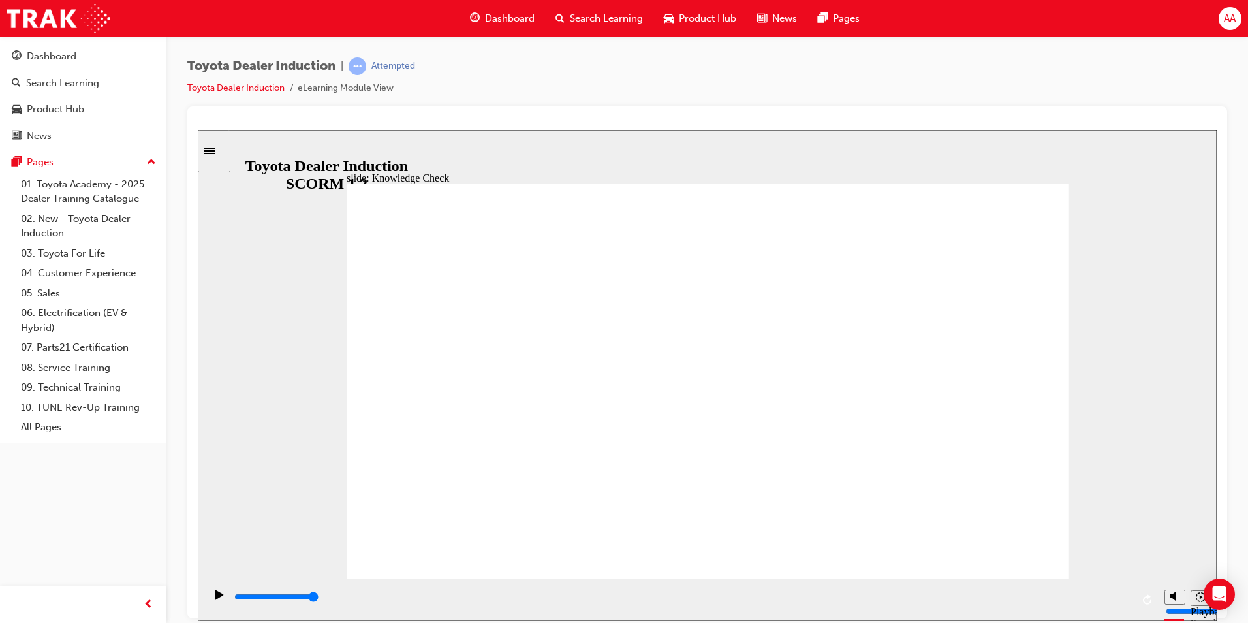
type input "mytoyota benefits app"
drag, startPoint x: 705, startPoint y: 455, endPoint x: 1008, endPoint y: 539, distance: 315.0
click at [1119, 597] on div "playback controls" at bounding box center [682, 596] width 899 height 14
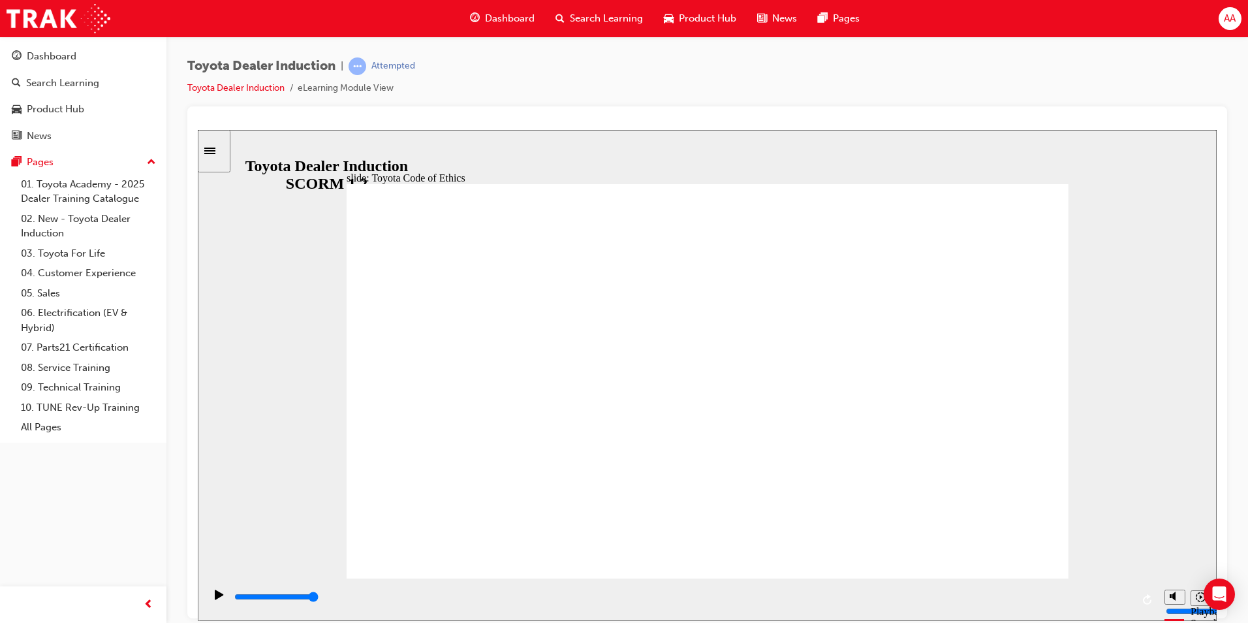
drag, startPoint x: 1049, startPoint y: 542, endPoint x: 1087, endPoint y: 563, distance: 43.2
click at [1120, 596] on div "playback controls" at bounding box center [682, 596] width 899 height 14
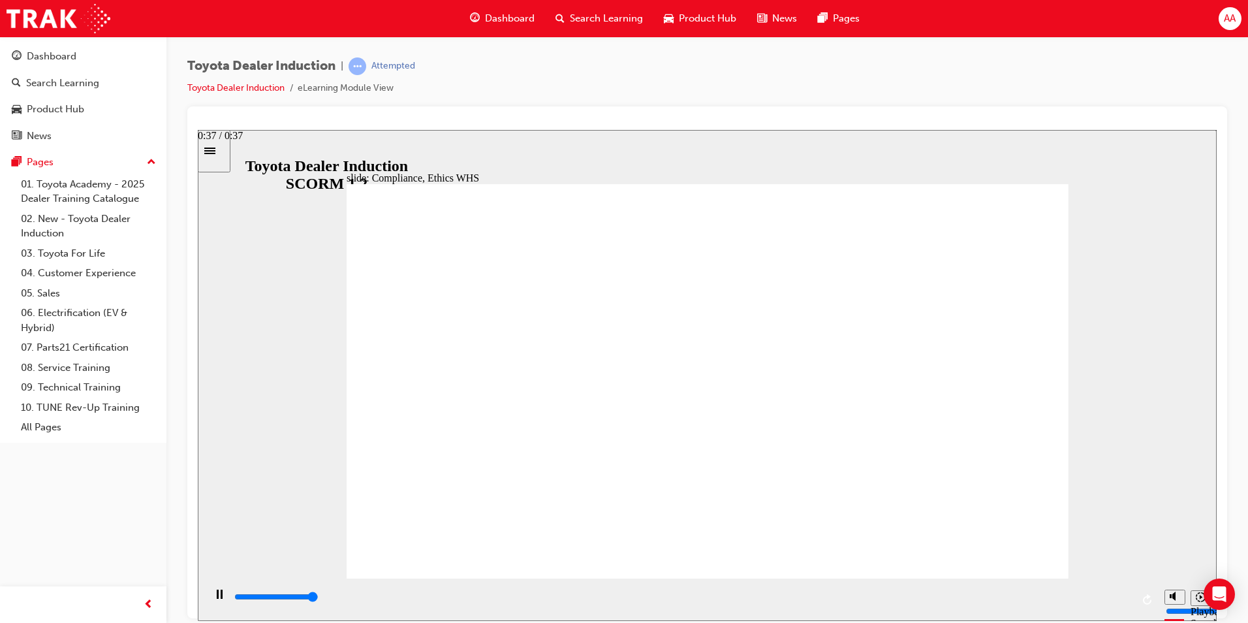
click at [1126, 601] on div "playback controls" at bounding box center [682, 596] width 899 height 14
click at [319, 599] on input "slide progress" at bounding box center [276, 596] width 84 height 10
type input "8400"
checkbox input "true"
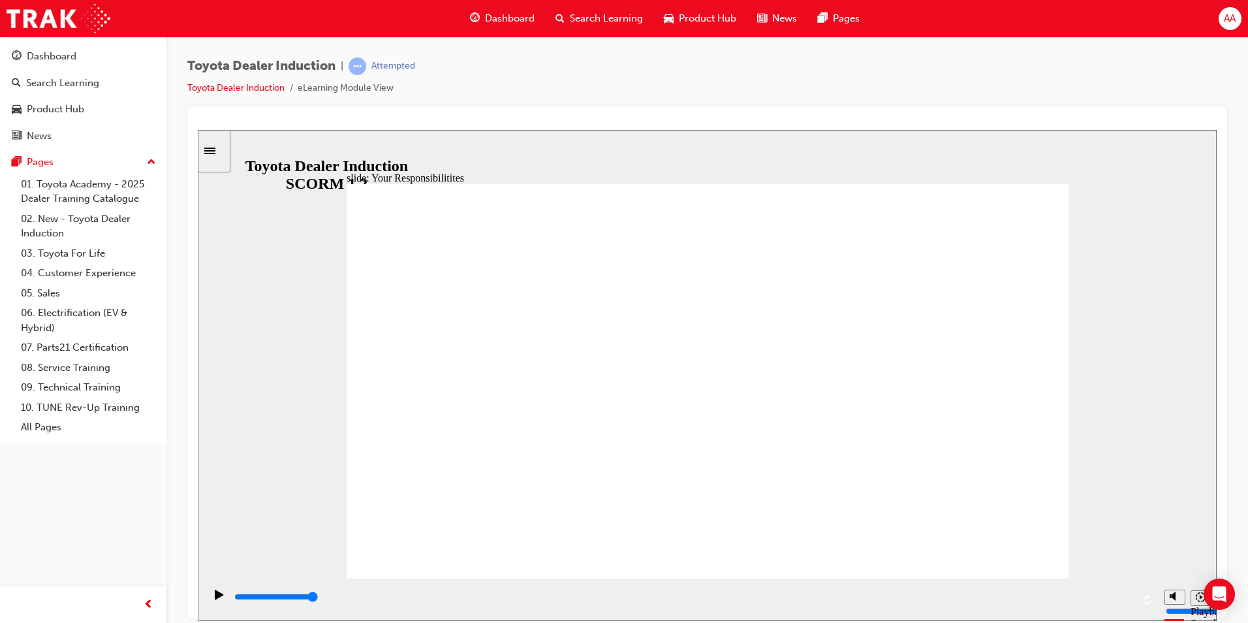
checkbox input "true"
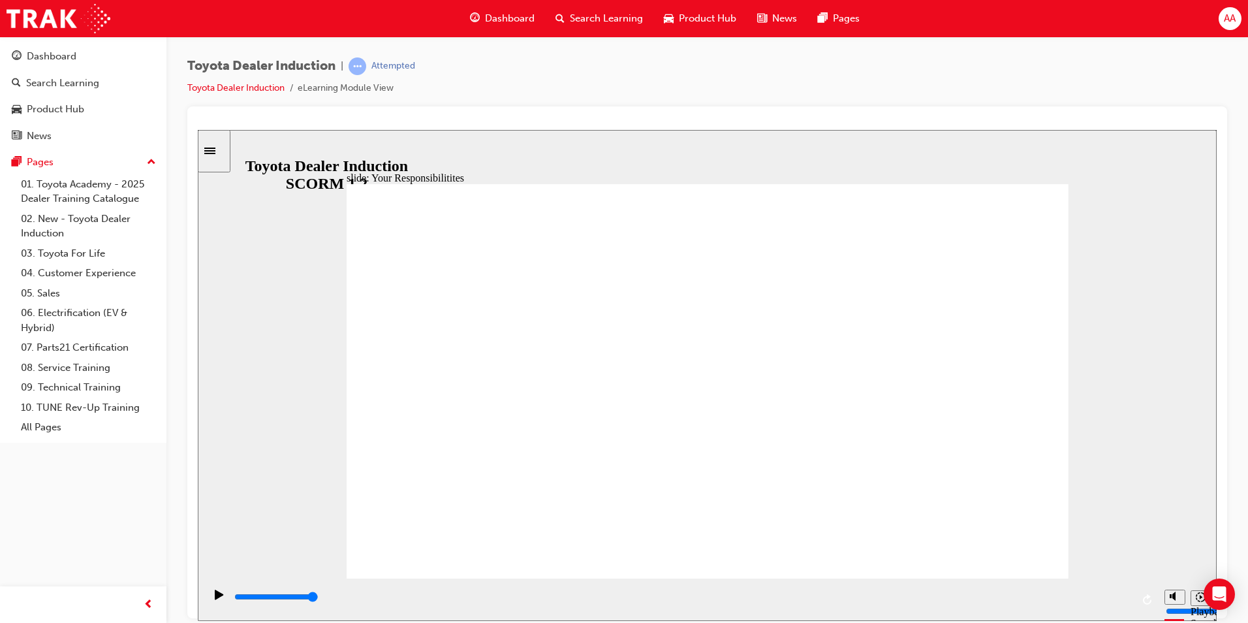
checkbox input "true"
click at [1124, 597] on div "playback controls" at bounding box center [682, 596] width 899 height 14
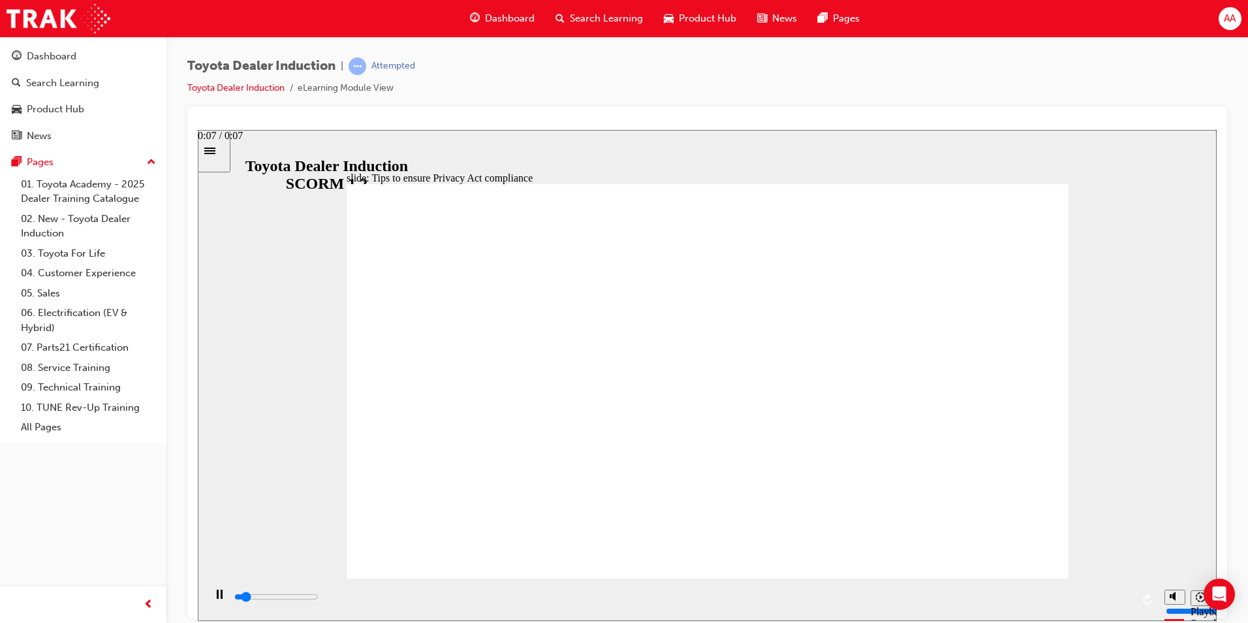
click at [1115, 595] on div "playback controls" at bounding box center [682, 596] width 899 height 14
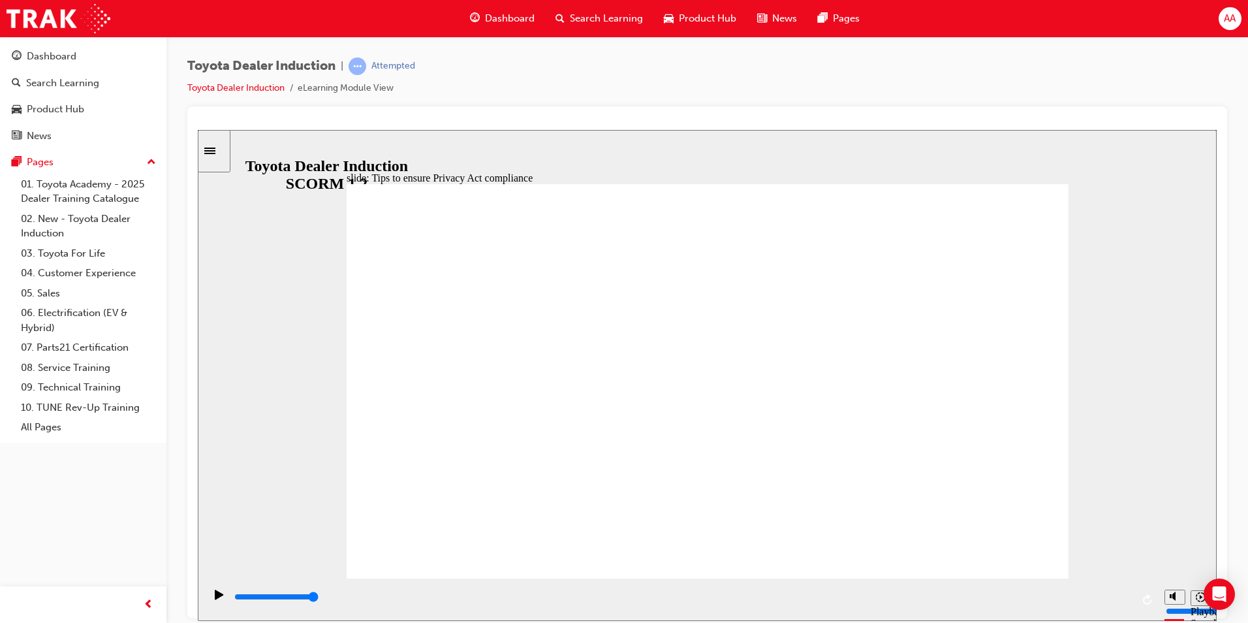
drag, startPoint x: 997, startPoint y: 553, endPoint x: 1010, endPoint y: 540, distance: 18.9
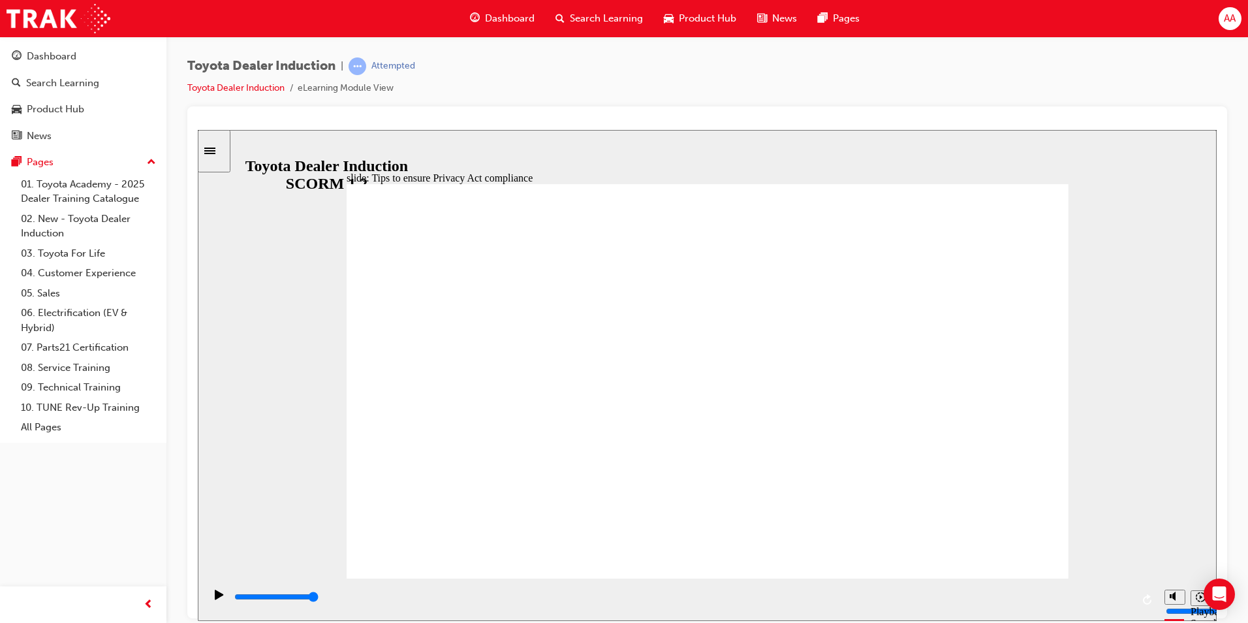
click at [1117, 595] on div "playback controls" at bounding box center [682, 596] width 899 height 14
click at [1121, 600] on div "playback controls" at bounding box center [682, 596] width 899 height 14
click at [319, 599] on input "slide progress" at bounding box center [276, 596] width 84 height 10
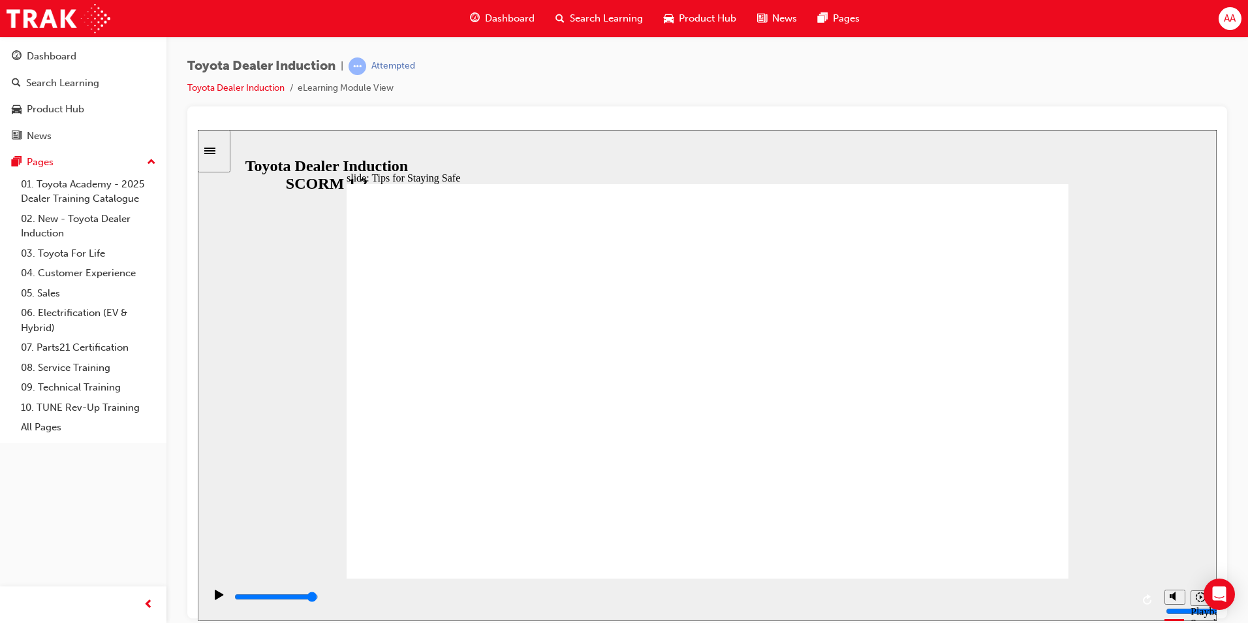
click at [215, 598] on icon "Play (Ctrl+Alt+P)" at bounding box center [219, 594] width 8 height 10
drag, startPoint x: 968, startPoint y: 528, endPoint x: 980, endPoint y: 531, distance: 12.0
type input "5000"
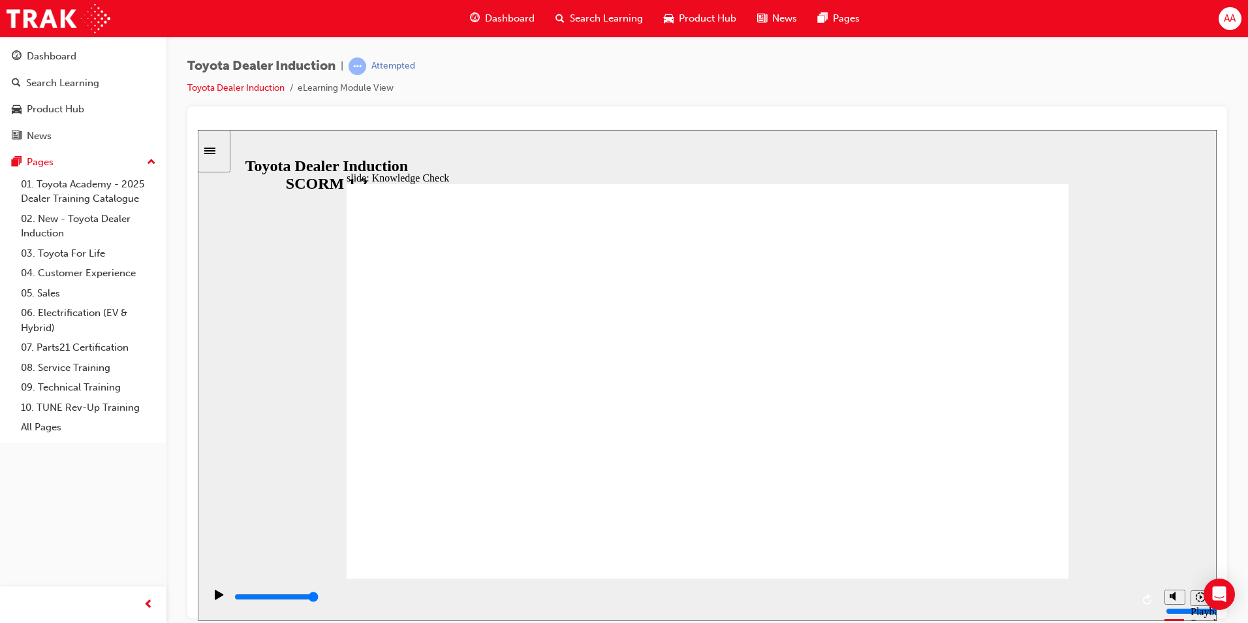
checkbox input "true"
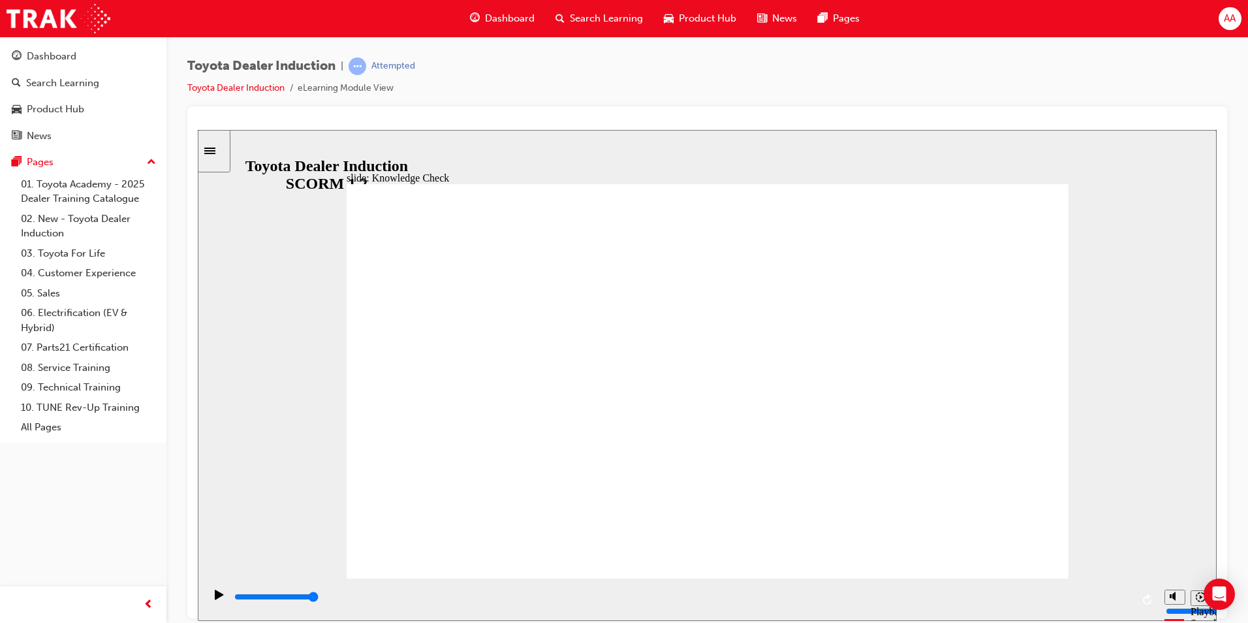
checkbox input "true"
type input "3700"
radio input "true"
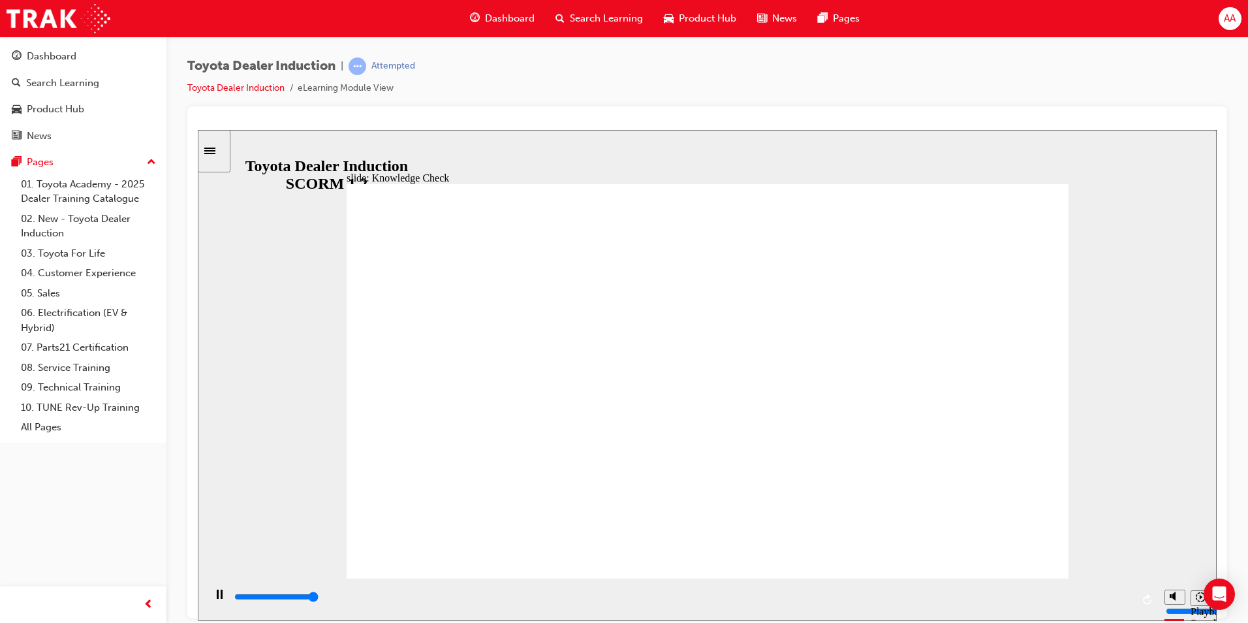
type input "5000"
checkbox input "true"
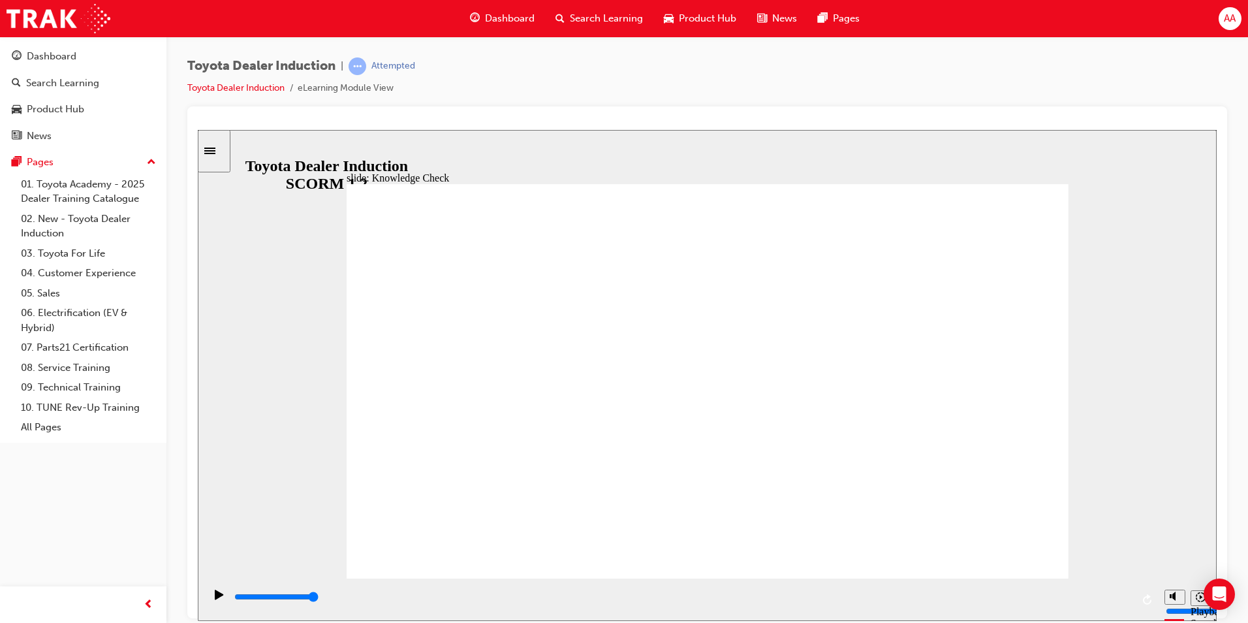
type input "4200"
checkbox input "true"
drag, startPoint x: 628, startPoint y: 372, endPoint x: 608, endPoint y: 390, distance: 27.3
type input "4600"
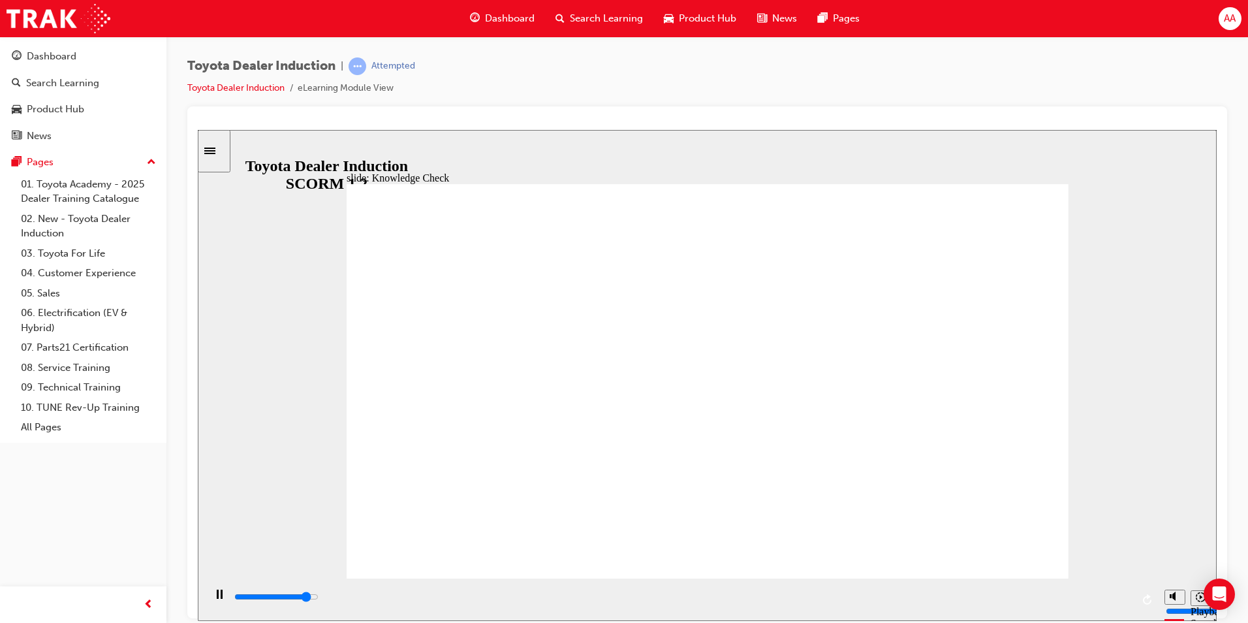
checkbox input "true"
type input "5000"
checkbox input "true"
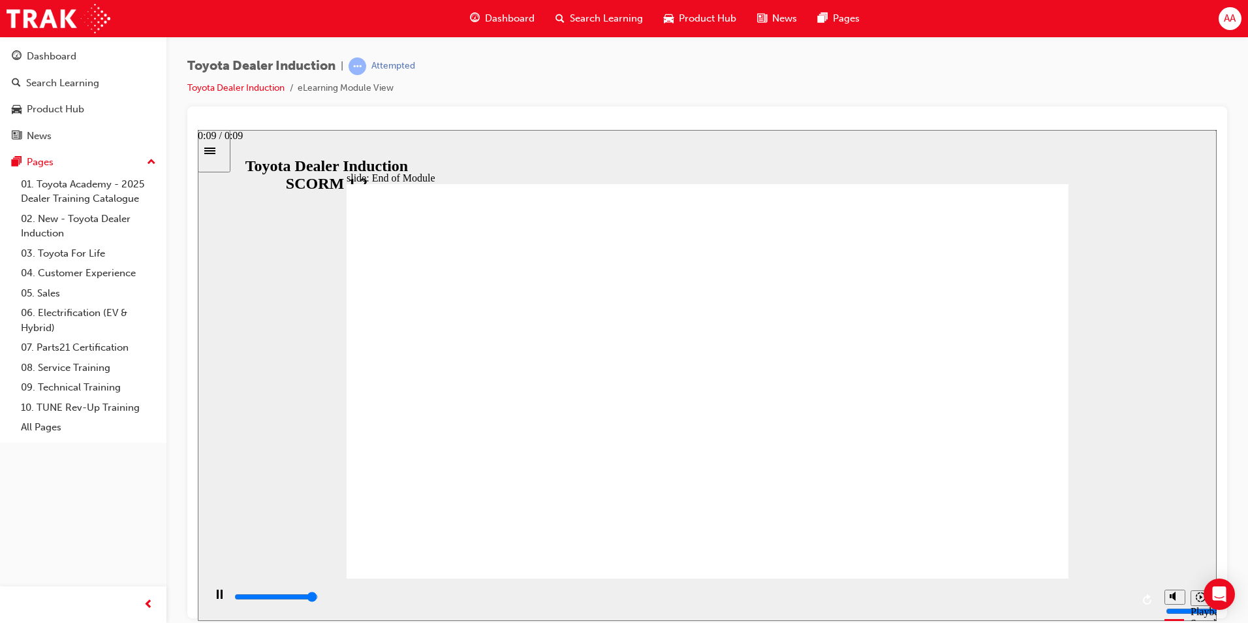
click at [1120, 597] on div "playback controls" at bounding box center [682, 596] width 899 height 14
type input "6900"
drag, startPoint x: 61, startPoint y: 77, endPoint x: 100, endPoint y: 1, distance: 84.9
click at [62, 78] on div "Search Learning" at bounding box center [62, 83] width 73 height 15
